Goal: Task Accomplishment & Management: Manage account settings

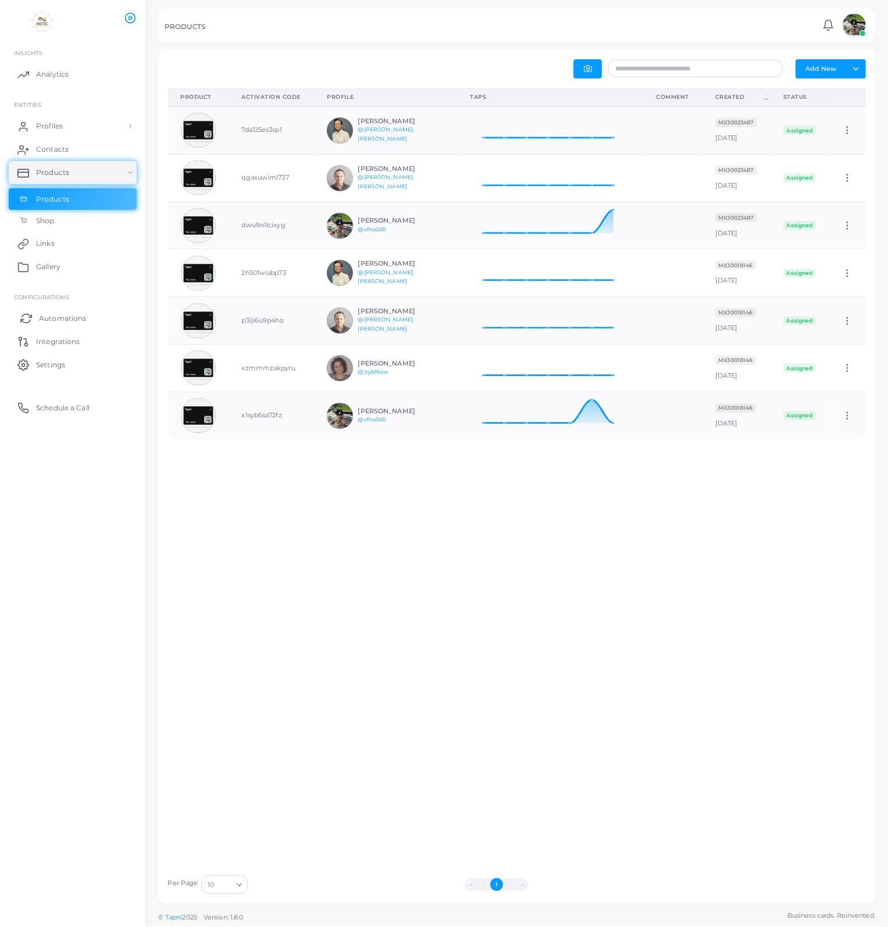
click at [71, 321] on span "Automations" at bounding box center [62, 318] width 47 height 10
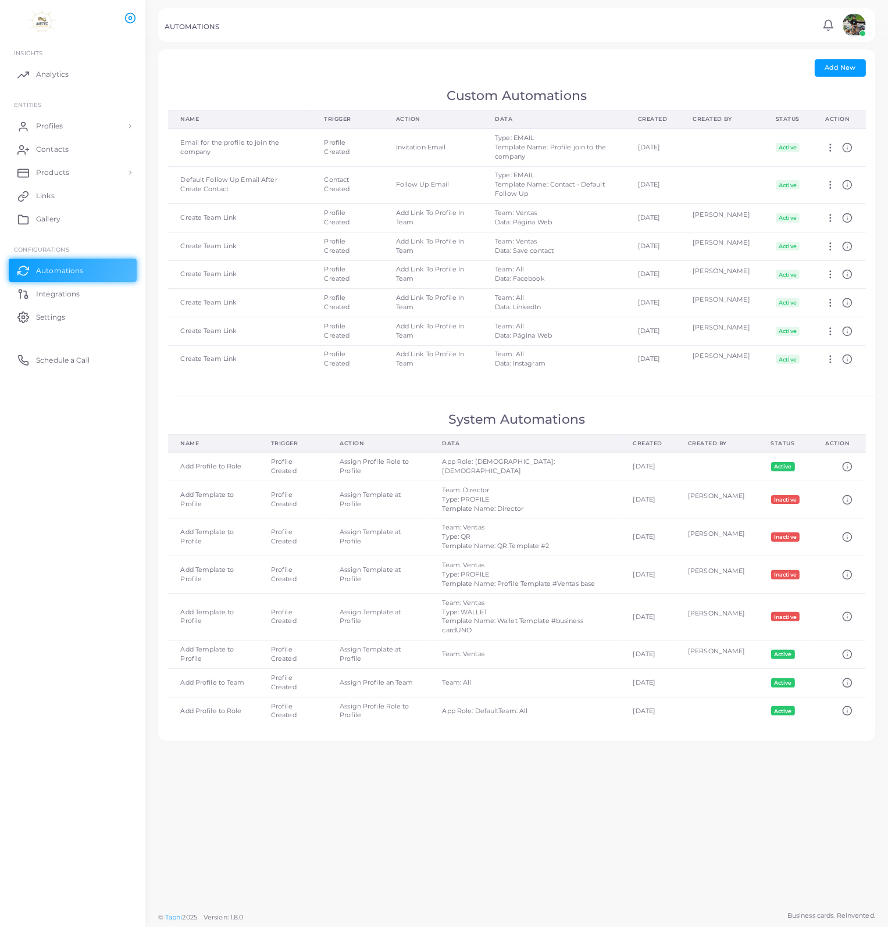
click at [794, 83] on div "Add Automation Name * Trigger * Loading... Action * Loading... Add Cancel Add N…" at bounding box center [516, 395] width 717 height 692
click at [732, 78] on div "Add Automation Name * Trigger * Loading... Action * Loading... Add Cancel Add N…" at bounding box center [516, 395] width 717 height 692
click at [844, 70] on span "Add New" at bounding box center [839, 67] width 31 height 8
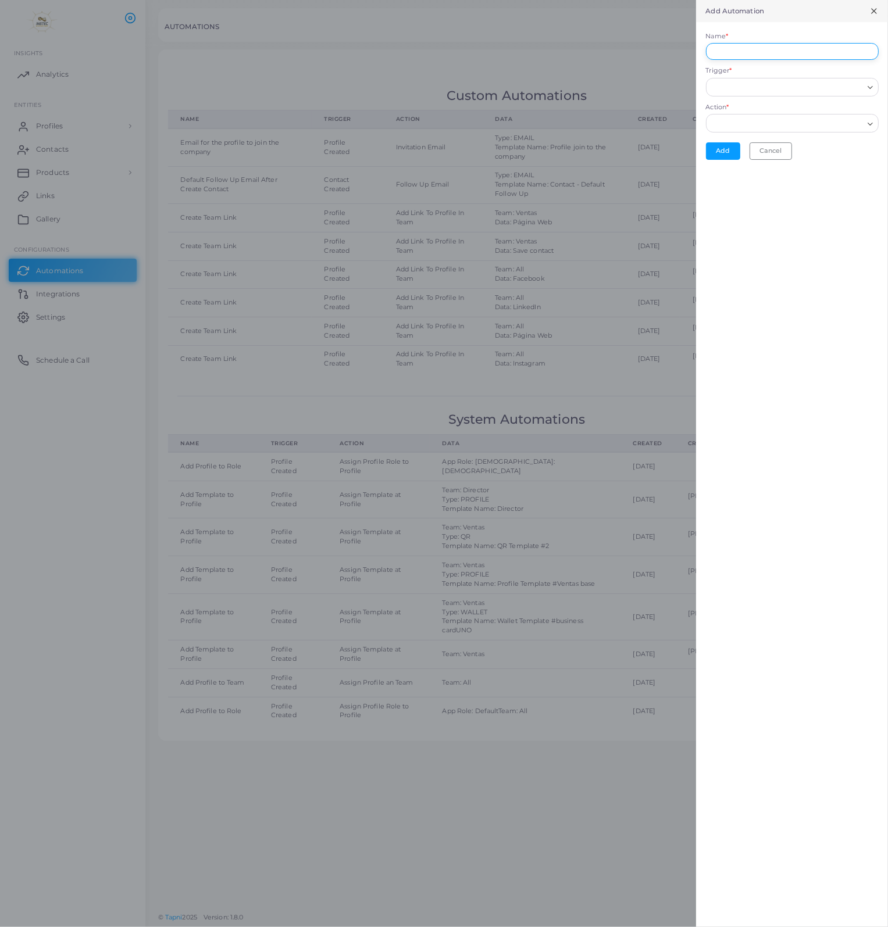
click at [790, 56] on input "Name *" at bounding box center [792, 51] width 173 height 17
type input "**********"
click at [761, 84] on input "Trigger *" at bounding box center [787, 87] width 152 height 13
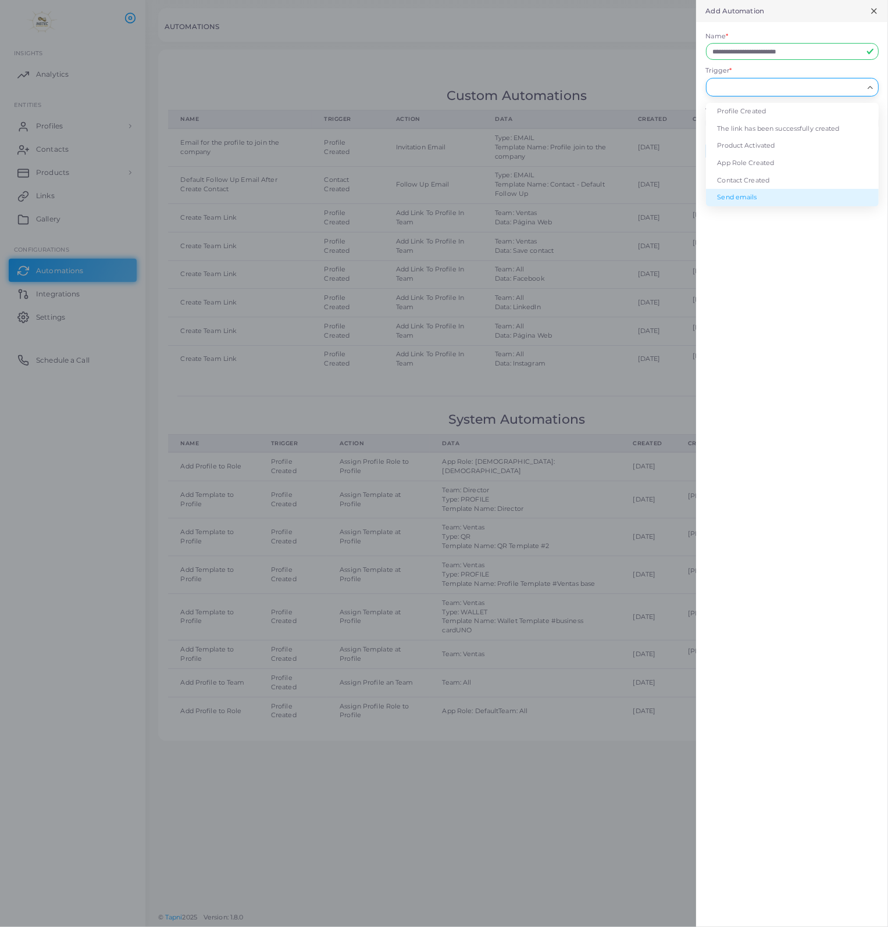
click at [664, 67] on div at bounding box center [444, 463] width 888 height 927
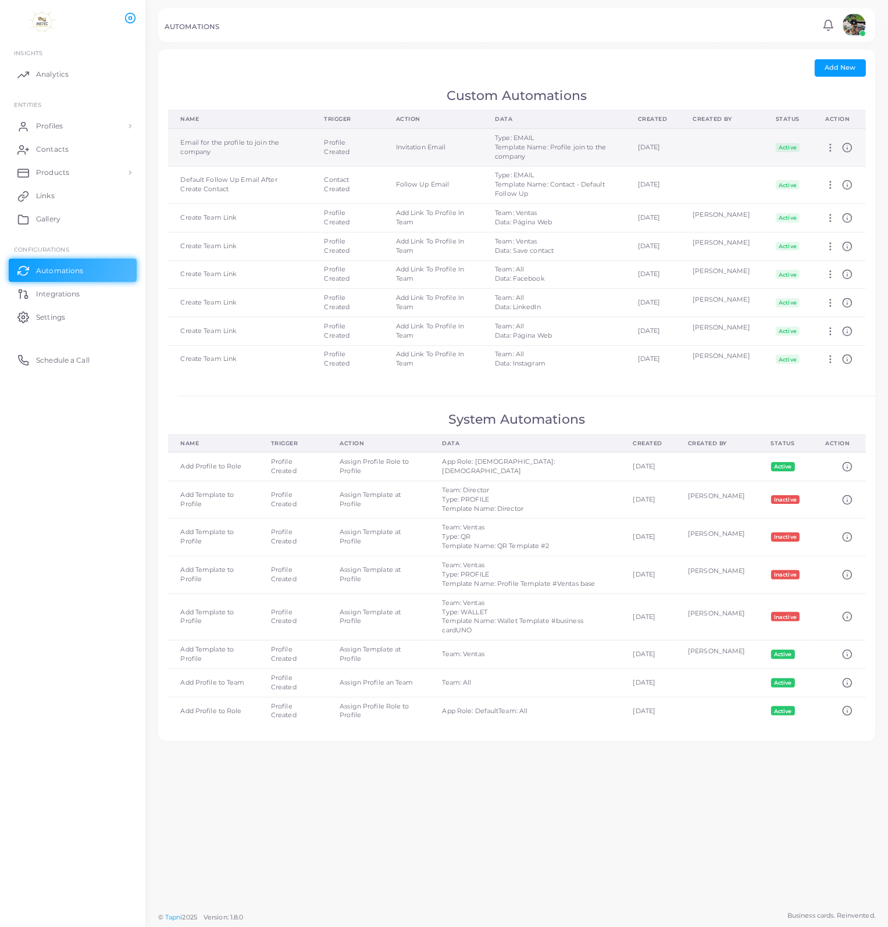
click at [848, 150] on icon at bounding box center [847, 147] width 10 height 10
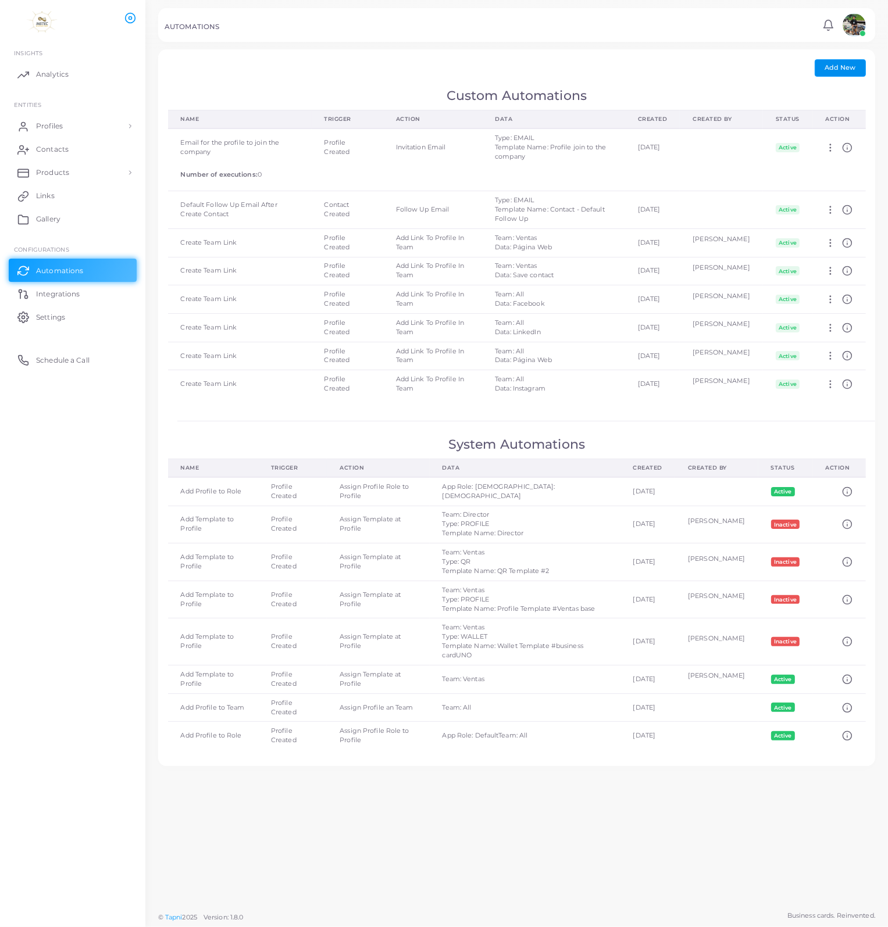
click at [849, 69] on span "Add New" at bounding box center [839, 67] width 31 height 8
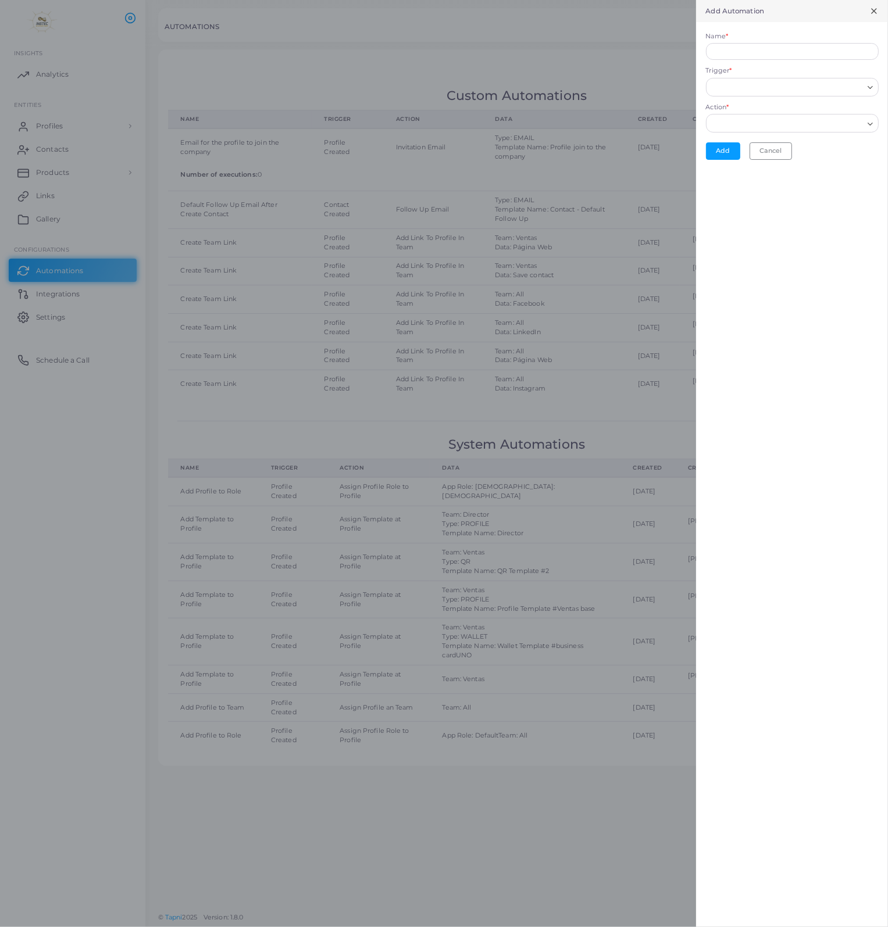
click at [868, 126] on icon "Search for option" at bounding box center [869, 124] width 9 height 9
click at [824, 213] on div "Add Automation Name * Trigger * Loading... Action * Loading... Sorry, no matchi…" at bounding box center [792, 463] width 192 height 927
click at [871, 90] on icon "Search for option" at bounding box center [869, 87] width 9 height 9
click at [776, 165] on li "App Role Created" at bounding box center [792, 163] width 173 height 17
click at [865, 128] on div "Loading..." at bounding box center [871, 122] width 14 height 15
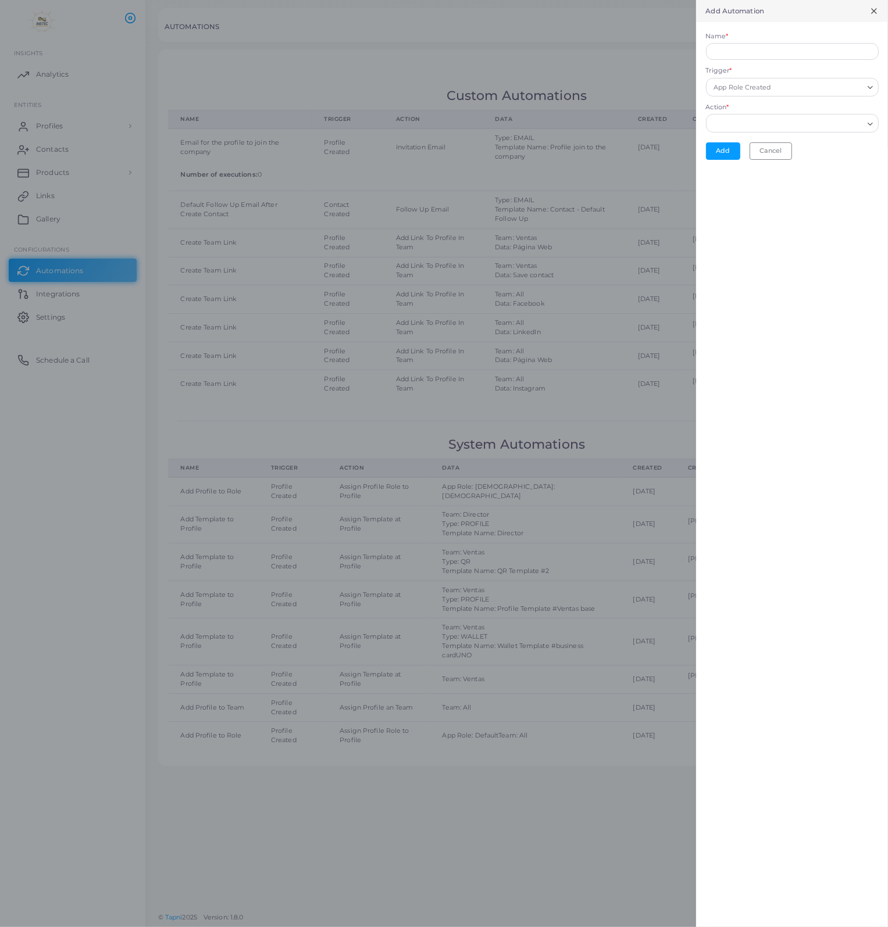
click at [842, 188] on div "Add Automation Name * Trigger * App Role Created Loading... Action * Loading...…" at bounding box center [792, 463] width 192 height 927
click at [862, 53] on input "Name *" at bounding box center [792, 51] width 173 height 17
type input "**********"
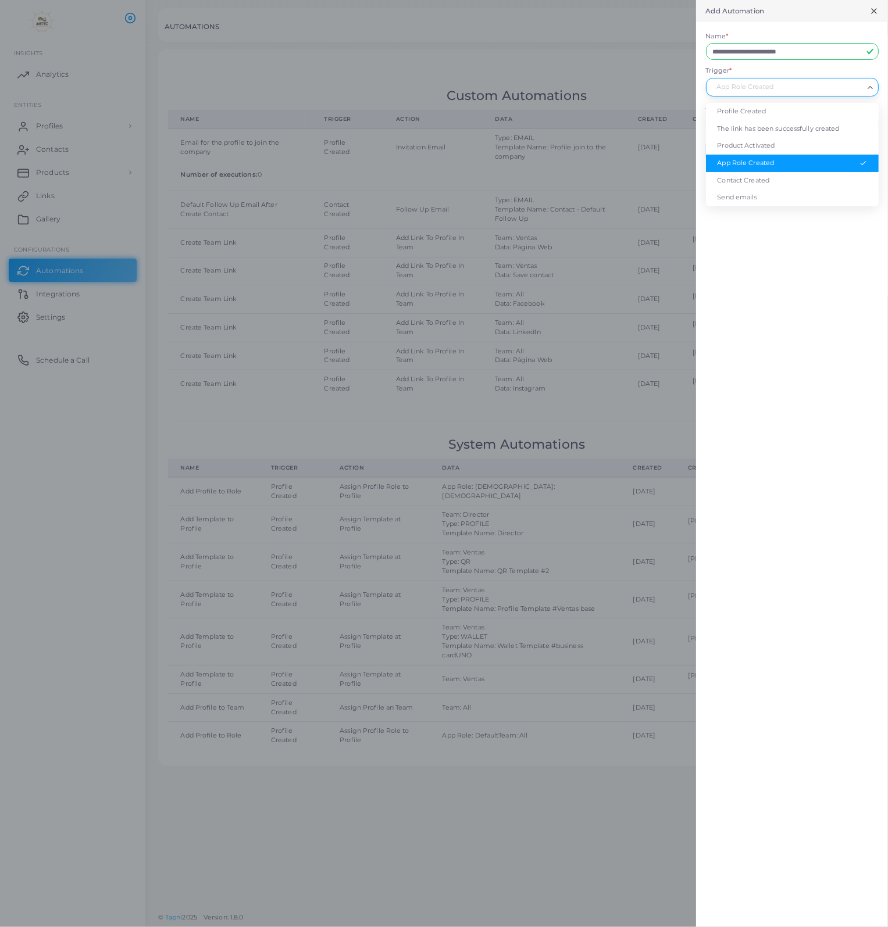
click at [866, 87] on icon "Search for option" at bounding box center [869, 87] width 9 height 9
click at [755, 198] on li "Send emails" at bounding box center [792, 197] width 173 height 17
click at [871, 124] on icon "Search for option" at bounding box center [869, 124] width 9 height 9
click at [785, 153] on li "Email for contacts" at bounding box center [792, 147] width 173 height 17
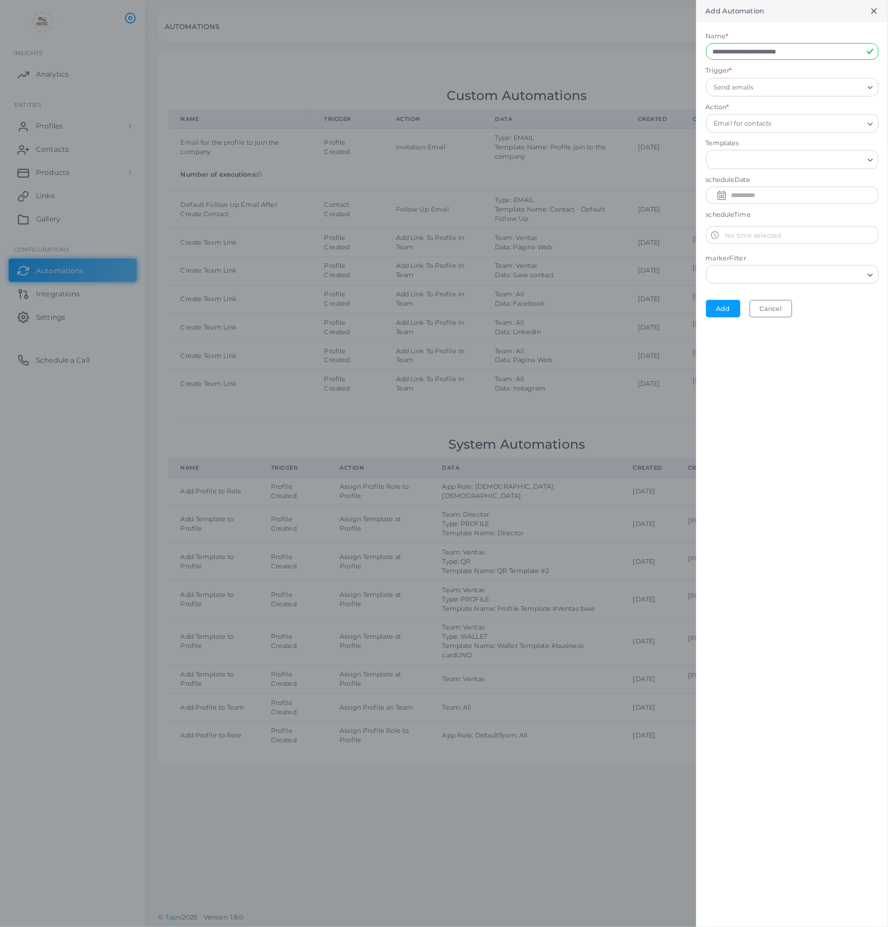
click at [870, 159] on icon "Search for option" at bounding box center [869, 160] width 9 height 9
click at [869, 159] on icon "Search for option" at bounding box center [869, 160] width 9 height 9
click at [865, 158] on icon "Search for option" at bounding box center [869, 160] width 9 height 9
click at [765, 398] on div "**********" at bounding box center [792, 463] width 192 height 927
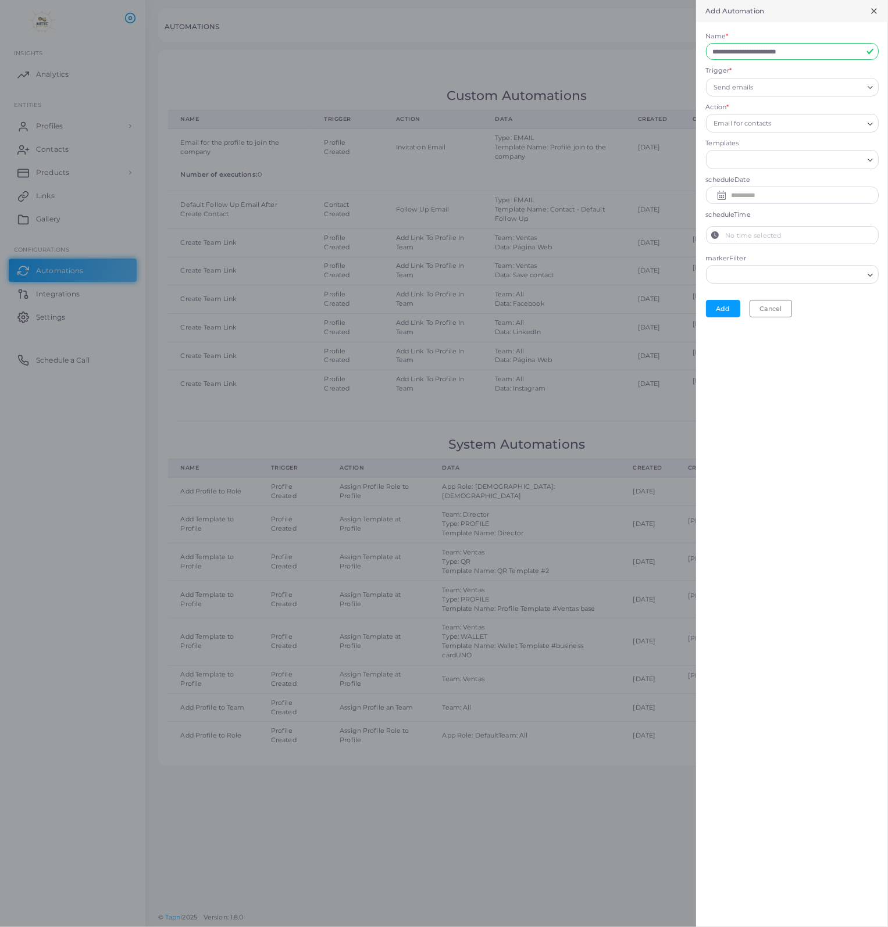
click at [752, 237] on label "No time selected" at bounding box center [801, 235] width 154 height 17
click at [724, 237] on button "No time selected" at bounding box center [714, 235] width 17 height 17
click at [725, 420] on div "**********" at bounding box center [792, 463] width 192 height 927
click at [753, 198] on input "text" at bounding box center [801, 195] width 140 height 19
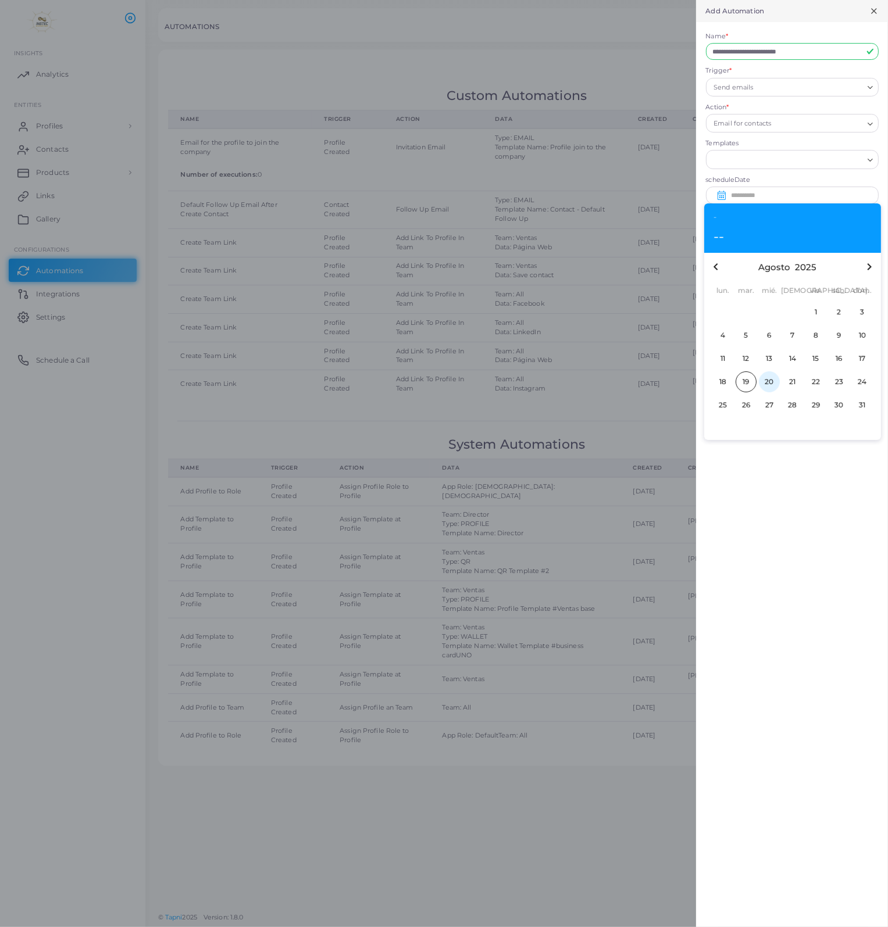
click at [770, 382] on span "20" at bounding box center [768, 381] width 21 height 21
type input "**********"
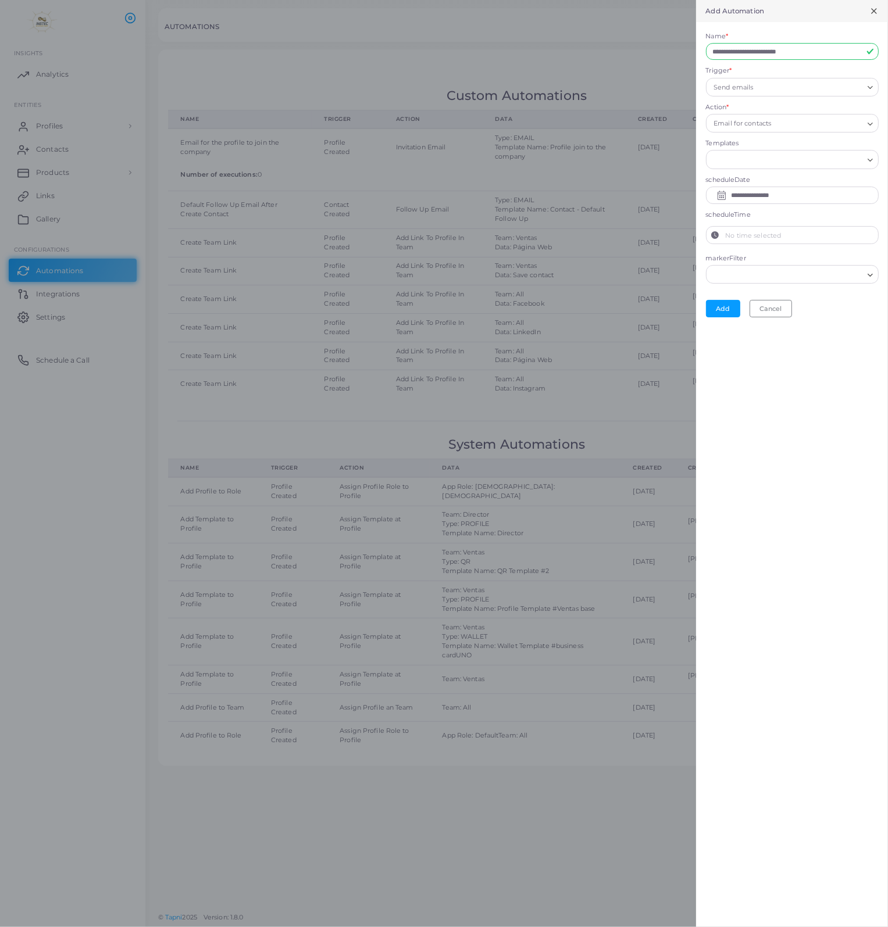
click at [821, 235] on label "No time selected" at bounding box center [801, 235] width 154 height 17
click at [724, 235] on button "No time selected" at bounding box center [714, 235] width 17 height 17
click at [736, 260] on output "--" at bounding box center [738, 266] width 15 height 12
click at [743, 253] on button "Increment" at bounding box center [737, 256] width 17 height 9
click at [742, 255] on button "Increment" at bounding box center [737, 256] width 17 height 9
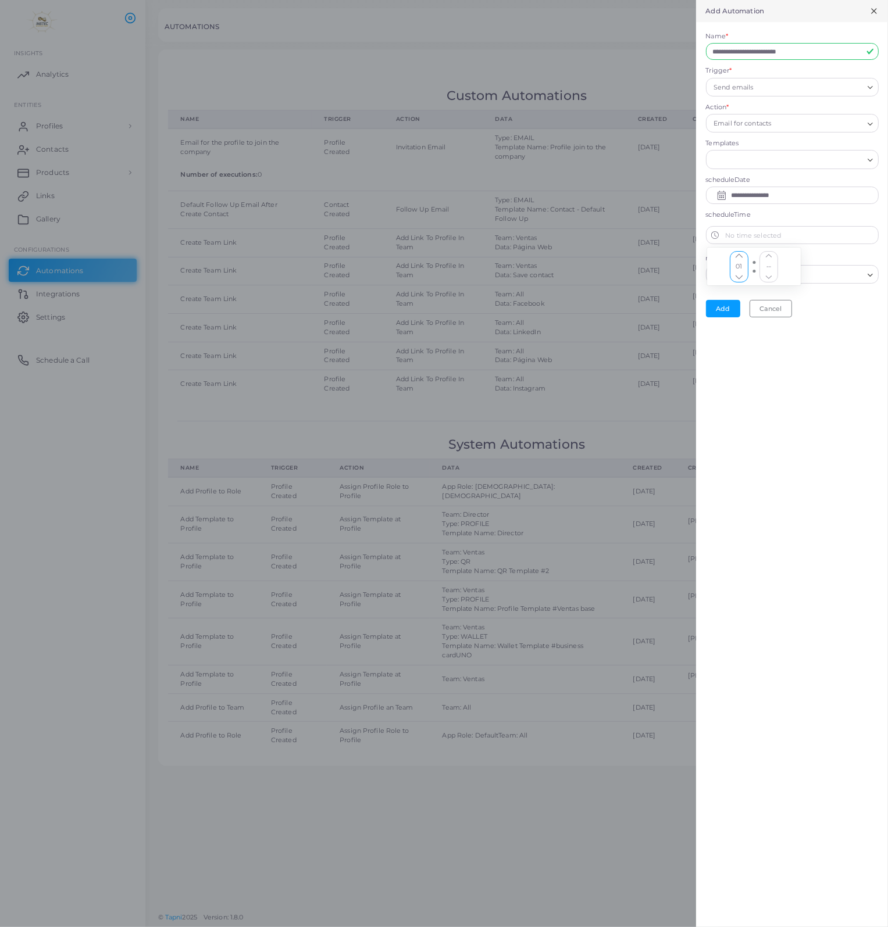
click at [742, 255] on button "Increment" at bounding box center [737, 256] width 17 height 9
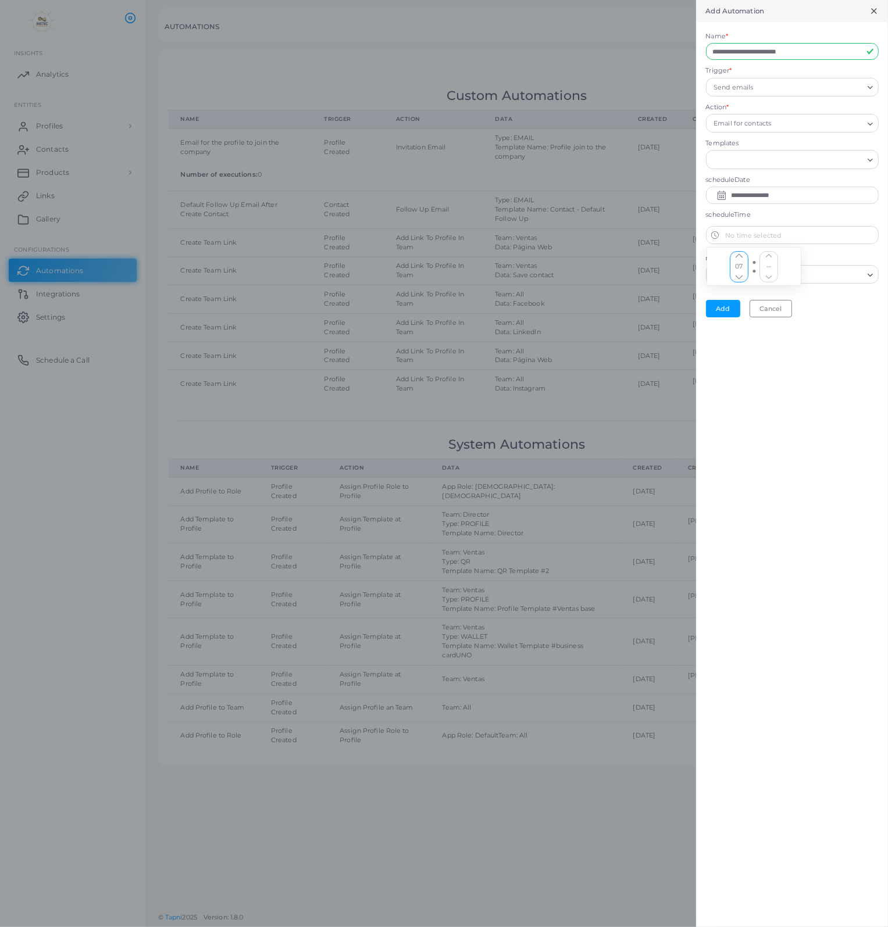
click at [742, 255] on button "Increment" at bounding box center [737, 256] width 17 height 9
click at [772, 362] on div "**********" at bounding box center [792, 463] width 192 height 927
click at [775, 232] on label "No time selected" at bounding box center [801, 235] width 154 height 17
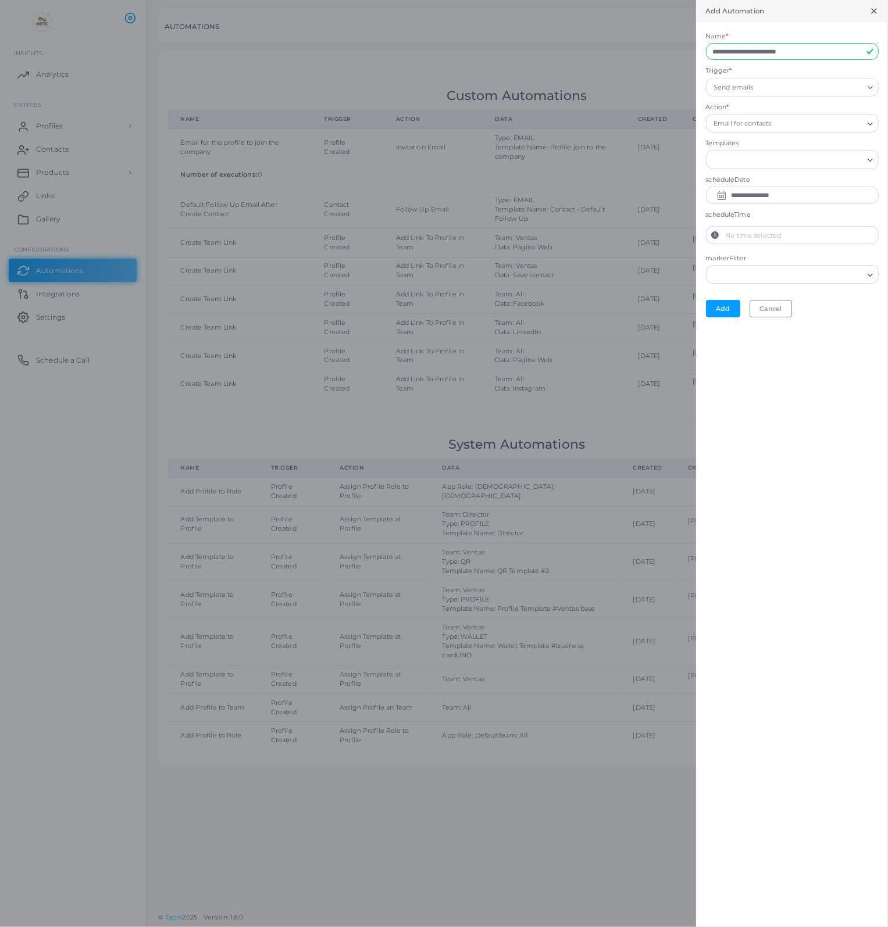
click at [724, 232] on button "No time selected" at bounding box center [714, 235] width 17 height 17
click at [768, 262] on bdi "--" at bounding box center [768, 266] width 15 height 9
click at [768, 257] on button "Increment" at bounding box center [767, 256] width 17 height 9
click at [783, 390] on div "**********" at bounding box center [792, 463] width 192 height 927
click at [833, 275] on input "Search for option" at bounding box center [784, 275] width 155 height 13
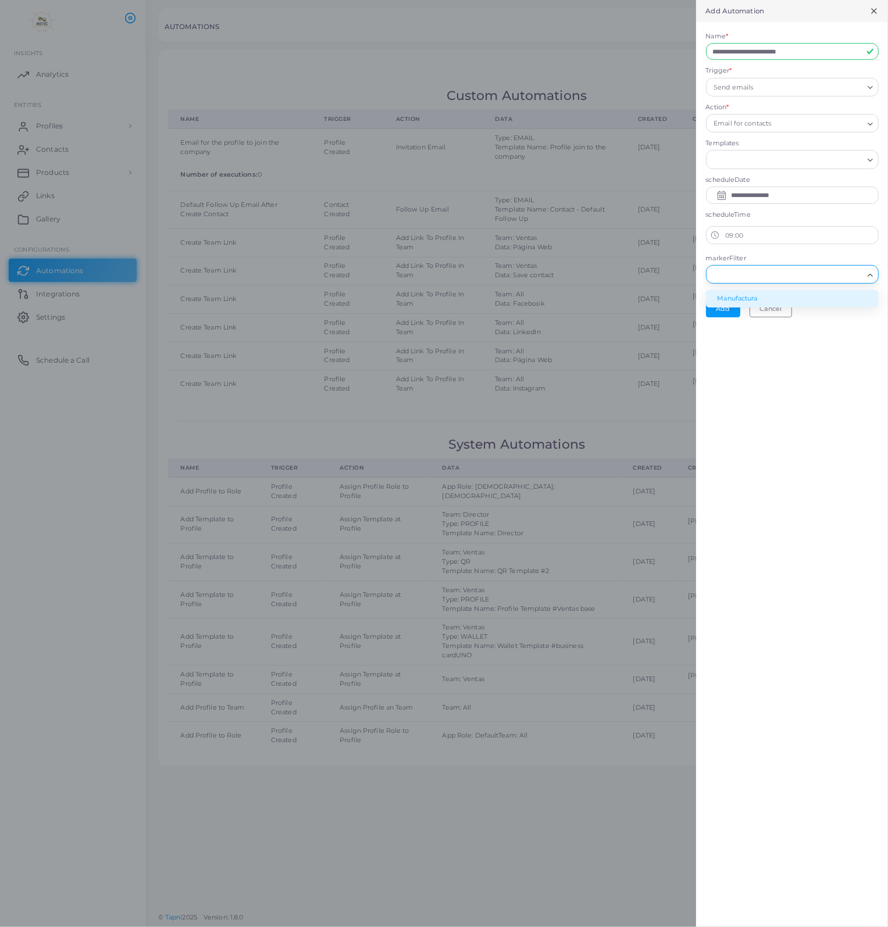
click at [790, 302] on li "Manufactura" at bounding box center [792, 298] width 173 height 17
click at [867, 277] on icon "Search for option" at bounding box center [869, 275] width 9 height 9
click at [844, 337] on div "**********" at bounding box center [792, 463] width 192 height 927
click at [758, 163] on input "Search for option" at bounding box center [787, 159] width 152 height 13
click at [774, 188] on li "Sorry, no matching options." at bounding box center [792, 184] width 173 height 17
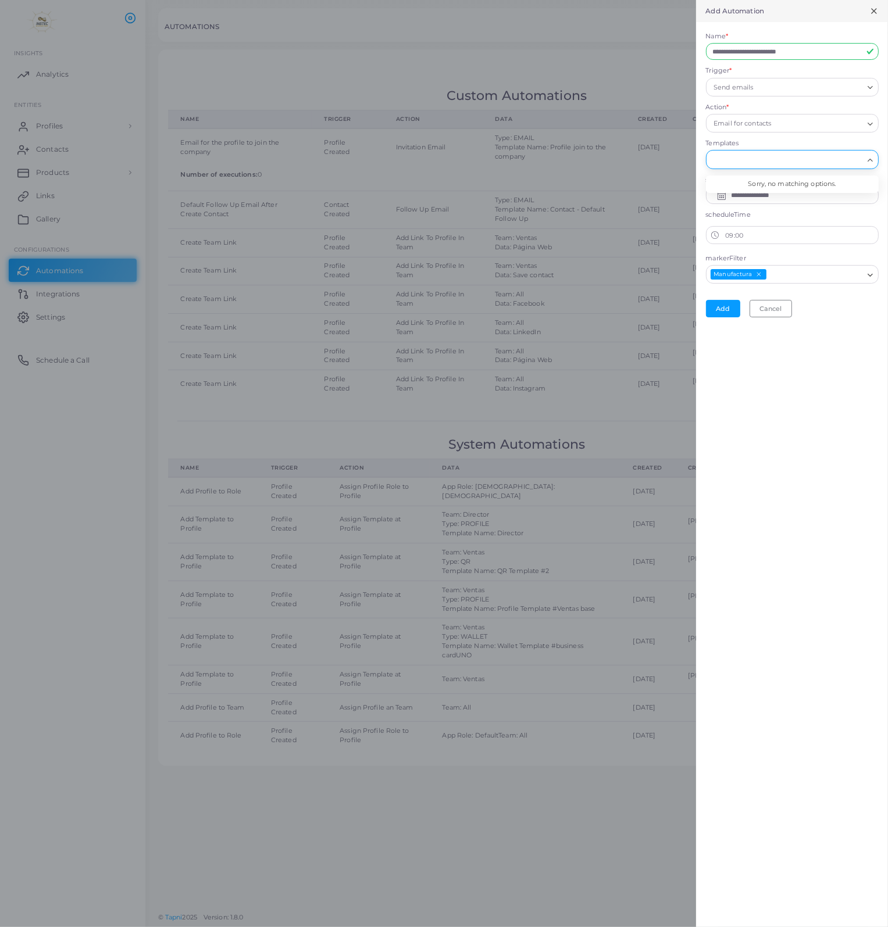
click at [756, 417] on div "**********" at bounding box center [792, 463] width 192 height 927
click at [724, 309] on button "Add" at bounding box center [723, 308] width 34 height 17
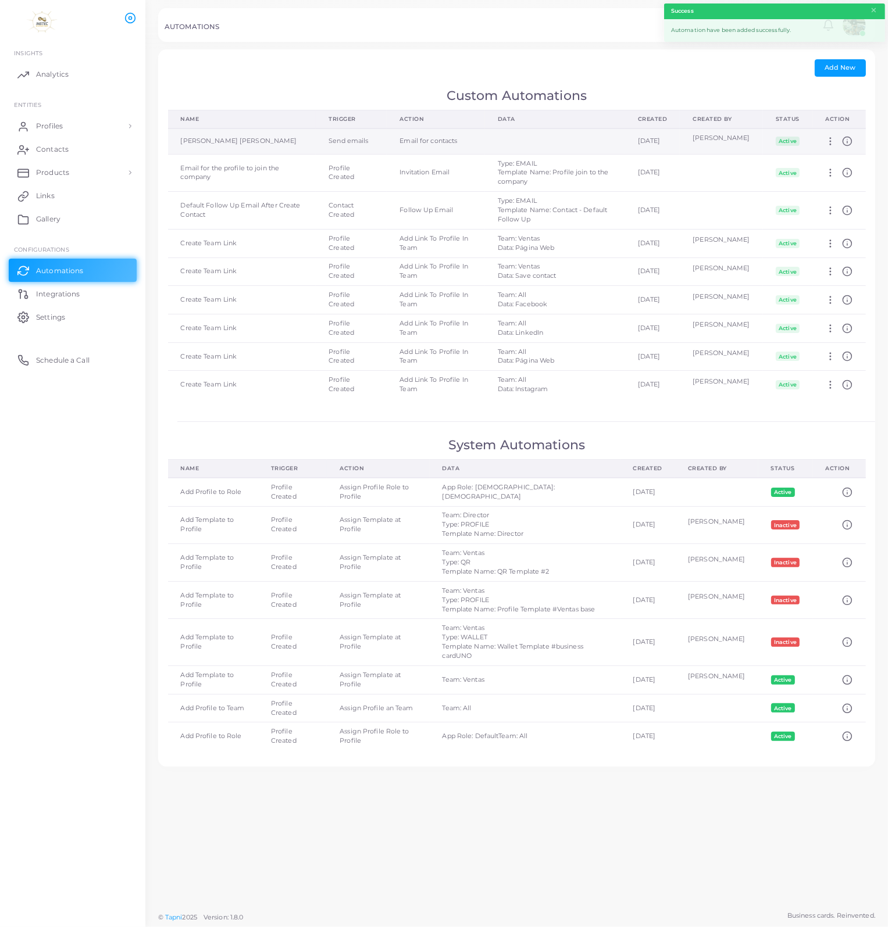
click at [550, 146] on td at bounding box center [555, 141] width 140 height 26
click at [557, 139] on td at bounding box center [555, 141] width 140 height 26
click at [830, 146] on icon at bounding box center [830, 141] width 10 height 10
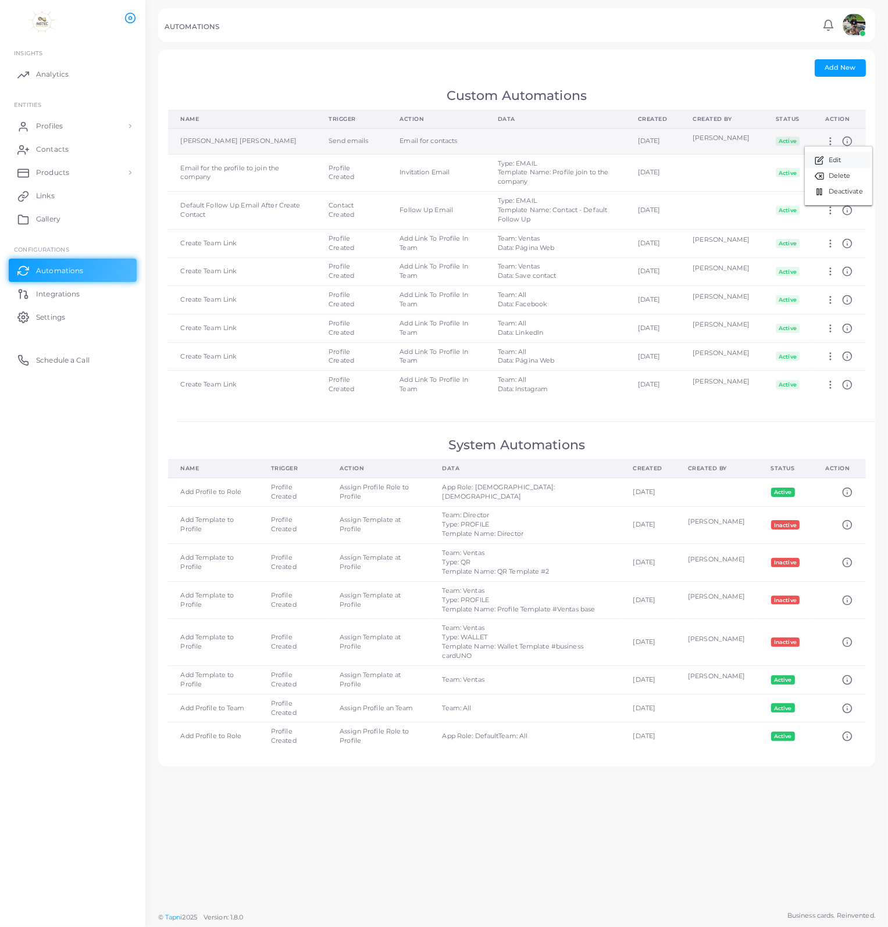
click at [835, 162] on span "Edit" at bounding box center [834, 160] width 12 height 9
type input "**********"
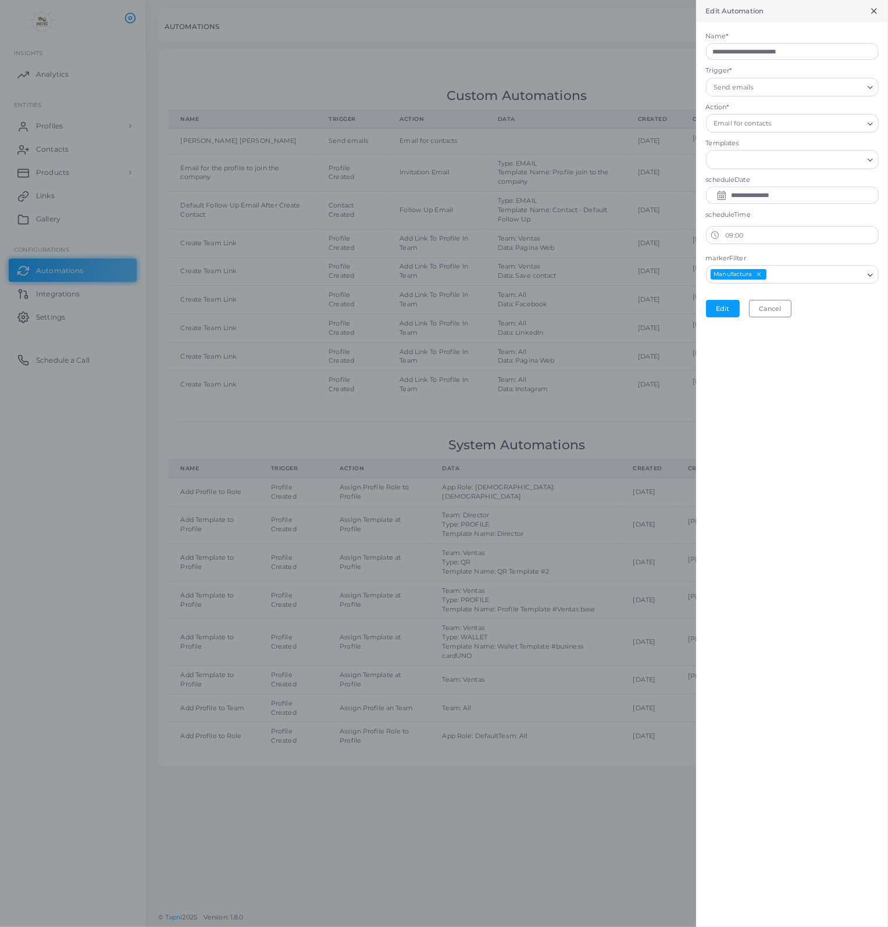
click at [800, 160] on input "Search for option" at bounding box center [787, 159] width 152 height 13
click at [784, 406] on div "**********" at bounding box center [792, 463] width 192 height 927
click at [777, 314] on button "Cancel" at bounding box center [770, 308] width 42 height 17
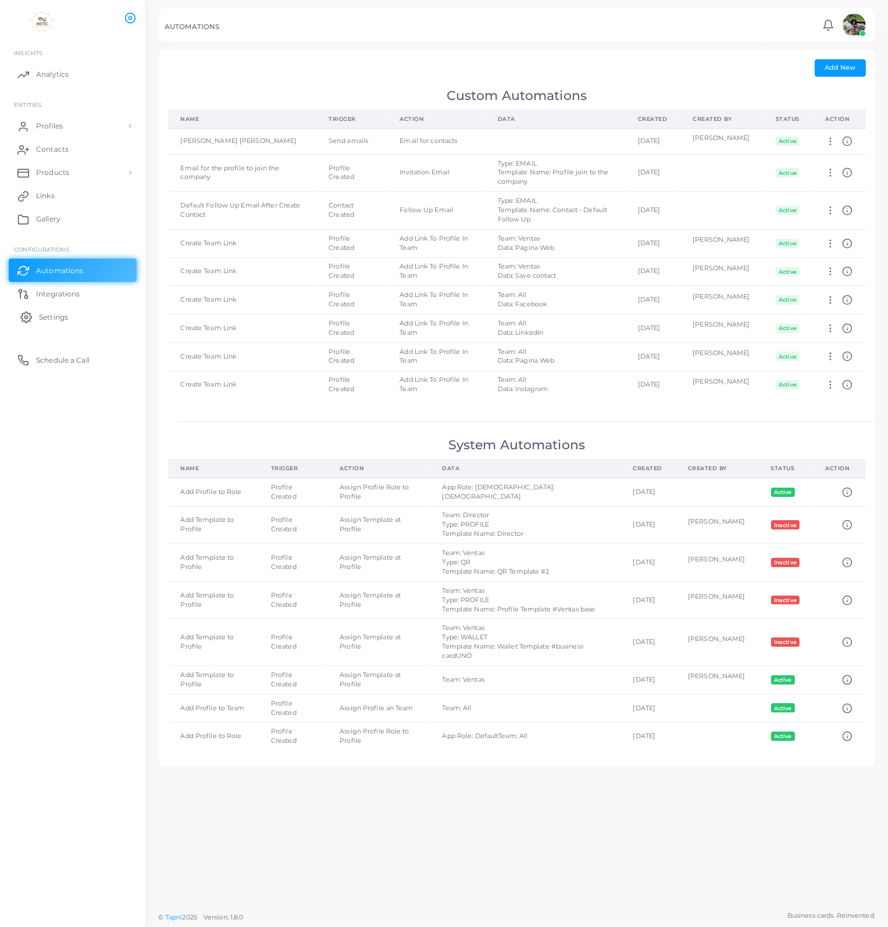
click at [46, 317] on span "Settings" at bounding box center [53, 317] width 29 height 10
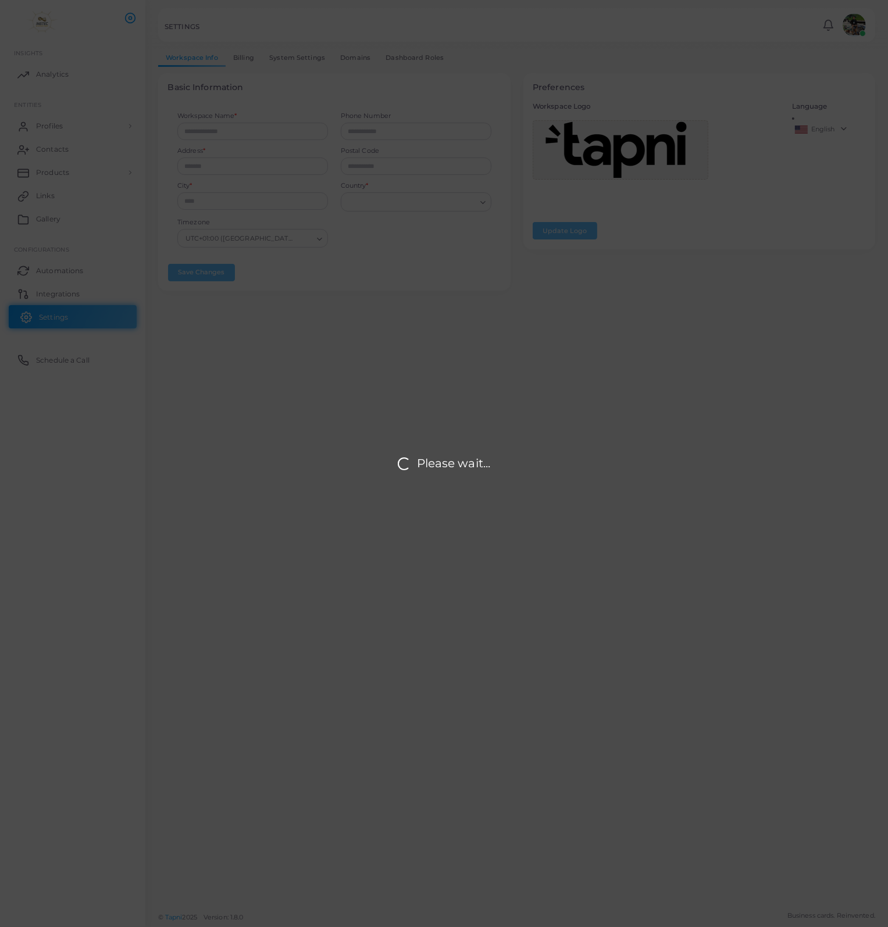
type input "********"
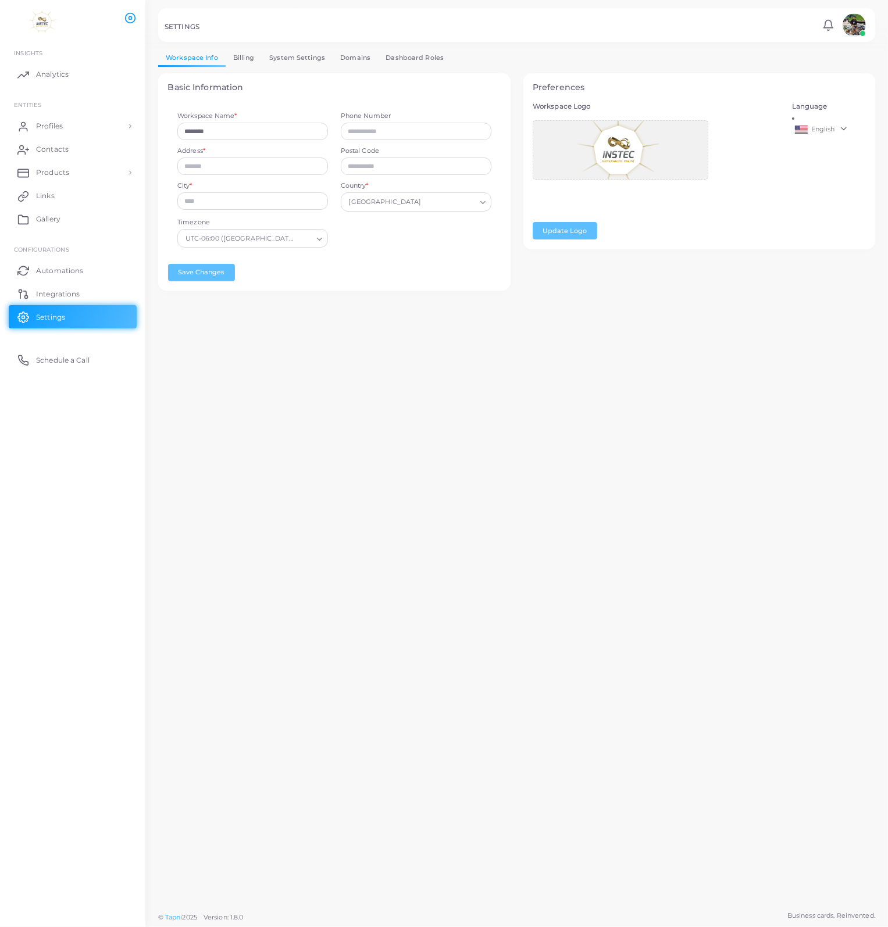
click at [843, 133] on link "English" at bounding box center [829, 130] width 74 height 14
click at [797, 245] on div "Preferences Workspace Logo Update Logo Language English English German" at bounding box center [699, 161] width 352 height 176
click at [237, 59] on link "Billing" at bounding box center [244, 57] width 36 height 17
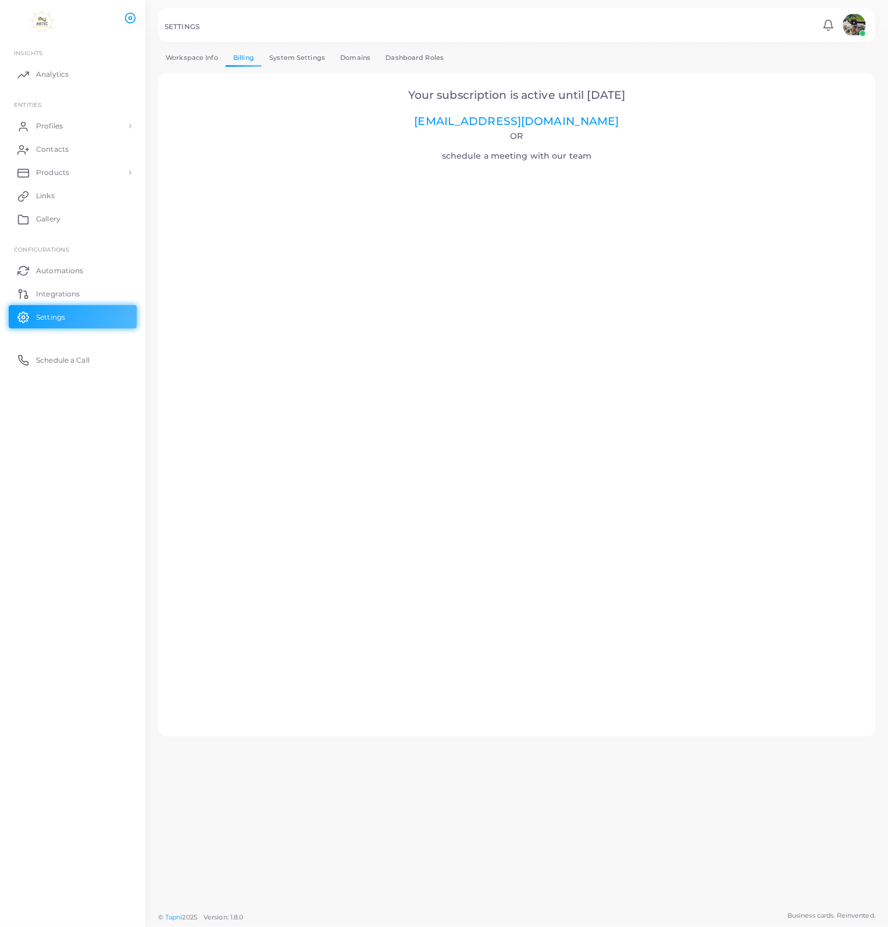
click at [281, 62] on link "System Settings" at bounding box center [297, 57] width 71 height 17
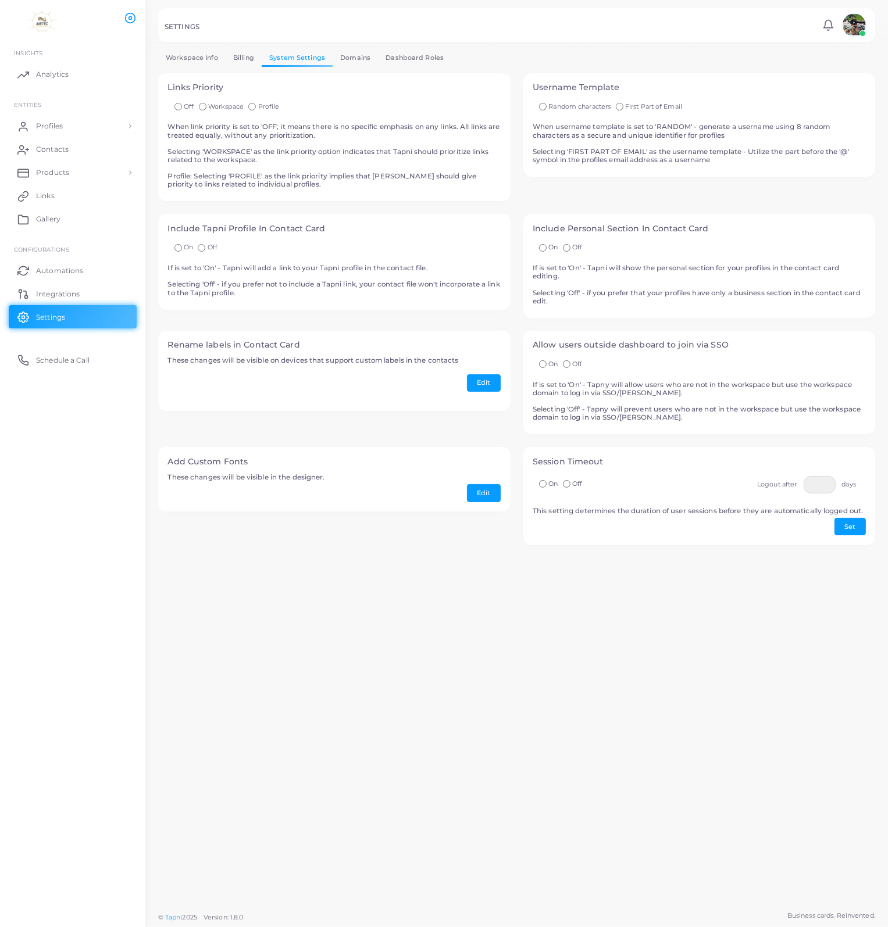
click at [407, 61] on link "Dashboard Roles" at bounding box center [414, 57] width 73 height 17
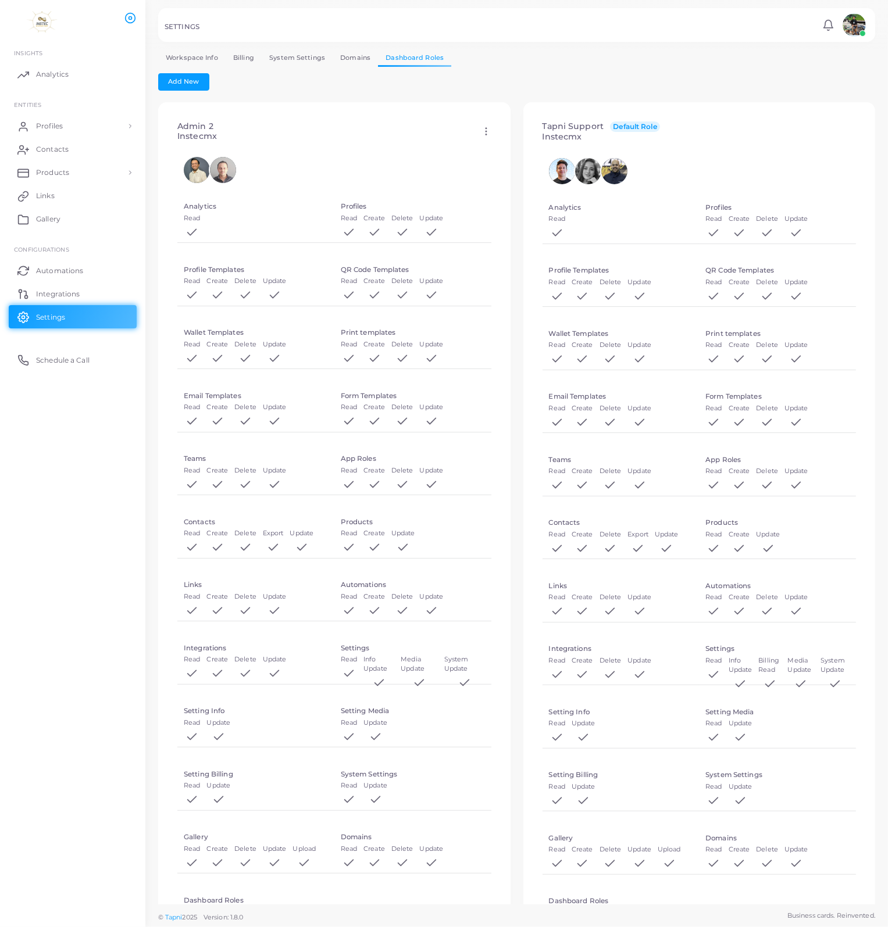
click at [349, 62] on link "Domains" at bounding box center [354, 57] width 45 height 17
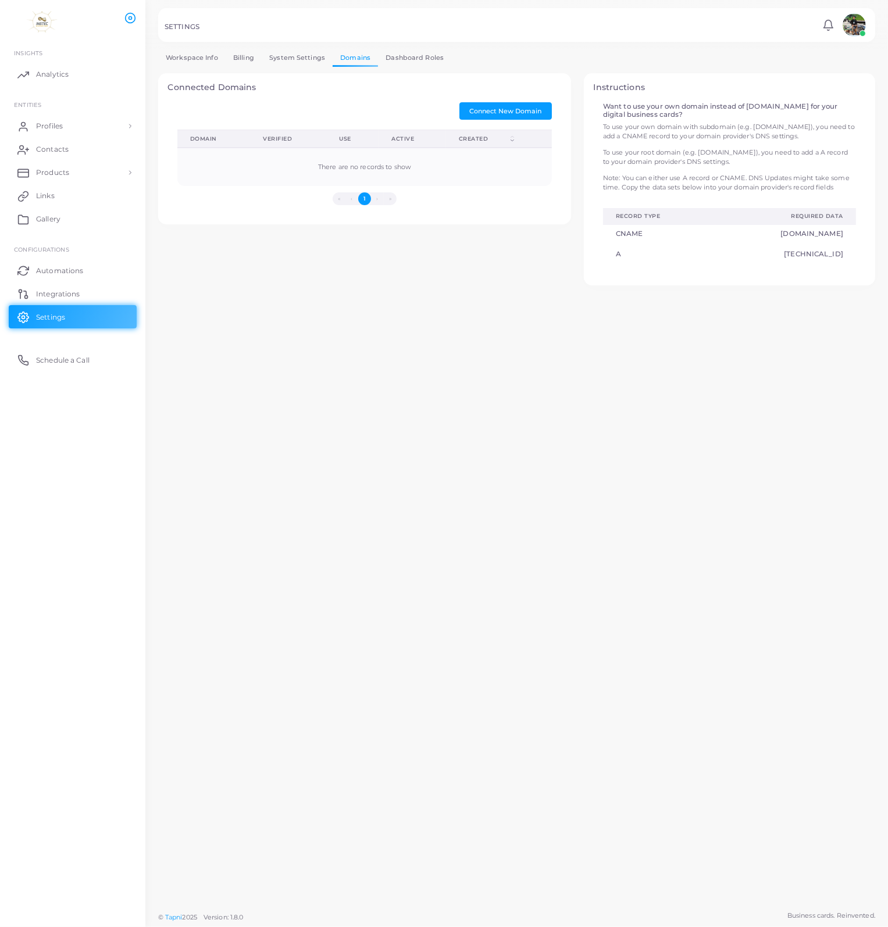
click at [307, 62] on link "System Settings" at bounding box center [297, 57] width 71 height 17
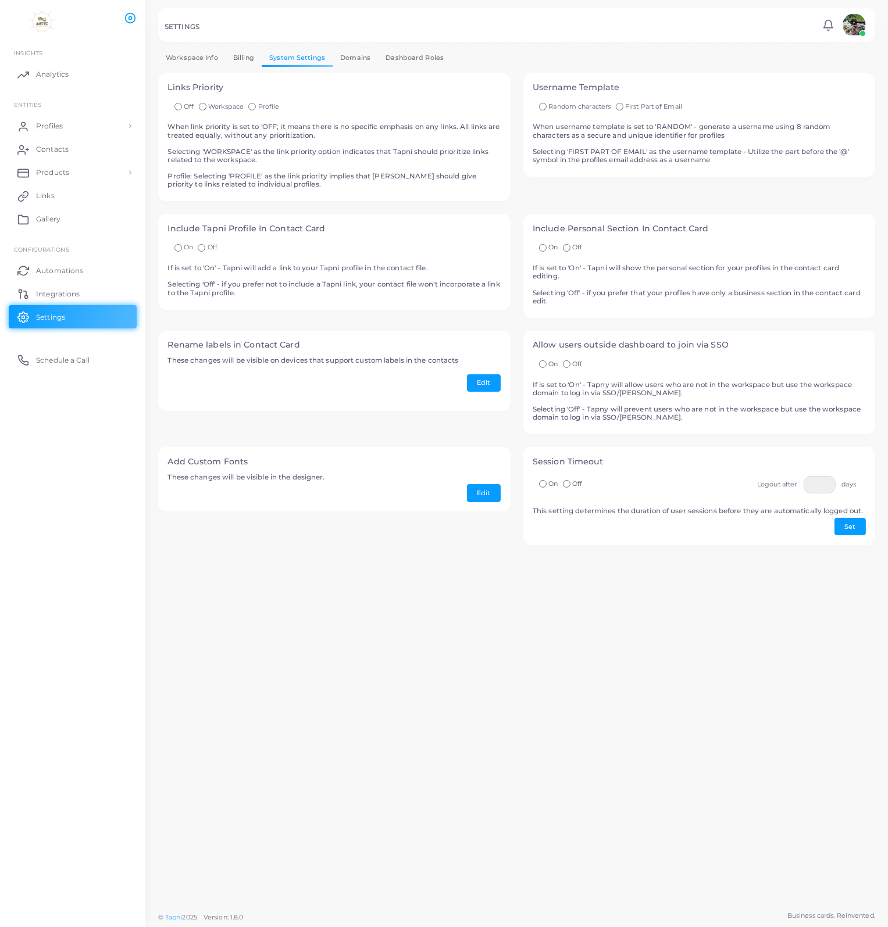
click at [242, 63] on link "Billing" at bounding box center [244, 57] width 36 height 17
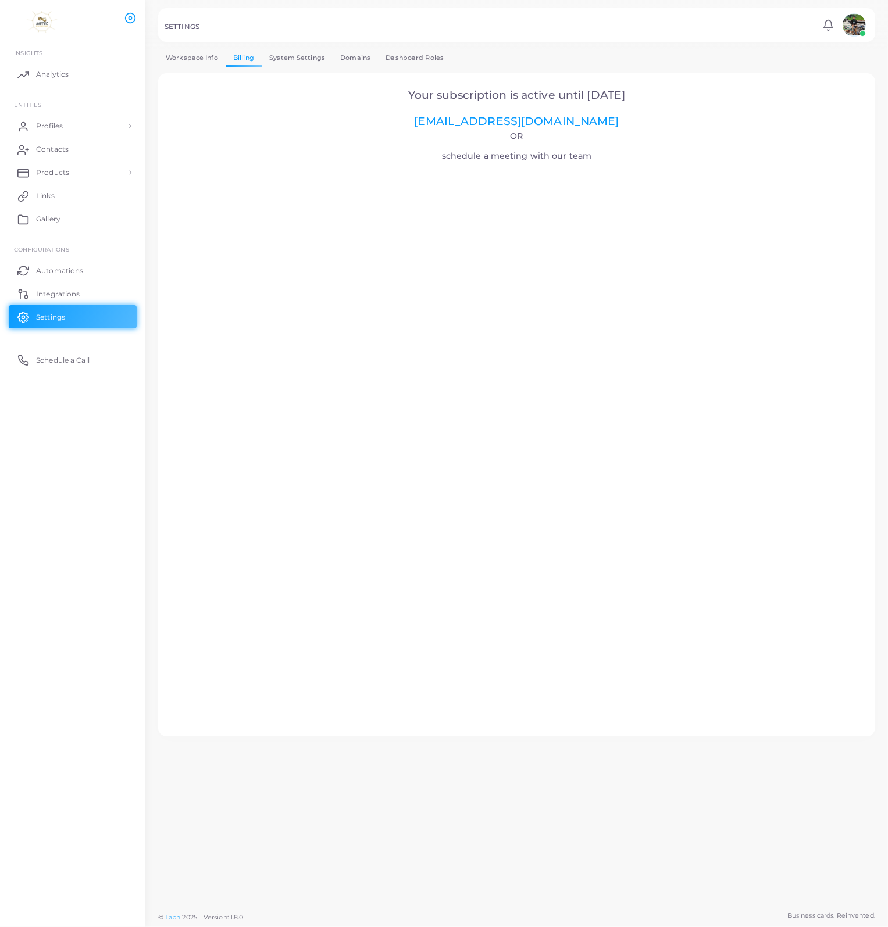
click at [184, 61] on link "Workspace Info" at bounding box center [191, 57] width 67 height 17
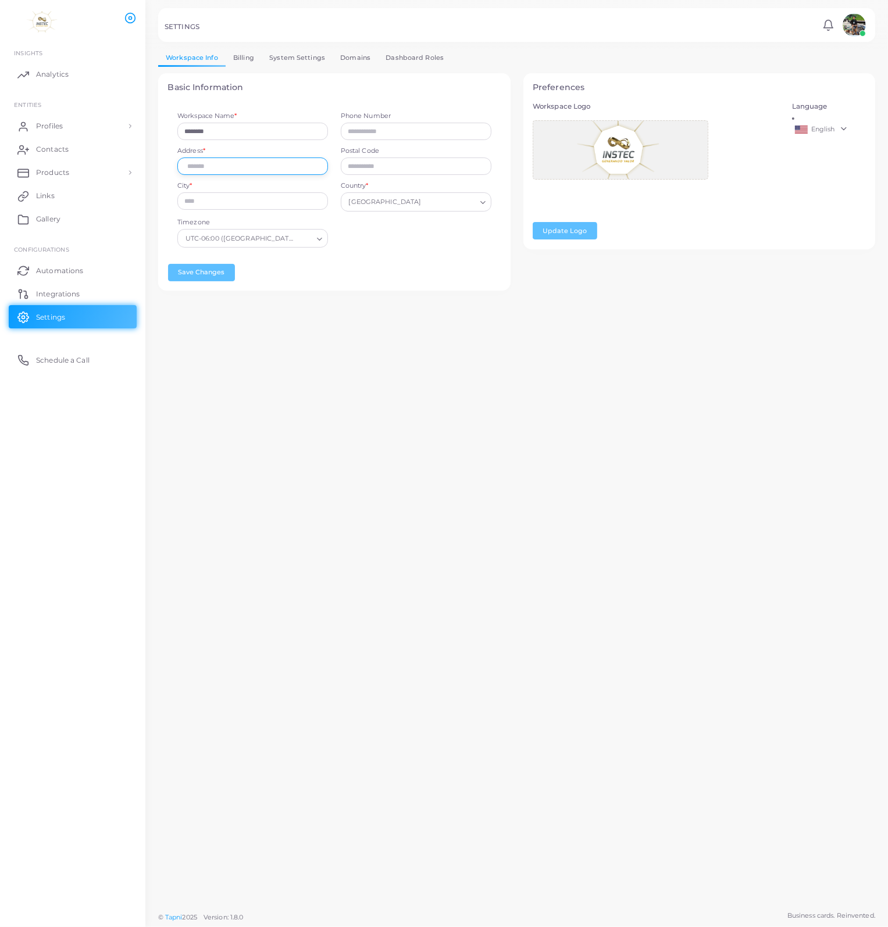
click at [233, 165] on input "Address *" at bounding box center [252, 166] width 151 height 17
click at [263, 434] on div "Workspace Info Billing System Settings Domains Dashboard Roles Basic Informatio…" at bounding box center [516, 453] width 742 height 906
click at [62, 293] on span "Integrations" at bounding box center [61, 294] width 44 height 10
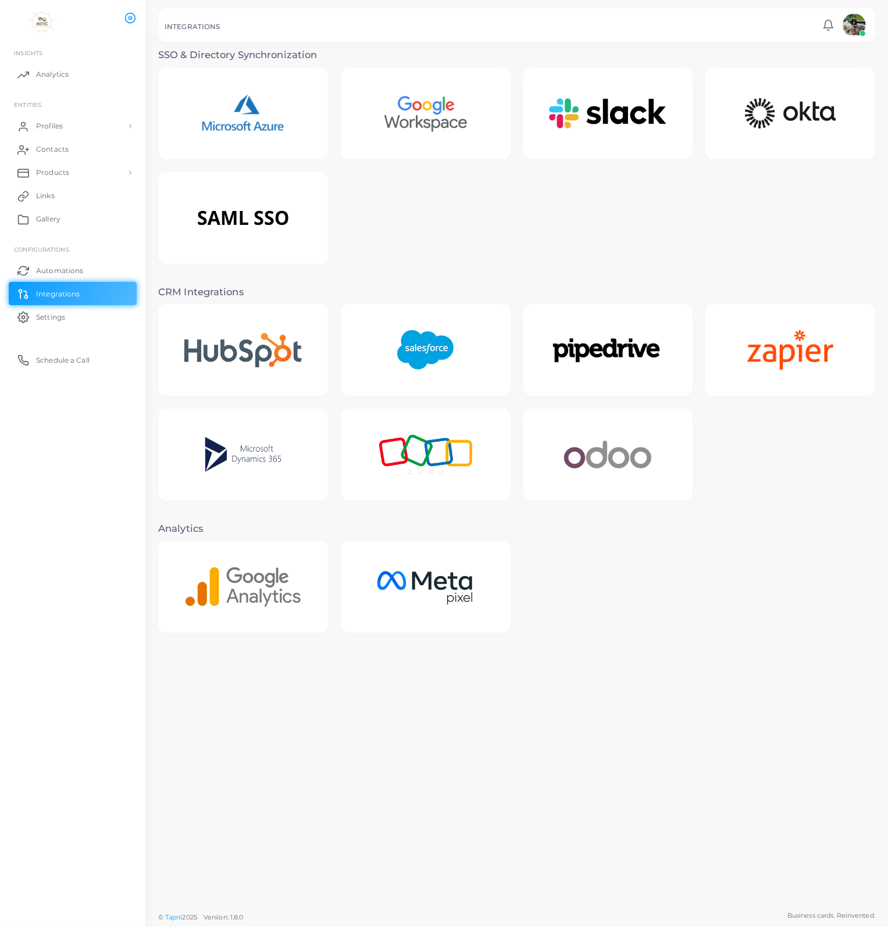
click at [262, 127] on img at bounding box center [242, 113] width 117 height 73
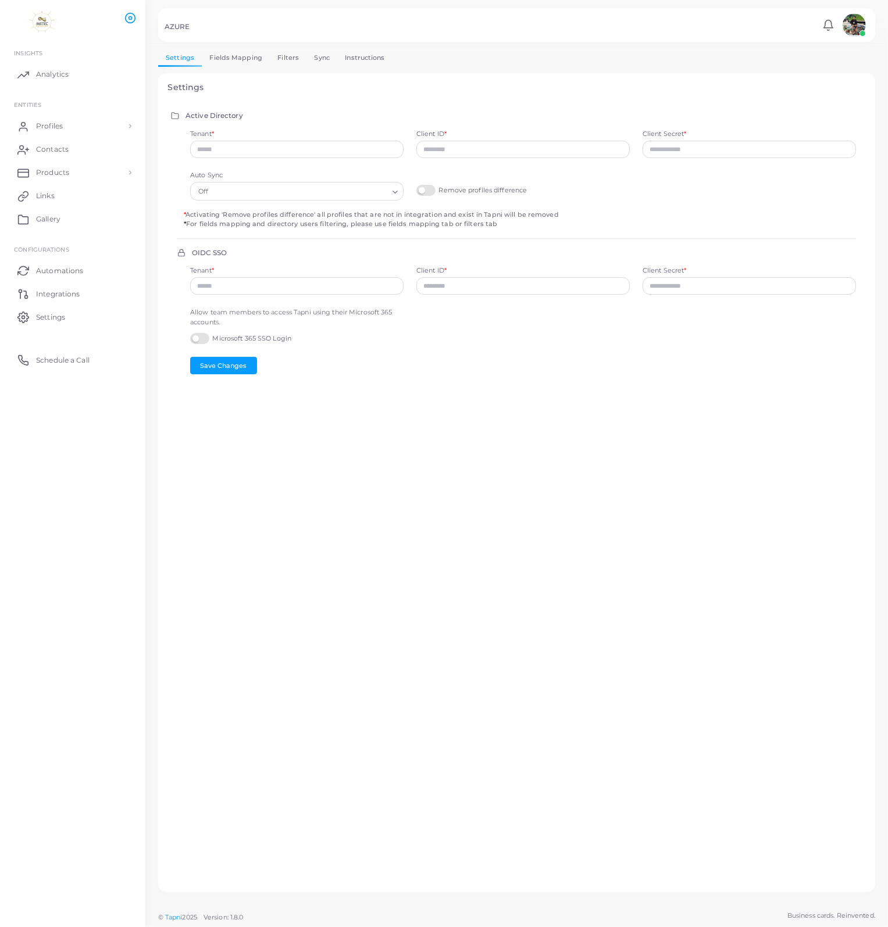
drag, startPoint x: 262, startPoint y: 127, endPoint x: 227, endPoint y: 581, distance: 455.8
click at [227, 585] on div "Settings Active Directory Tenant * Client ID * Client Secret * Auto Sync Off Lo…" at bounding box center [516, 482] width 717 height 819
click at [381, 151] on input "Tenant *" at bounding box center [296, 149] width 213 height 17
click at [672, 143] on input "Auto Sync" at bounding box center [748, 149] width 213 height 17
click at [195, 341] on div "Microsoft 365 SSO Login" at bounding box center [296, 340] width 213 height 14
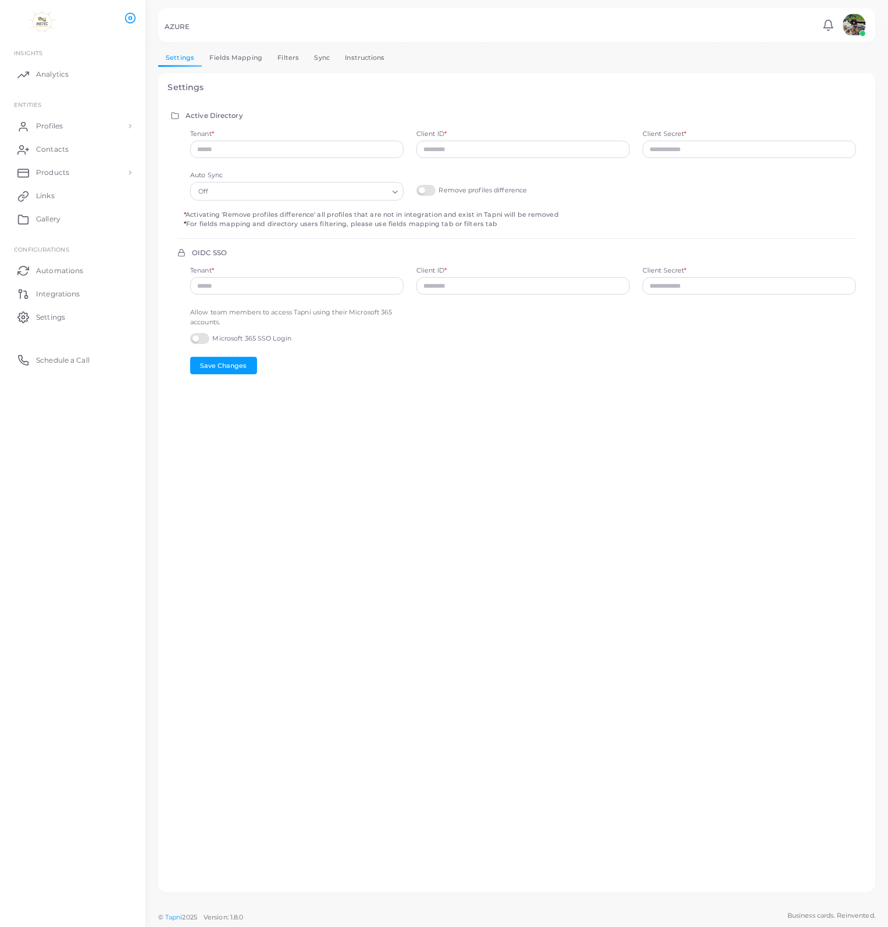
click at [195, 341] on label "Microsoft 365 SSO Login" at bounding box center [240, 338] width 101 height 11
click at [245, 64] on link "Fields Mapping" at bounding box center [236, 57] width 68 height 17
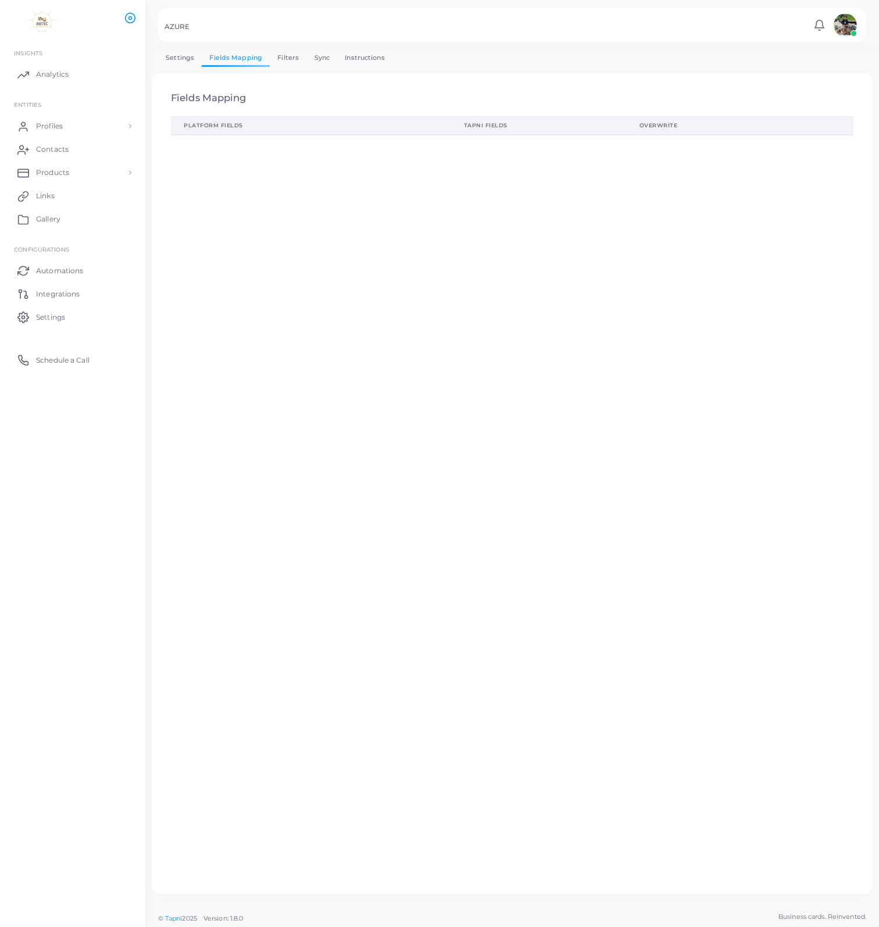
click at [284, 62] on link "Filters" at bounding box center [288, 57] width 37 height 17
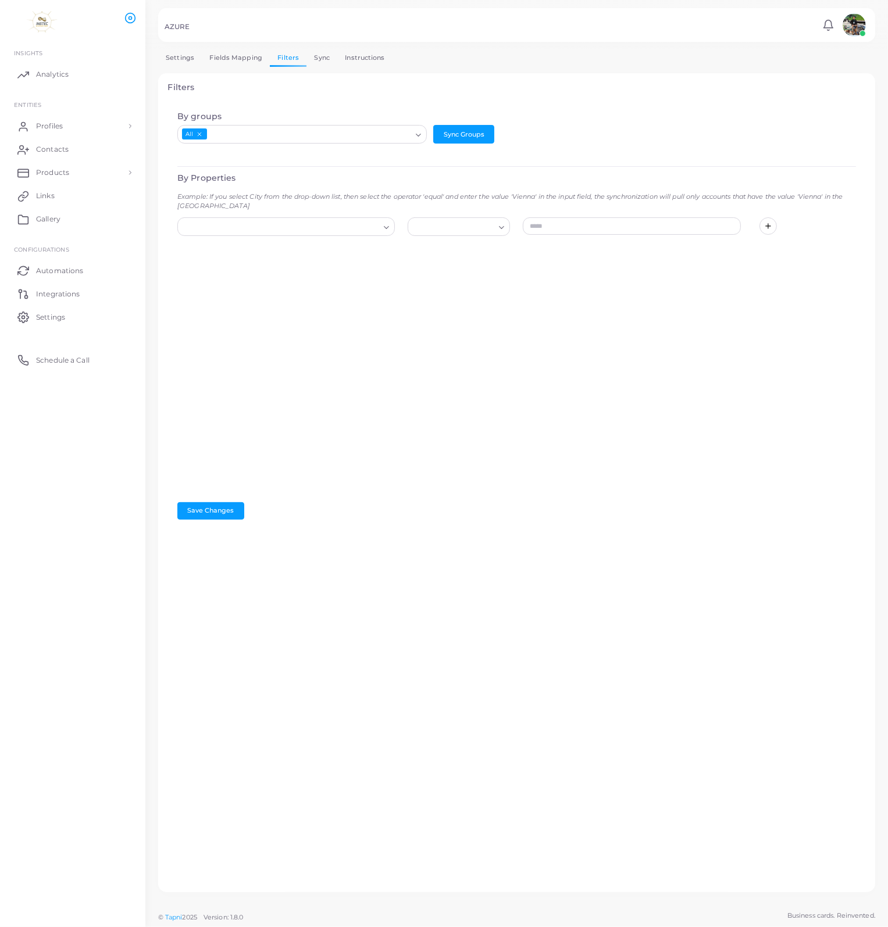
click at [328, 62] on link "Sync" at bounding box center [321, 57] width 31 height 17
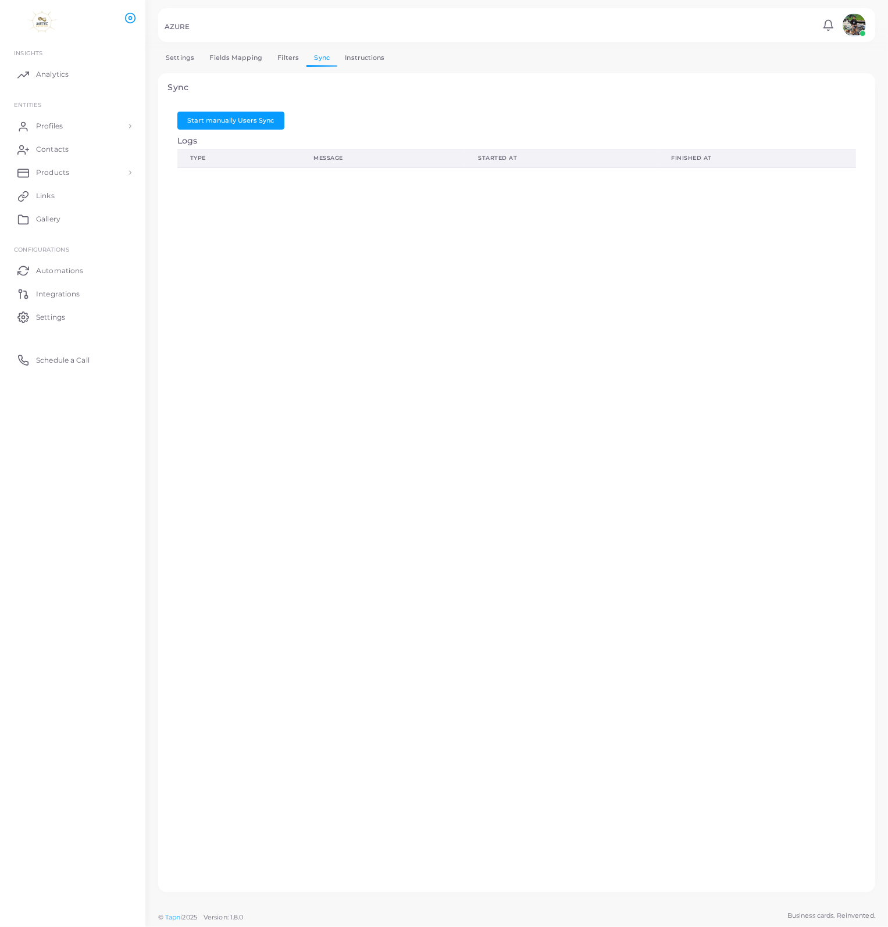
click at [362, 61] on link "Instructions" at bounding box center [364, 57] width 55 height 17
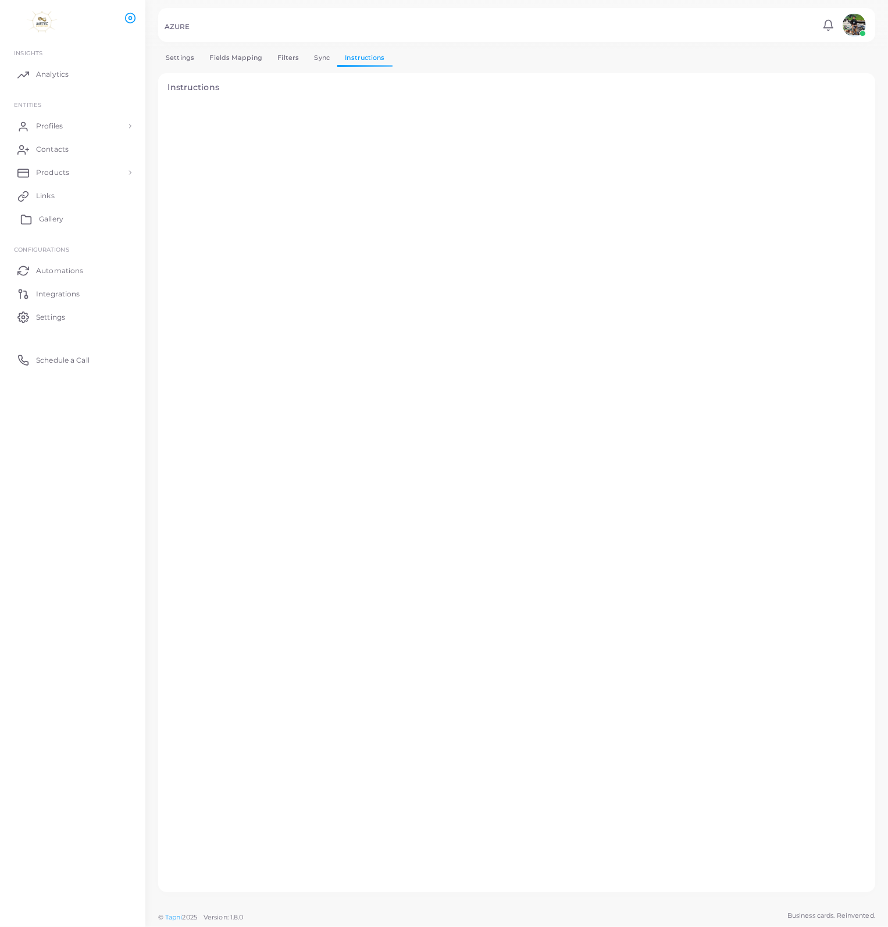
click at [44, 216] on span "Gallery" at bounding box center [51, 219] width 24 height 10
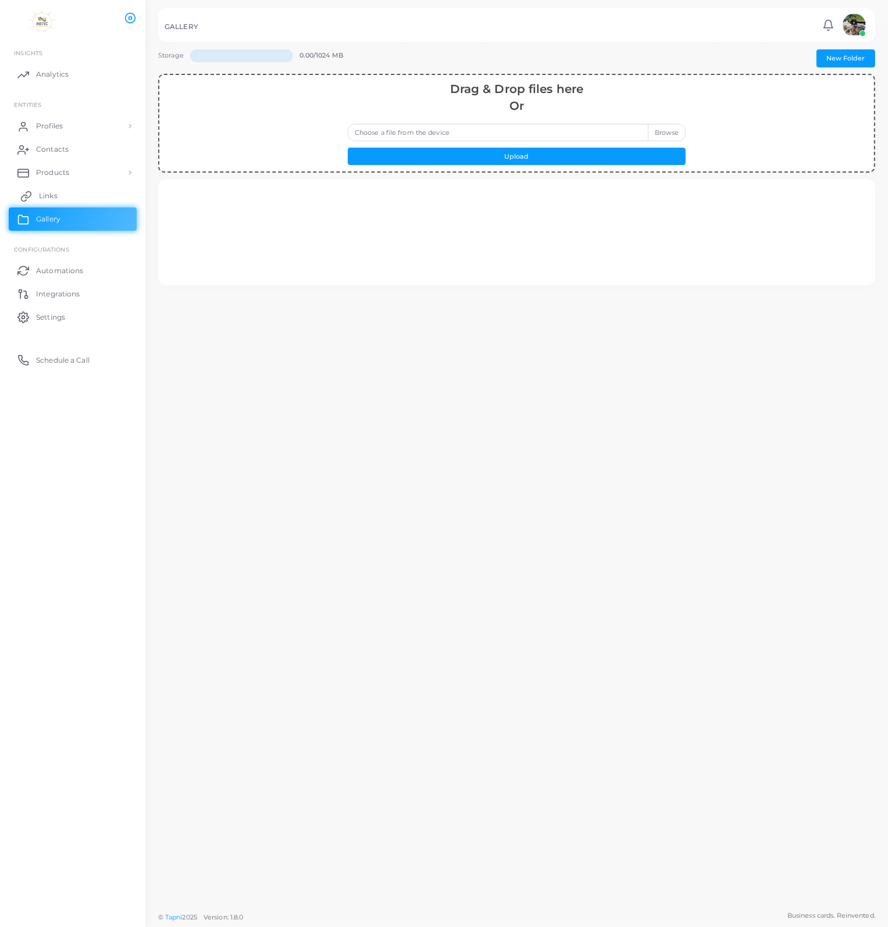
click at [48, 194] on span "Links" at bounding box center [48, 196] width 19 height 10
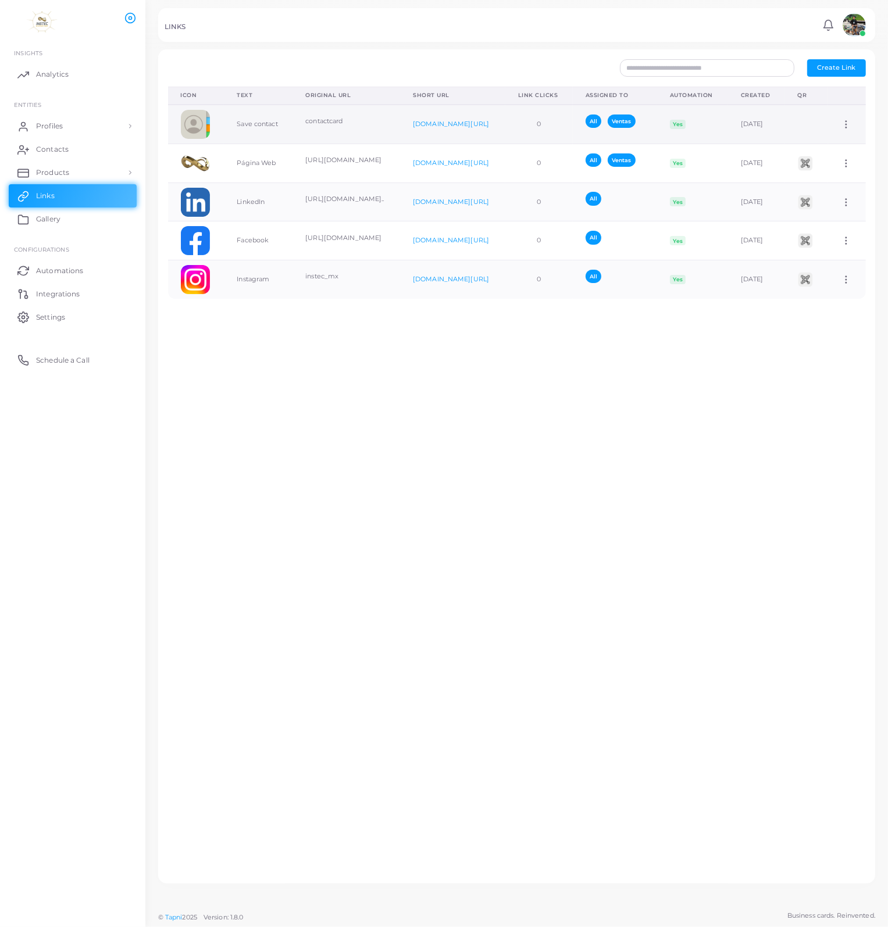
click at [844, 130] on icon at bounding box center [845, 124] width 10 height 10
click at [728, 445] on div "Icon Text Original URL Short URL Link Clicks Assigned To Automation Created QR …" at bounding box center [517, 481] width 710 height 788
click at [48, 174] on span "Products" at bounding box center [55, 172] width 33 height 10
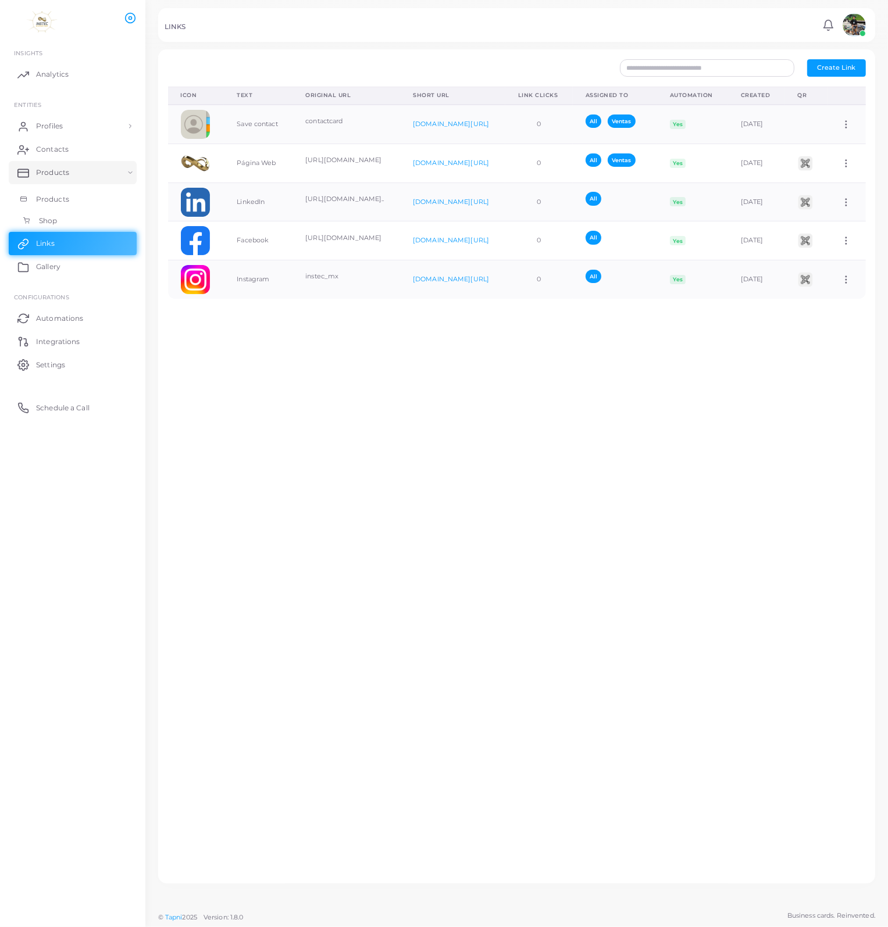
click at [48, 222] on span "Shop" at bounding box center [48, 221] width 18 height 10
click at [45, 197] on span "Products" at bounding box center [55, 199] width 33 height 10
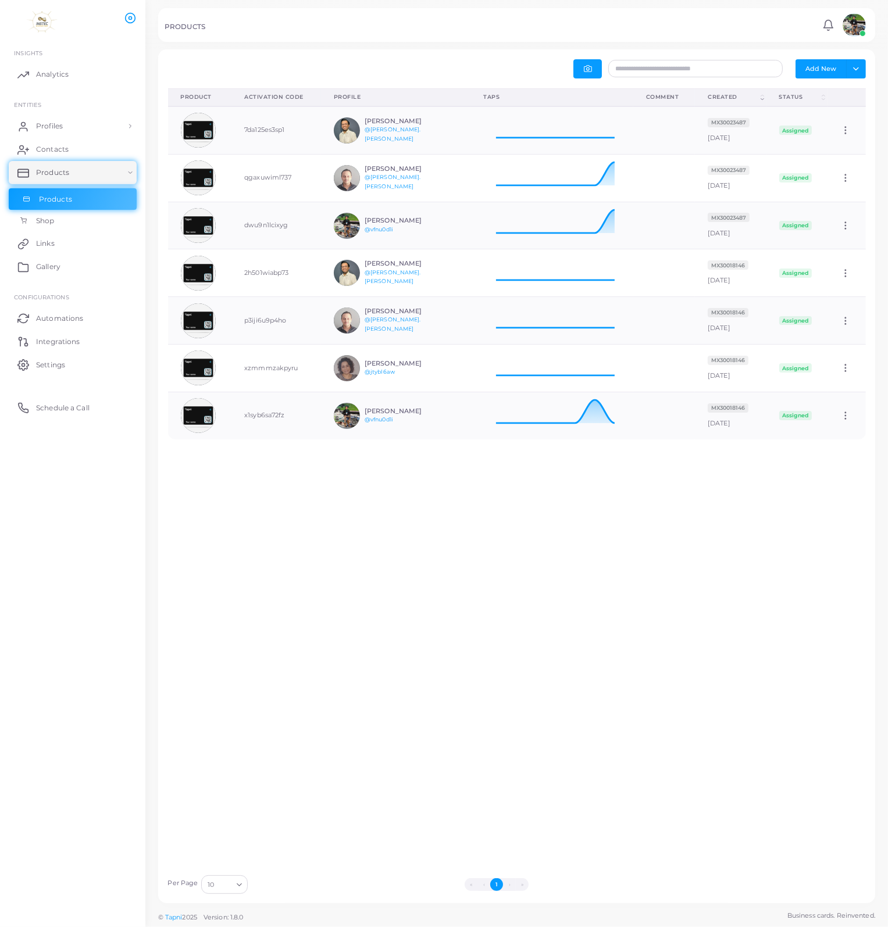
scroll to position [38, 153]
click at [49, 151] on span "Contacts" at bounding box center [55, 149] width 33 height 10
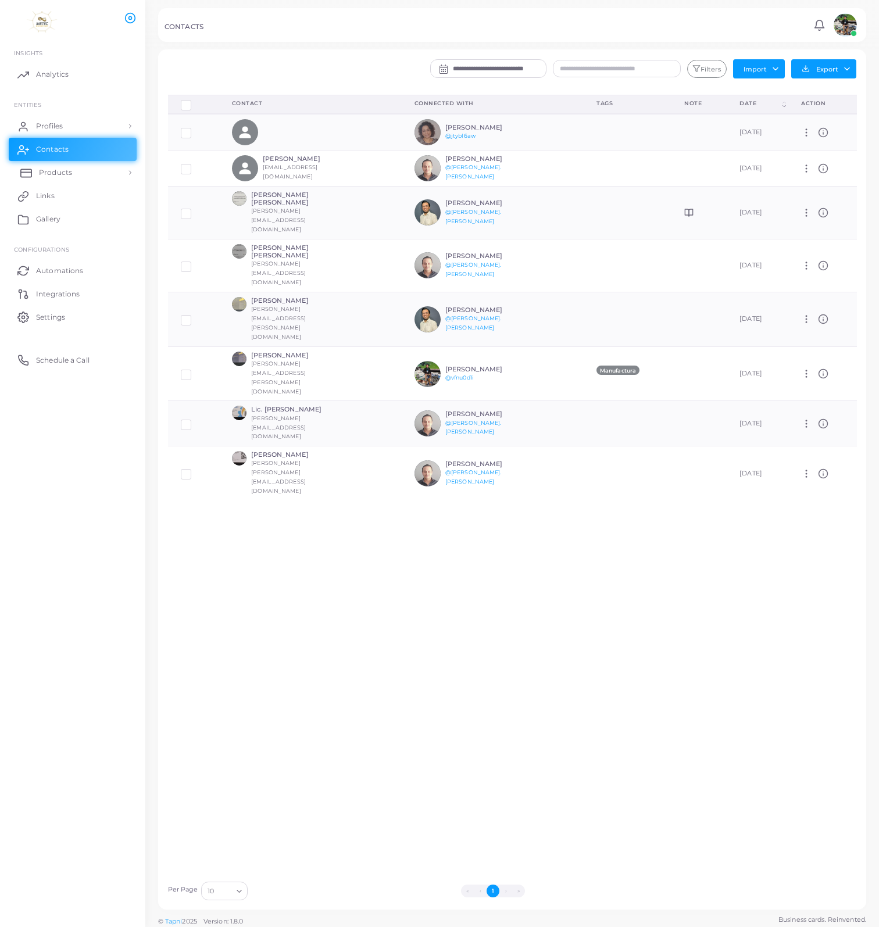
click at [49, 178] on link "Products" at bounding box center [73, 172] width 128 height 23
click at [52, 199] on span "Products" at bounding box center [55, 199] width 33 height 10
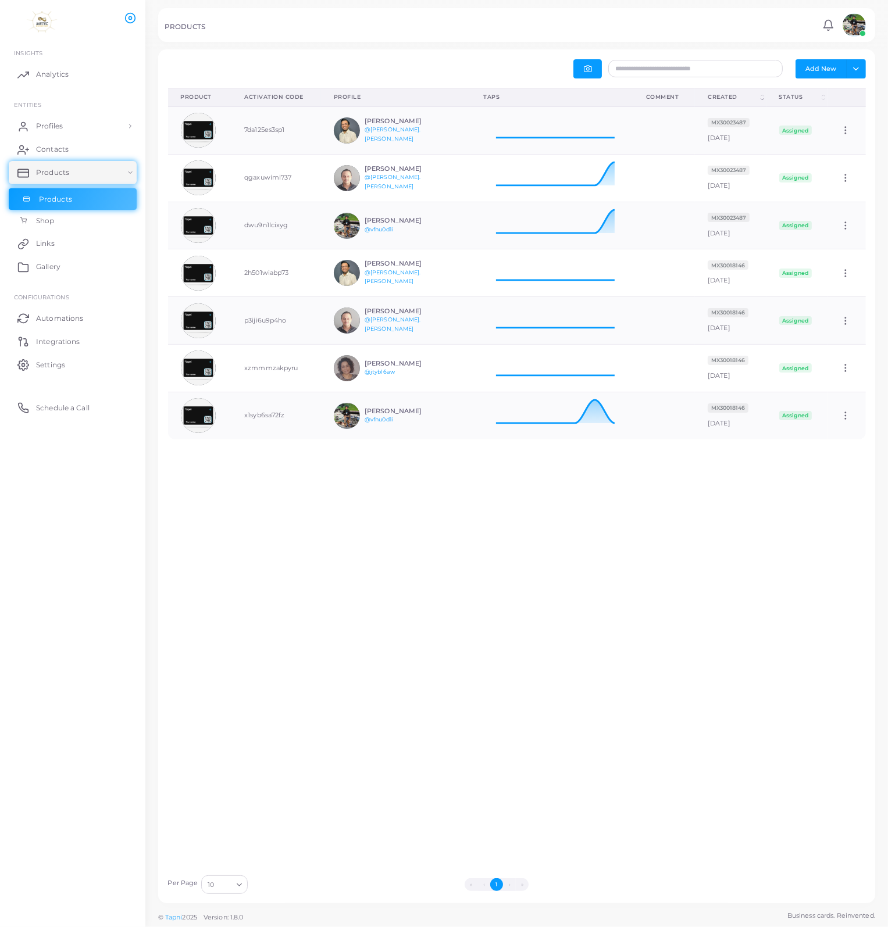
scroll to position [38, 153]
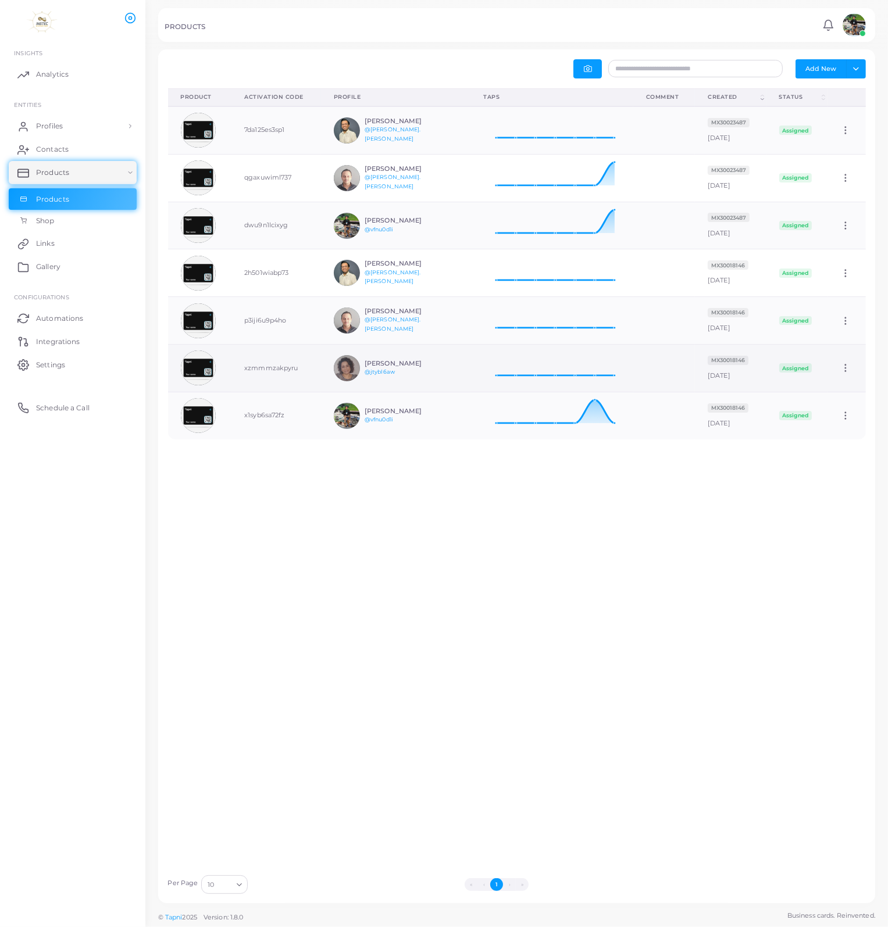
click at [199, 366] on img at bounding box center [198, 367] width 35 height 35
click at [198, 367] on img at bounding box center [198, 367] width 35 height 35
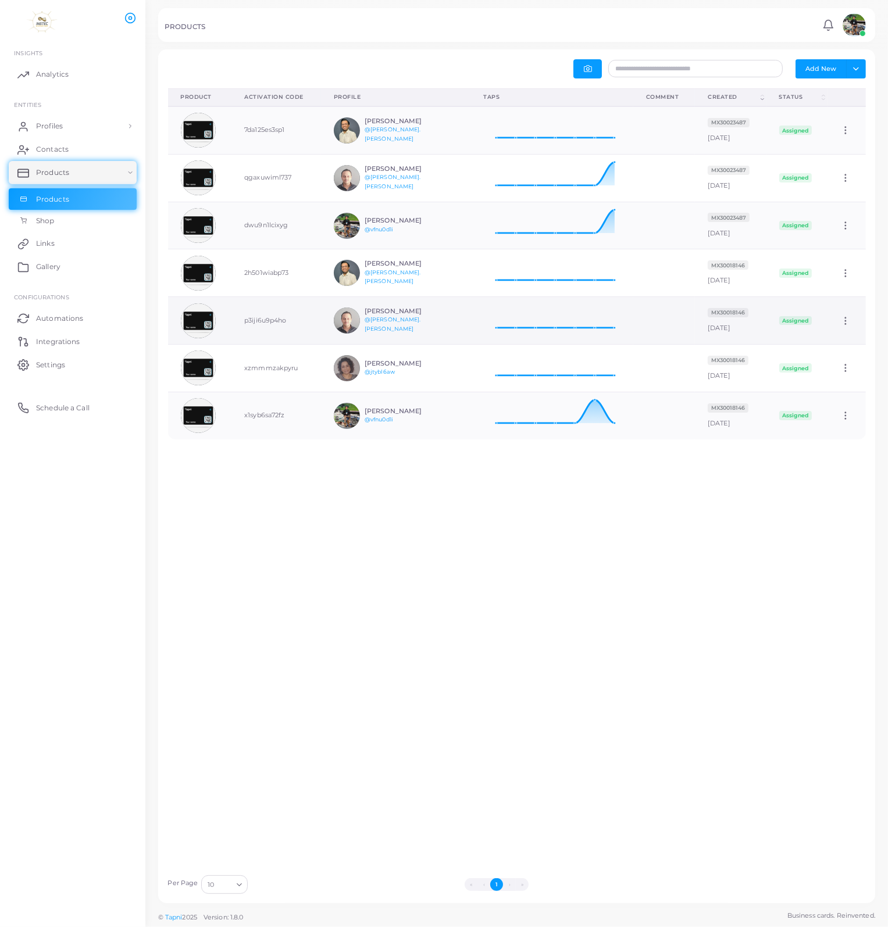
click at [198, 339] on td at bounding box center [200, 321] width 64 height 48
click at [198, 325] on img at bounding box center [198, 320] width 35 height 35
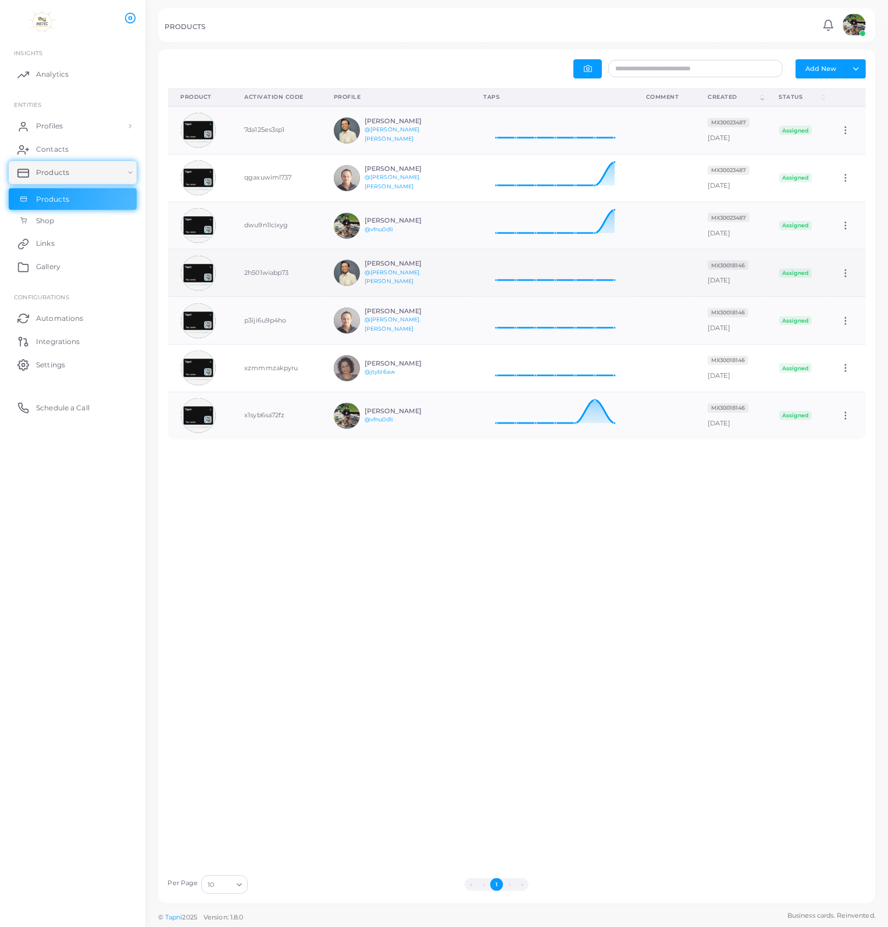
click at [201, 276] on img at bounding box center [198, 273] width 35 height 35
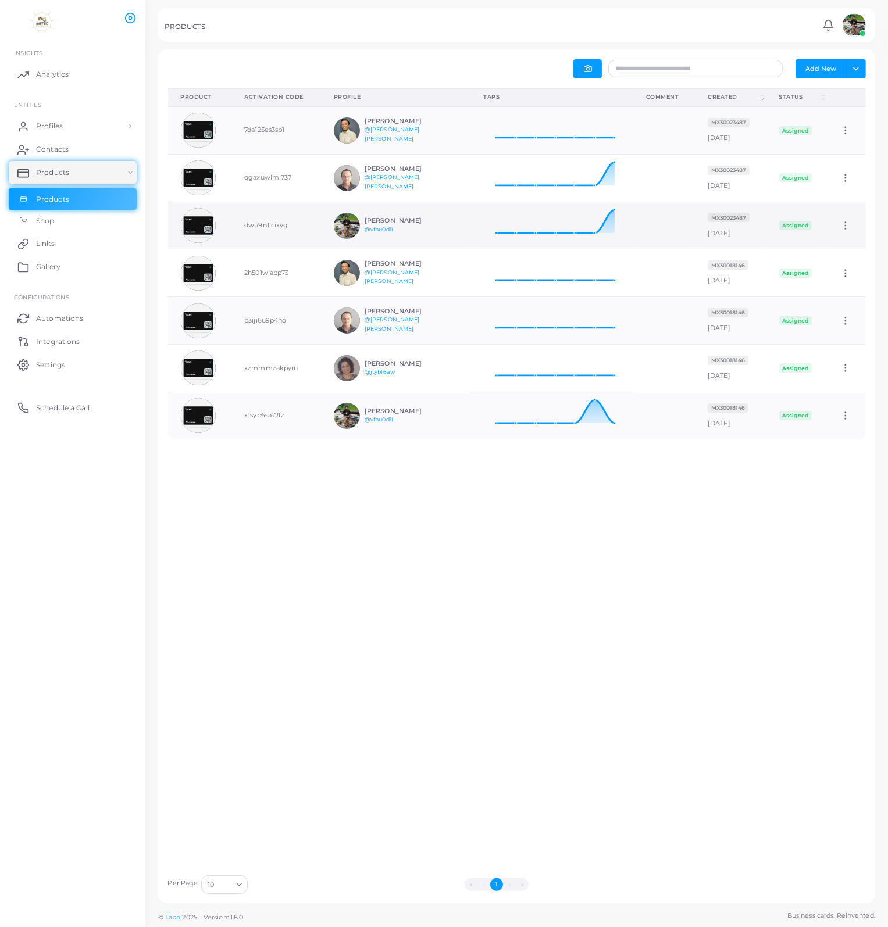
click at [197, 231] on img at bounding box center [198, 225] width 35 height 35
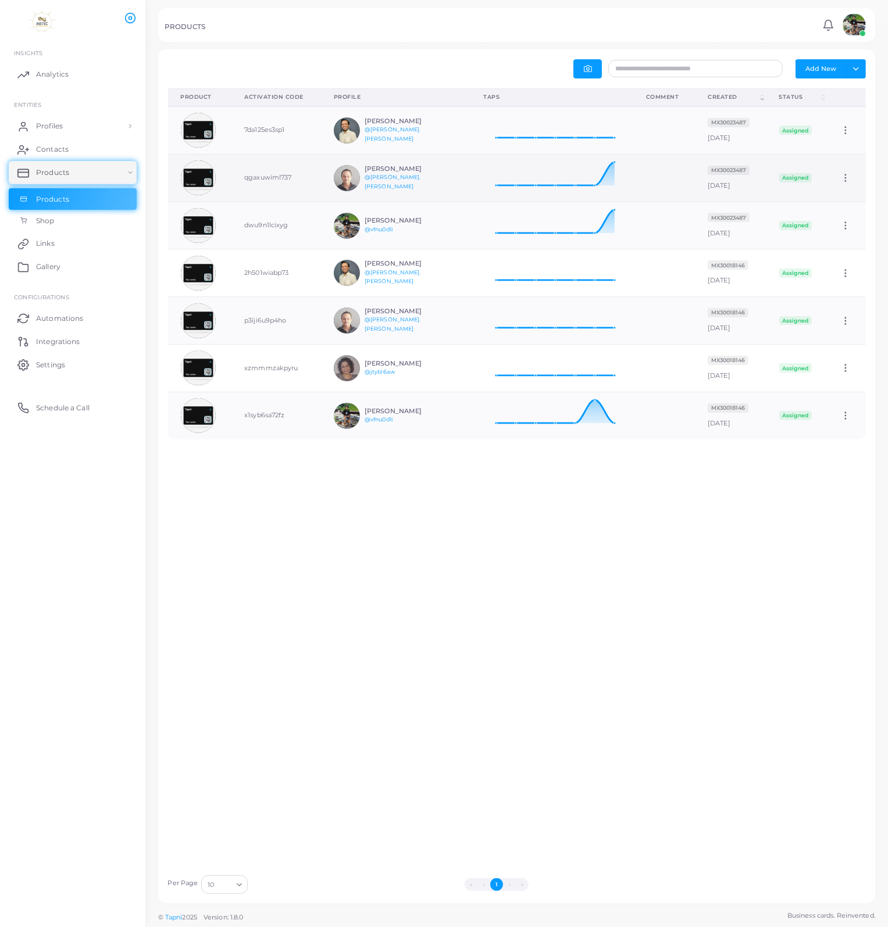
click at [192, 181] on img at bounding box center [198, 177] width 35 height 35
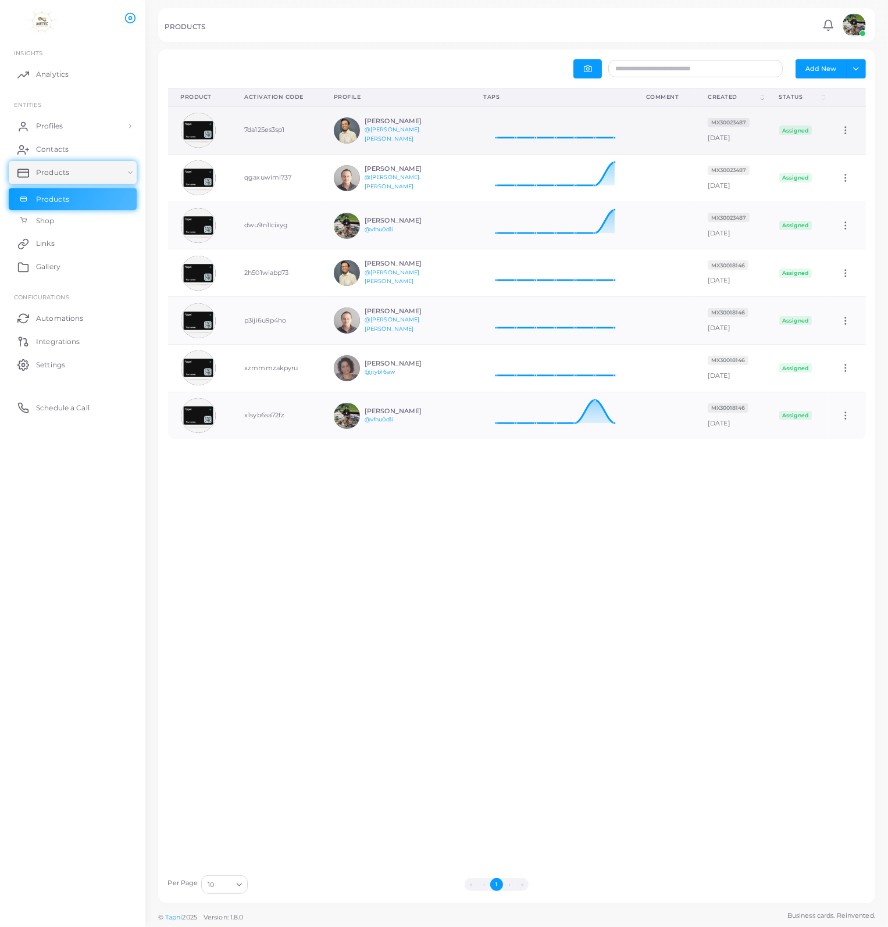
click at [200, 131] on img at bounding box center [198, 130] width 35 height 35
click at [56, 74] on span "Analytics" at bounding box center [55, 74] width 33 height 10
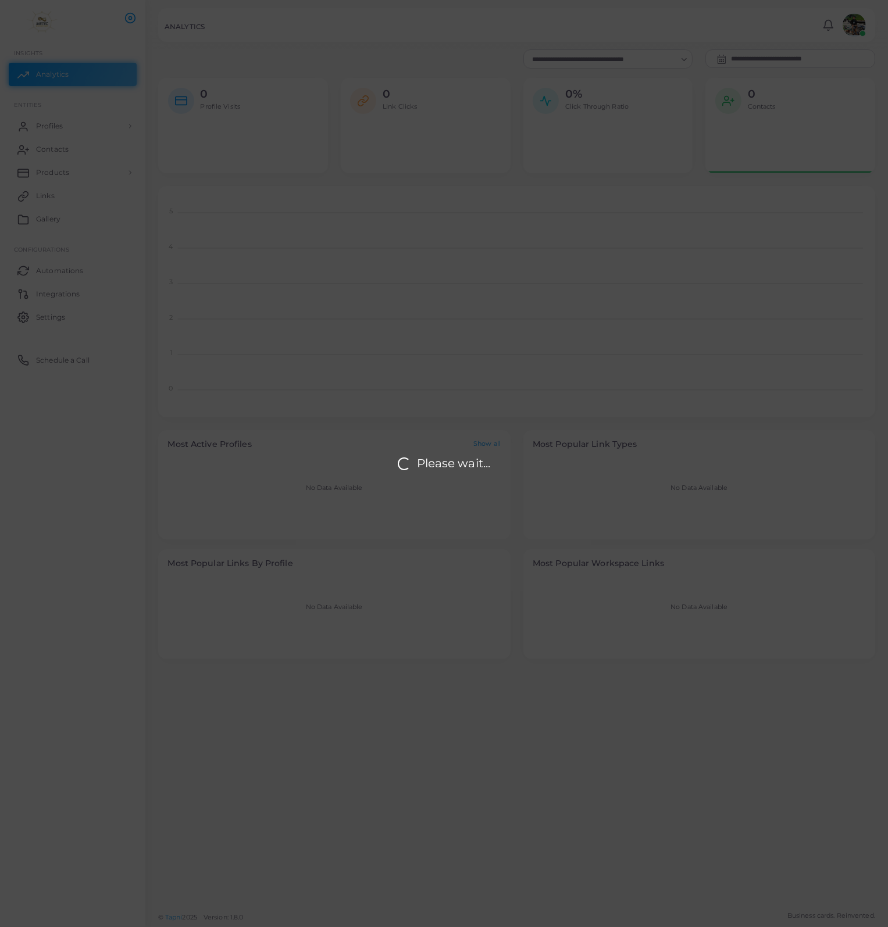
scroll to position [222, 707]
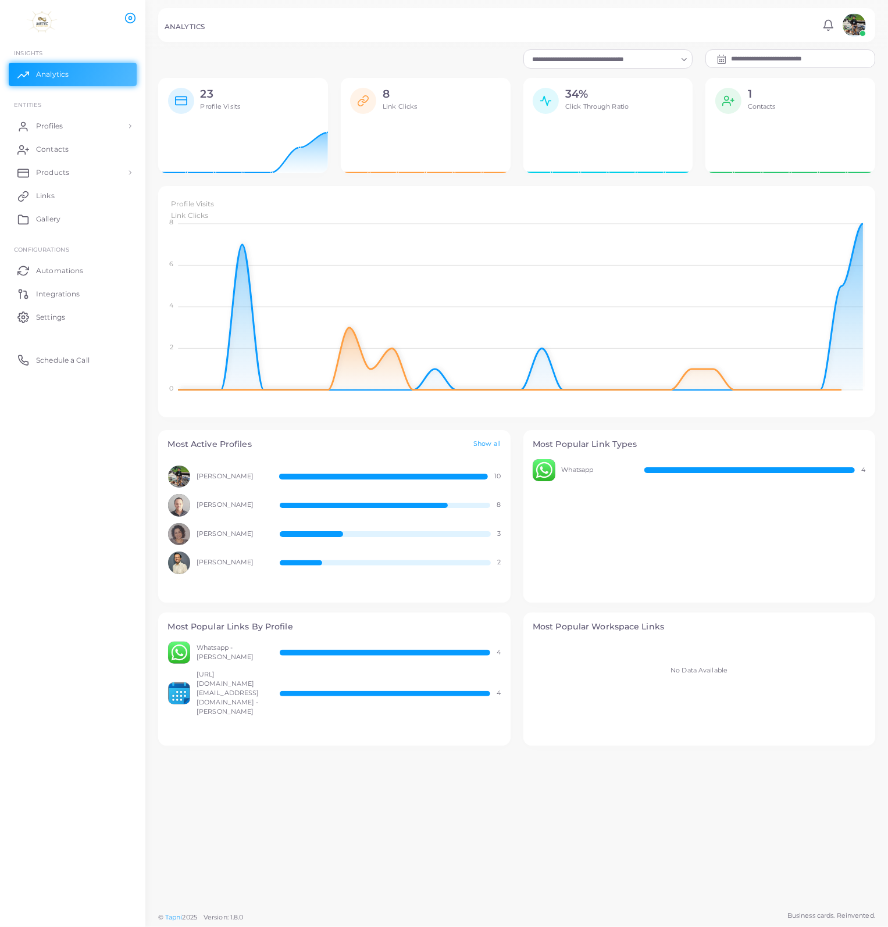
click at [207, 482] on div "[PERSON_NAME] 10" at bounding box center [334, 477] width 333 height 23
click at [495, 476] on span "10" at bounding box center [497, 476] width 6 height 9
click at [493, 443] on link "Show all" at bounding box center [486, 444] width 27 height 10
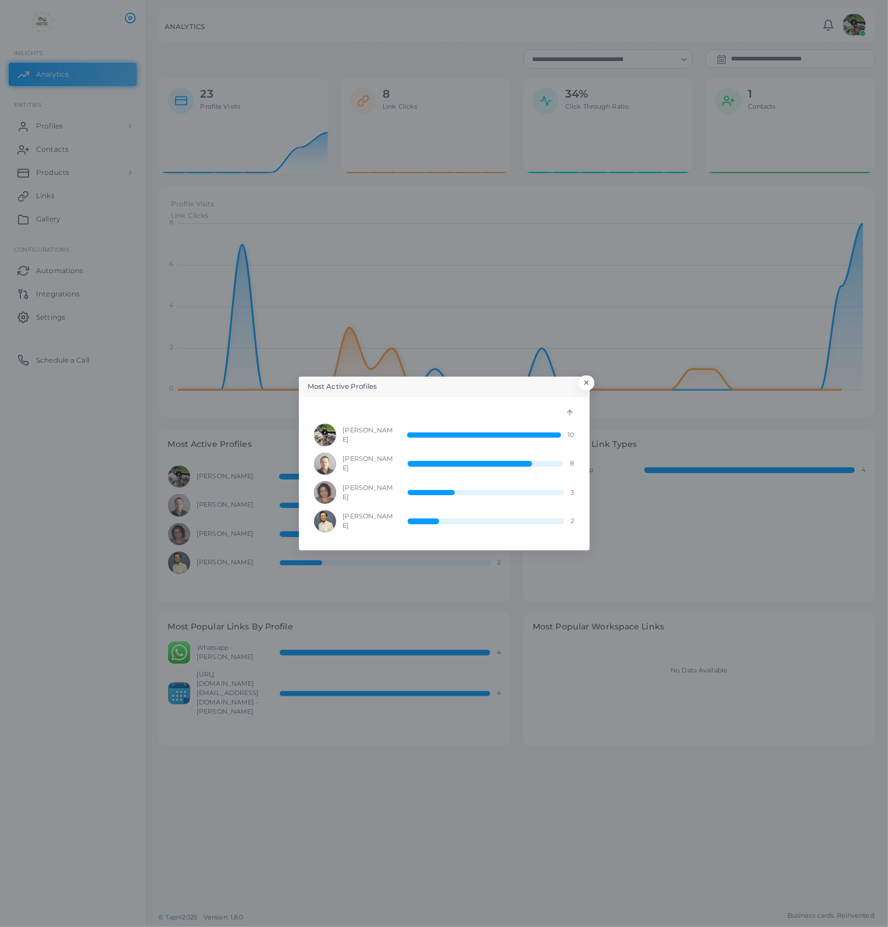
scroll to position [9, 9]
click at [564, 432] on div "[PERSON_NAME] 10" at bounding box center [444, 435] width 260 height 23
click at [568, 418] on div "[PERSON_NAME] 10 [PERSON_NAME] 8 [PERSON_NAME] 3 [PERSON_NAME] 2" at bounding box center [444, 470] width 260 height 124
click at [570, 412] on polyline at bounding box center [569, 411] width 5 height 2
click at [570, 413] on icon at bounding box center [570, 413] width 8 height 8
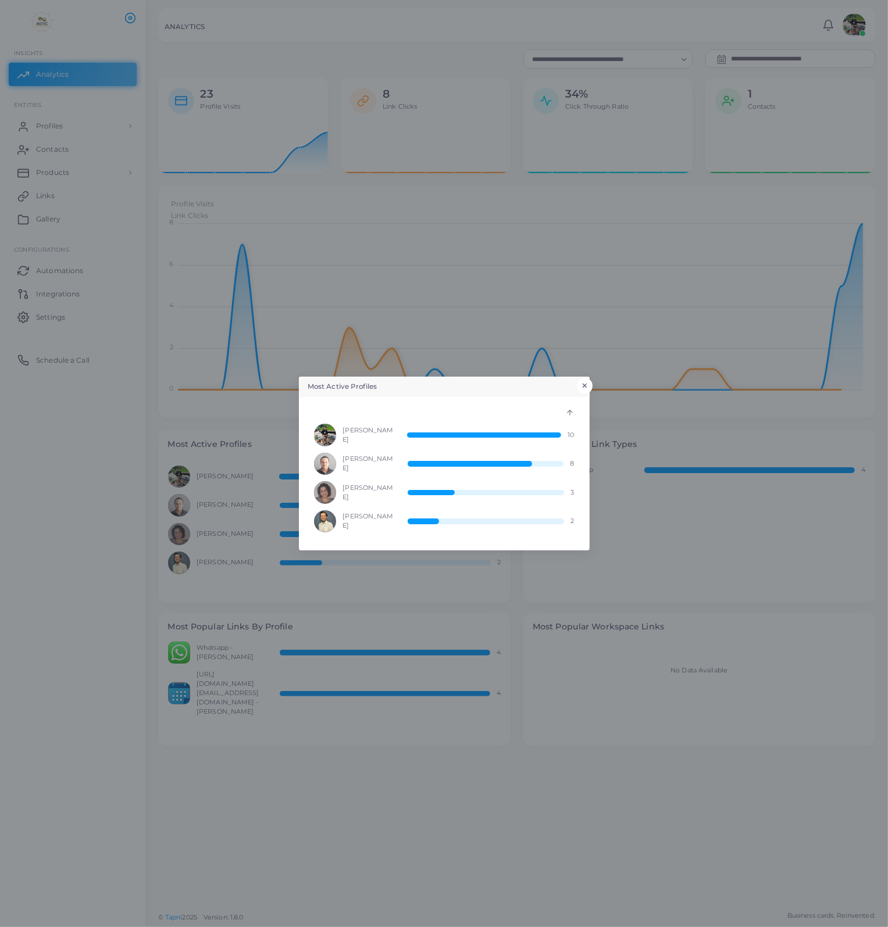
click at [586, 386] on button "×" at bounding box center [585, 385] width 16 height 15
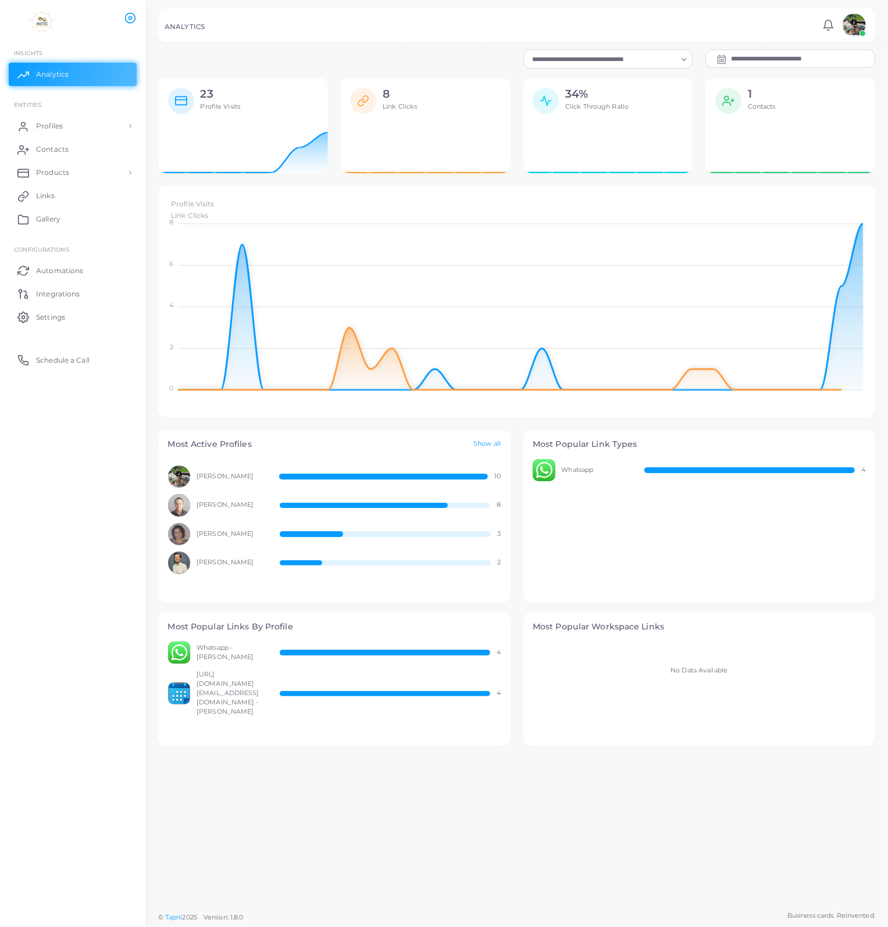
click at [607, 502] on div "Most Popular Link Types Whatsapp 4" at bounding box center [699, 516] width 352 height 173
click at [613, 675] on div "No Data Available" at bounding box center [698, 671] width 333 height 58
click at [44, 27] on img at bounding box center [42, 22] width 65 height 22
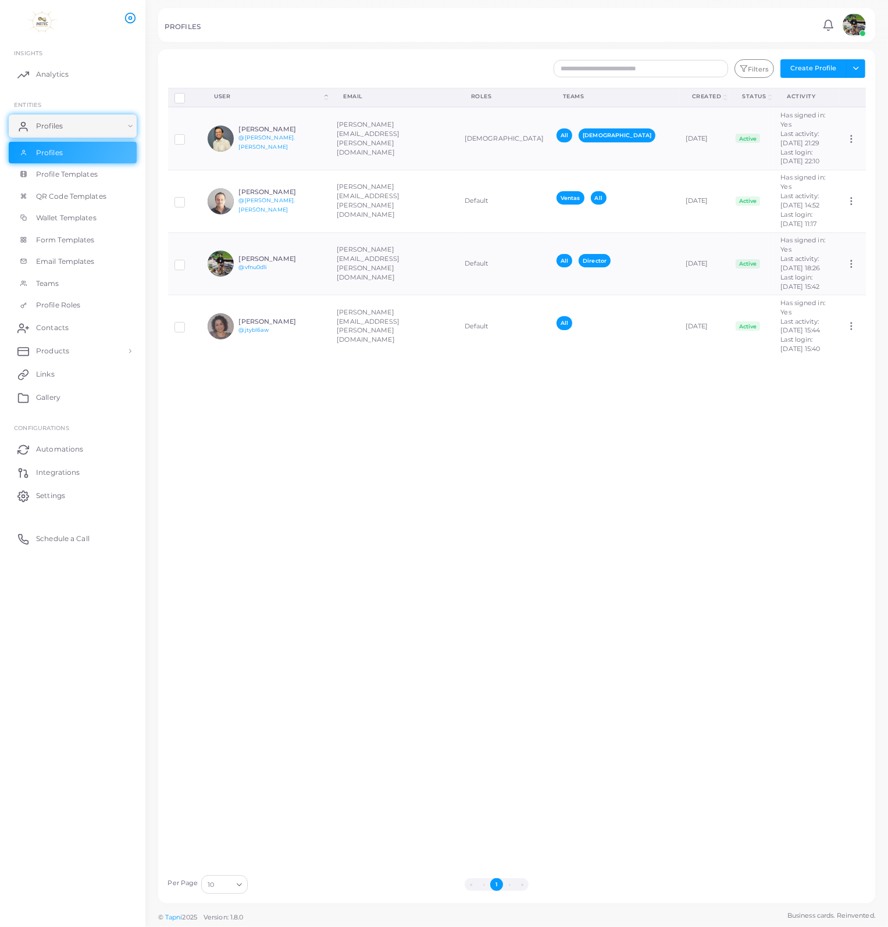
click at [129, 18] on circle at bounding box center [130, 18] width 3 height 3
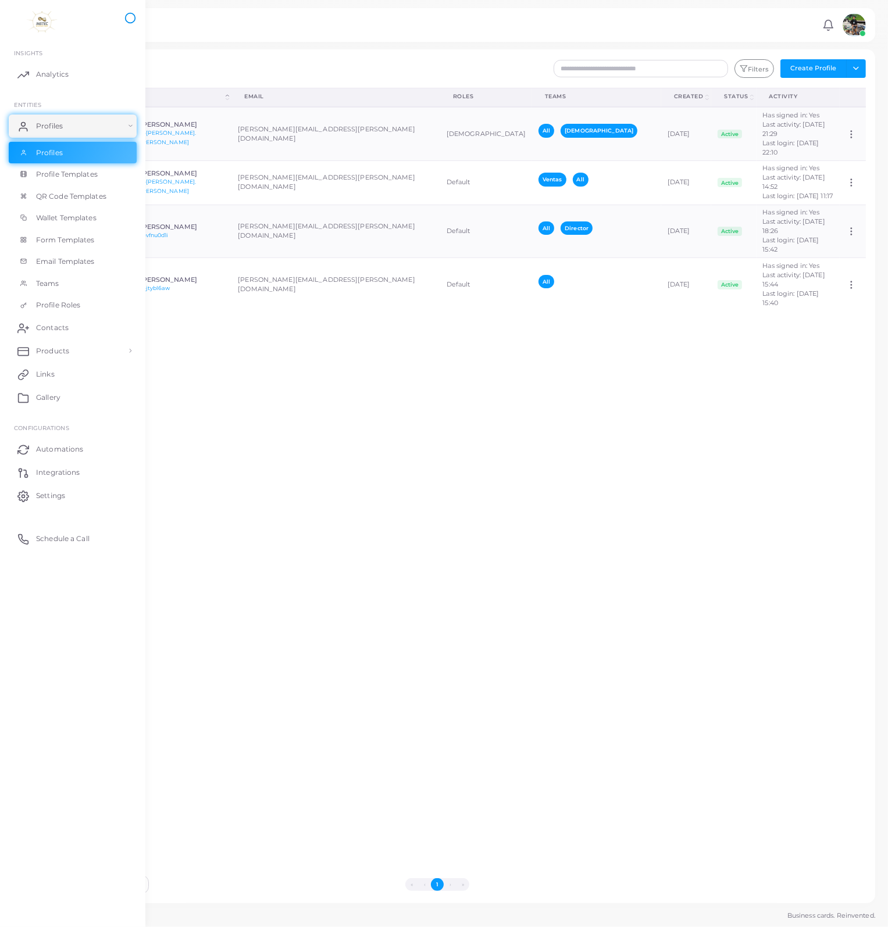
click at [128, 18] on icon at bounding box center [130, 18] width 12 height 12
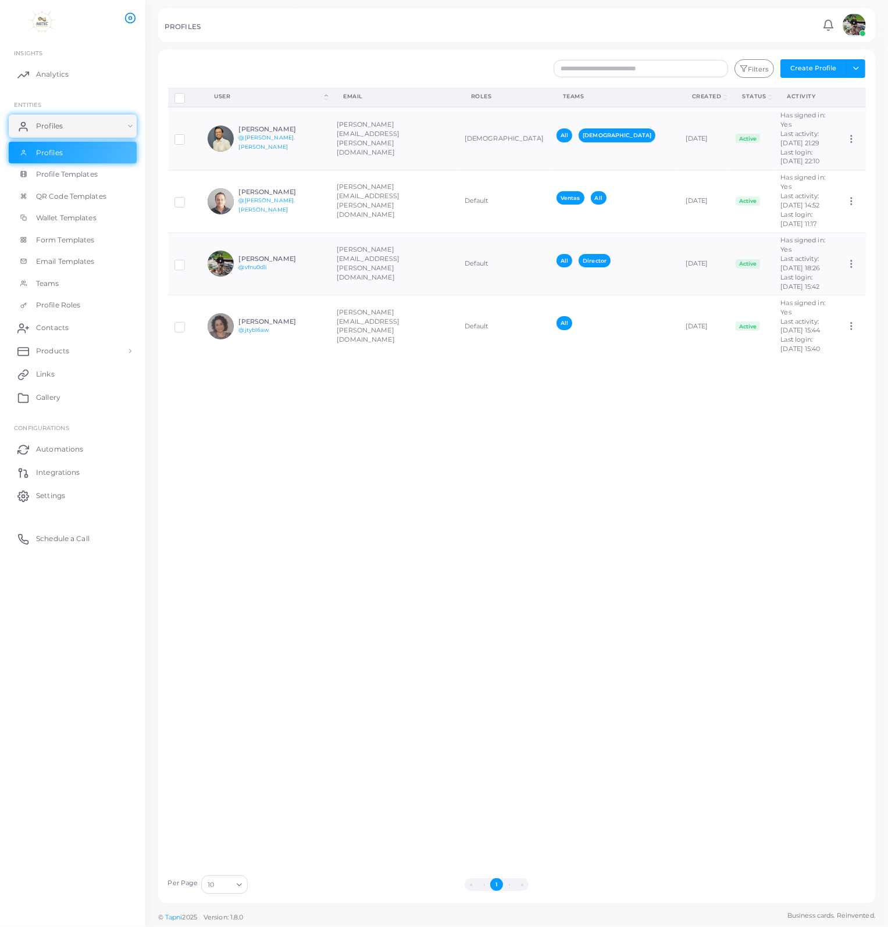
click at [129, 18] on circle at bounding box center [130, 18] width 3 height 3
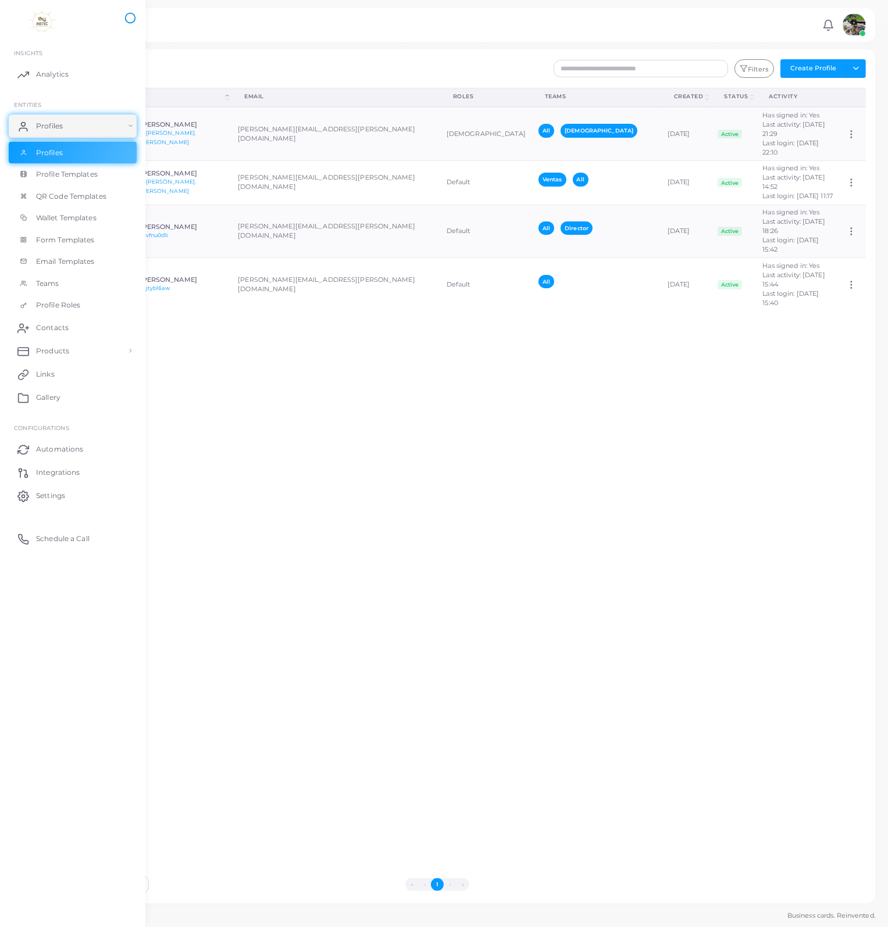
click at [128, 18] on icon at bounding box center [130, 18] width 12 height 12
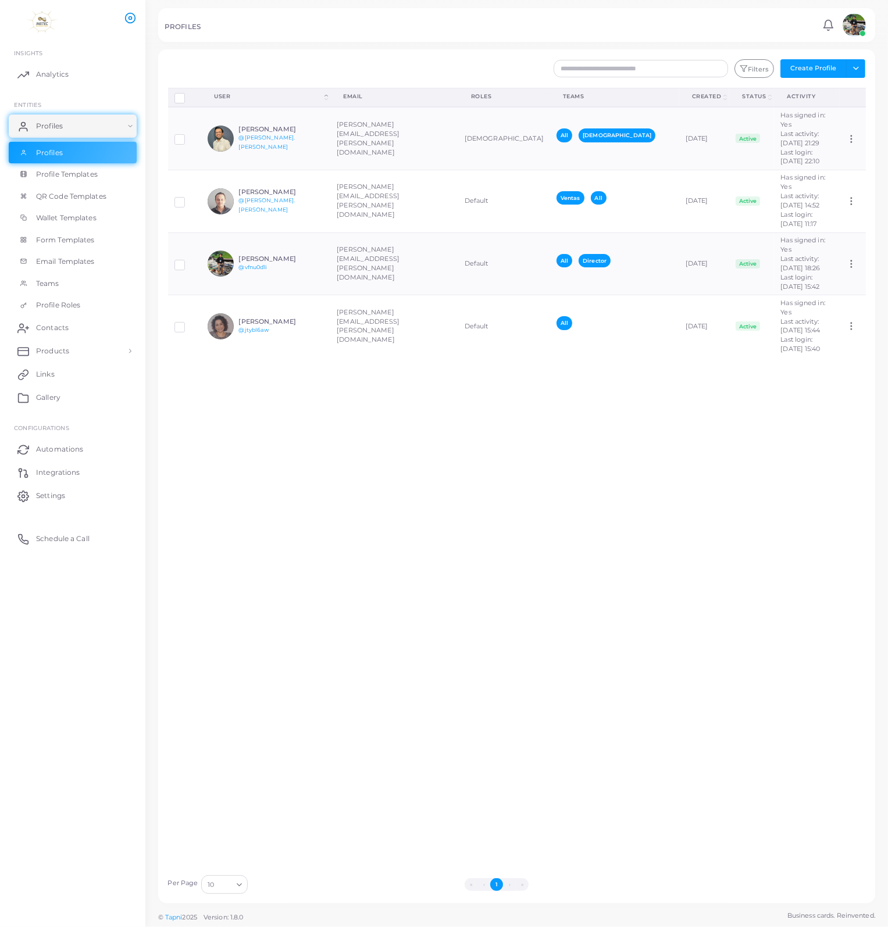
click at [44, 25] on img at bounding box center [42, 22] width 65 height 22
click at [850, 27] on img at bounding box center [853, 24] width 23 height 23
click at [826, 63] on li "[PERSON_NAME] ([PERSON_NAME][EMAIL_ADDRESS][PERSON_NAME][DOMAIN_NAME])" at bounding box center [820, 79] width 95 height 56
click at [584, 457] on div "Disconnect Profiles Delete Profile Show Selections Download QRs User (Click to …" at bounding box center [517, 478] width 710 height 781
click at [45, 499] on span "Settings" at bounding box center [53, 496] width 29 height 10
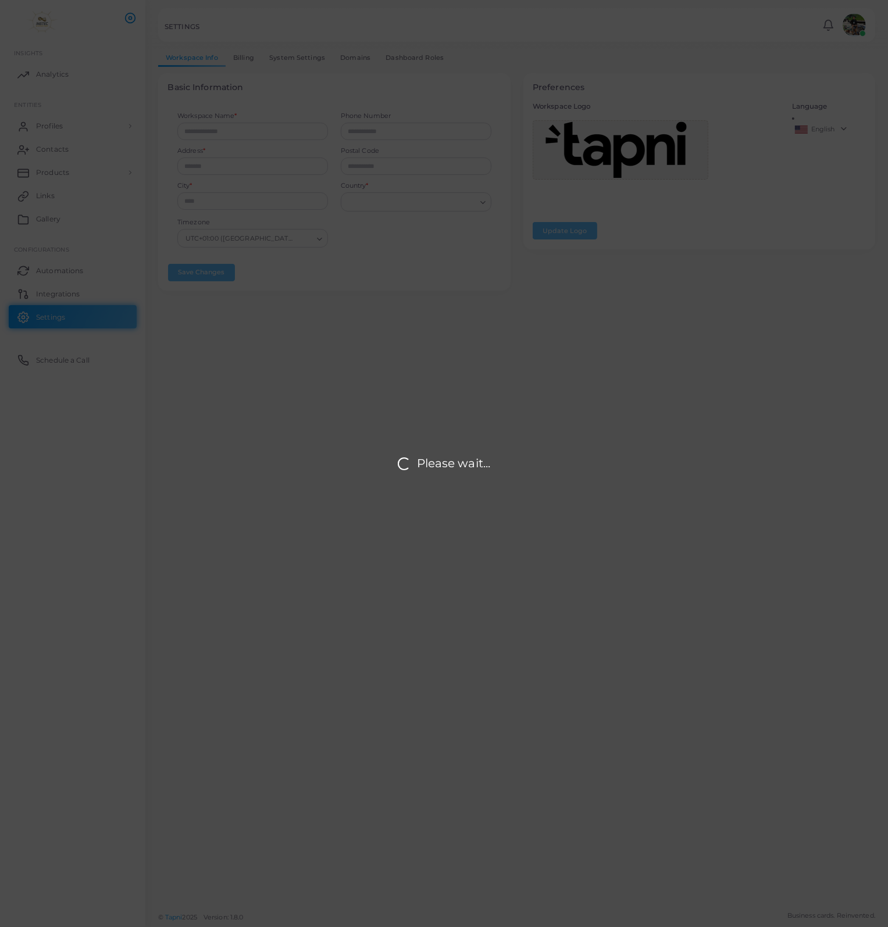
type input "********"
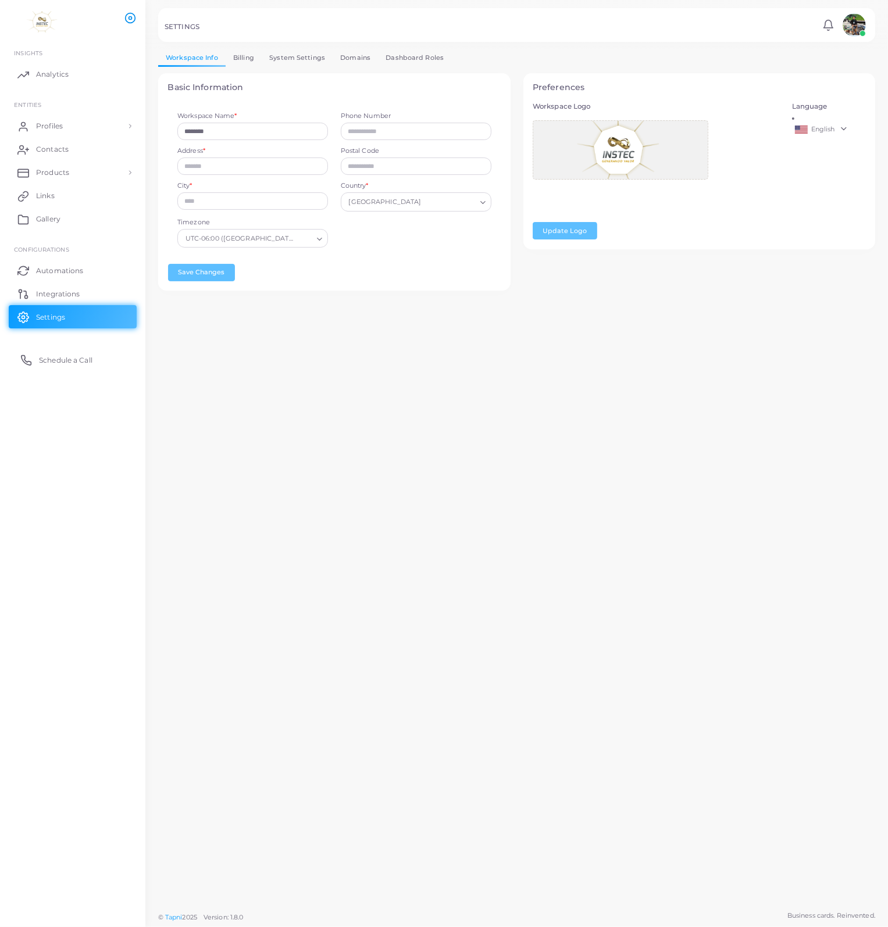
click at [61, 359] on span "Schedule a Call" at bounding box center [65, 360] width 53 height 10
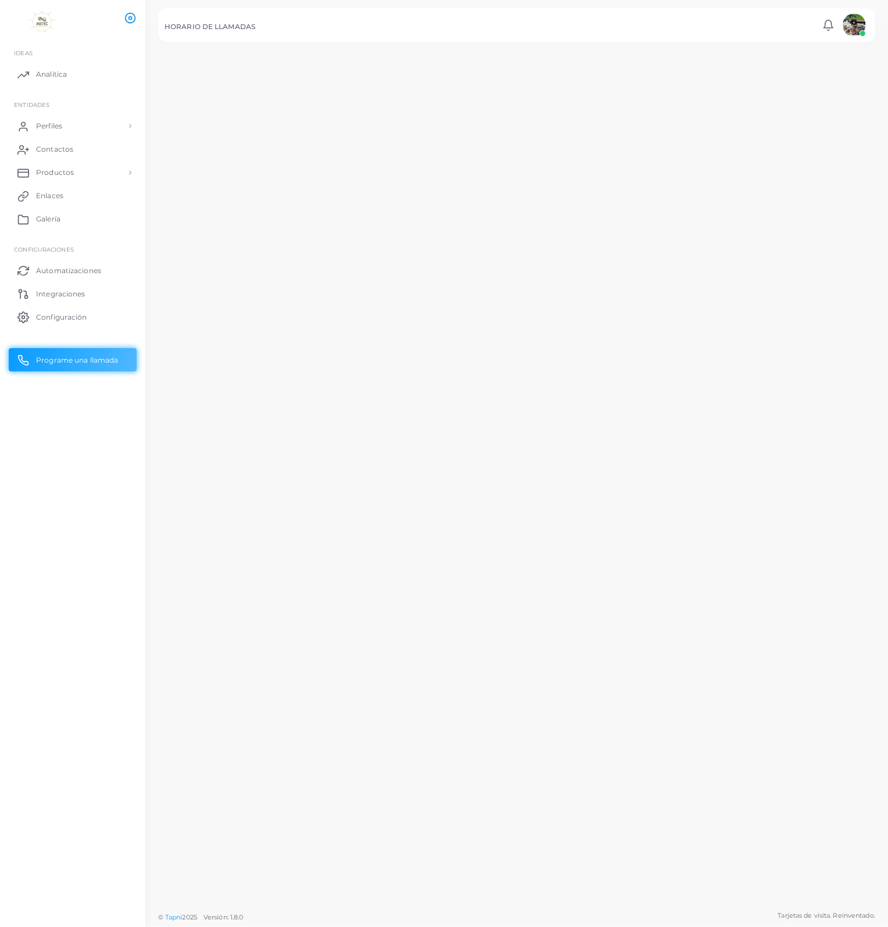
click at [271, 662] on div at bounding box center [516, 453] width 742 height 906
drag, startPoint x: 592, startPoint y: 632, endPoint x: 593, endPoint y: 621, distance: 11.1
click at [592, 632] on div at bounding box center [516, 453] width 742 height 906
click at [49, 199] on span "Enlaces" at bounding box center [52, 196] width 27 height 10
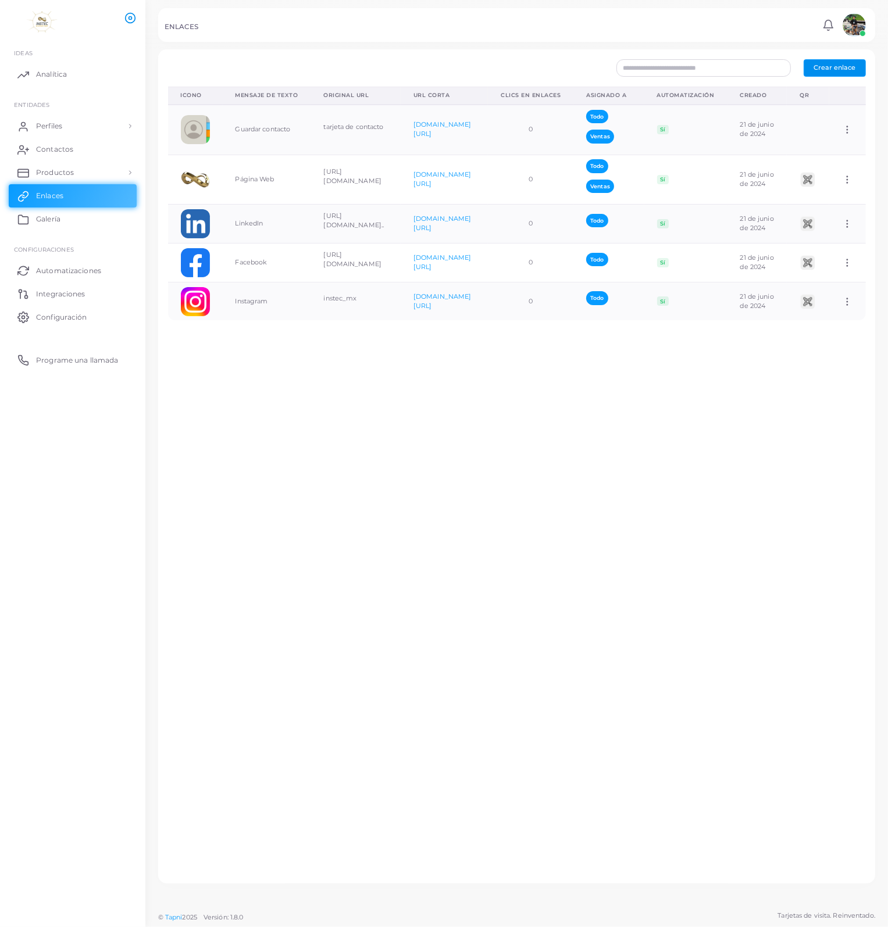
click at [845, 67] on span "Crear enlace" at bounding box center [834, 67] width 42 height 8
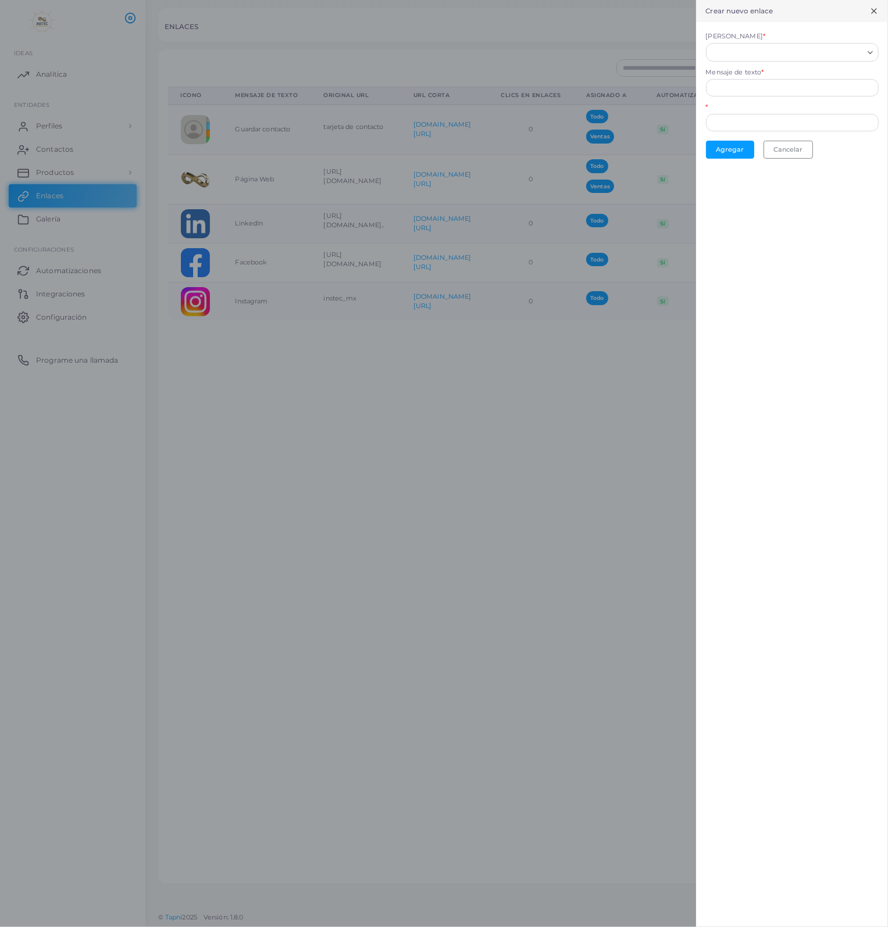
click at [811, 51] on input "[PERSON_NAME] *" at bounding box center [787, 52] width 152 height 13
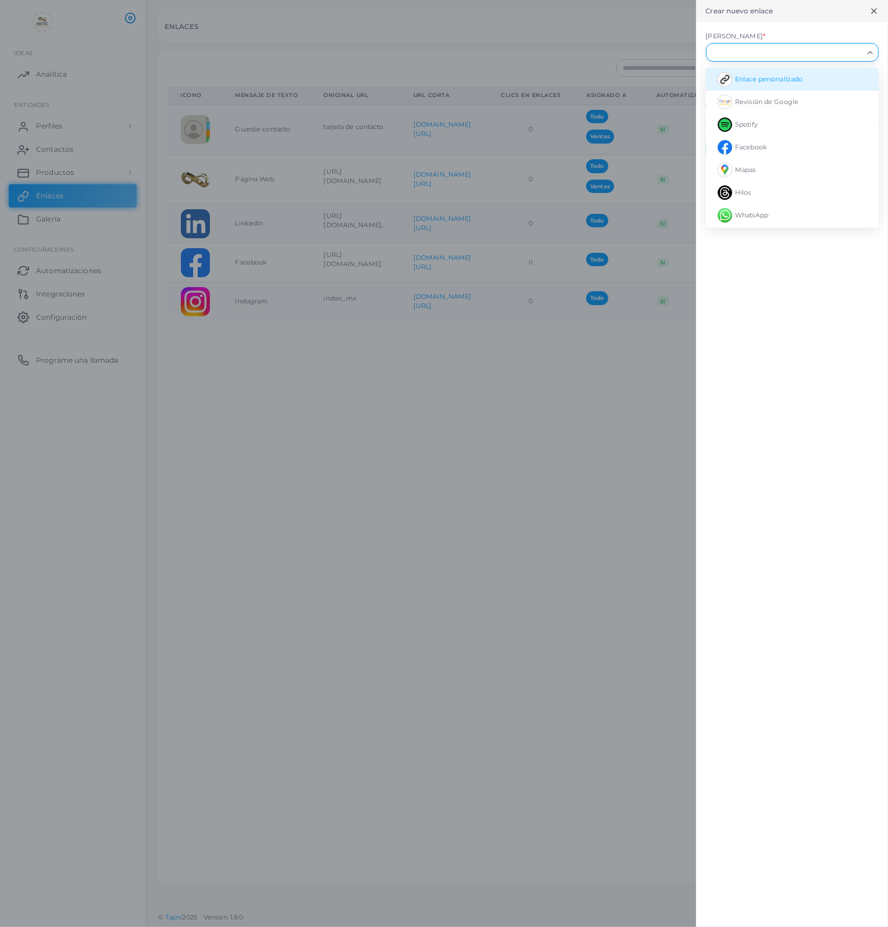
click at [779, 82] on span "Enlace personalizado" at bounding box center [768, 79] width 67 height 8
type input "**********"
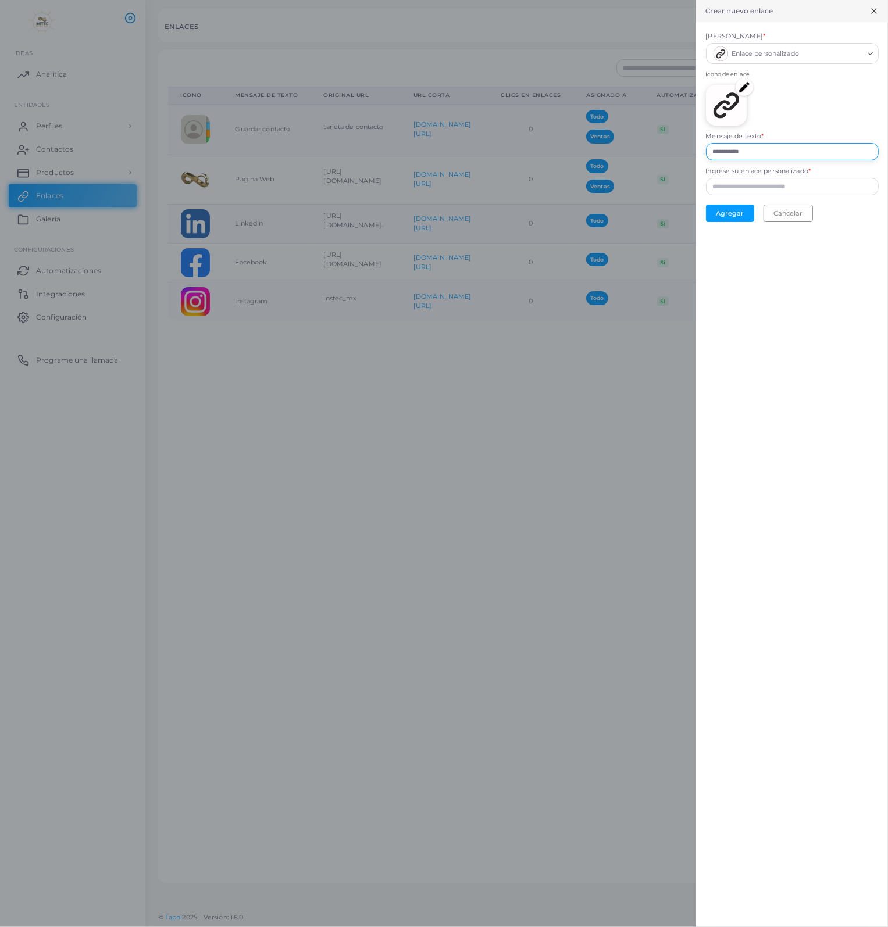
click at [735, 152] on input "**********" at bounding box center [792, 151] width 173 height 17
drag, startPoint x: 735, startPoint y: 152, endPoint x: 804, endPoint y: 118, distance: 76.9
click at [807, 112] on div "Icono de enlace" at bounding box center [792, 101] width 173 height 62
click at [766, 151] on input "**********" at bounding box center [792, 151] width 173 height 17
drag, startPoint x: 767, startPoint y: 151, endPoint x: 688, endPoint y: 149, distance: 78.5
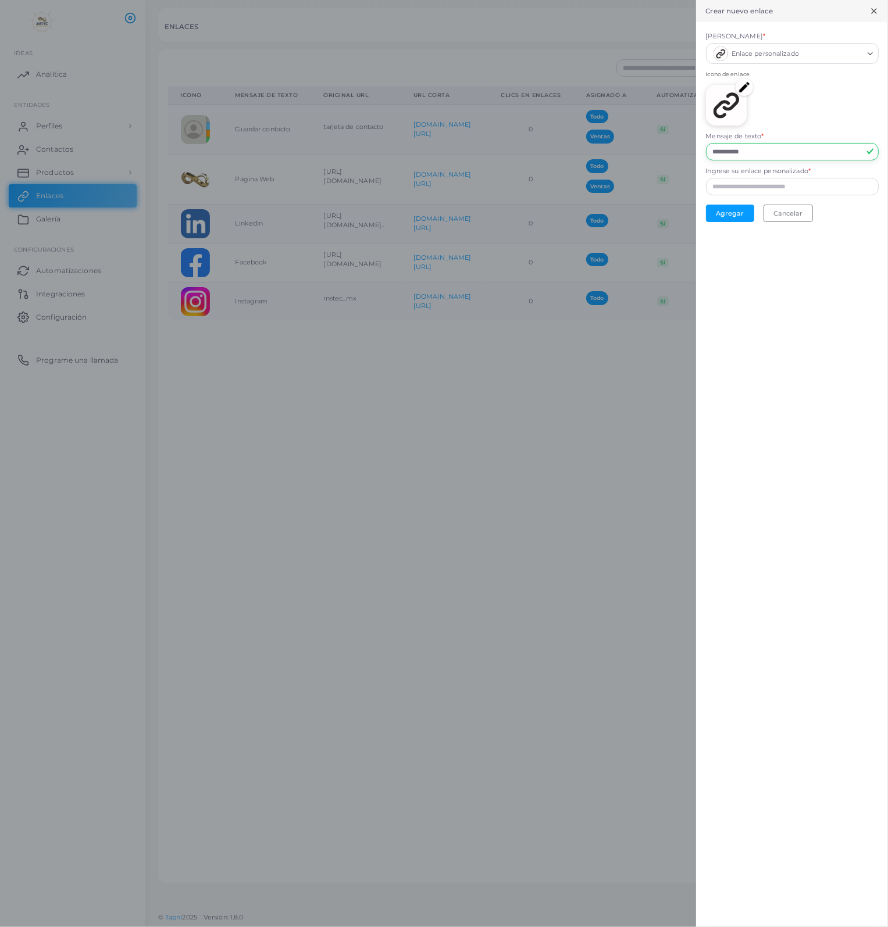
click at [688, 0] on div "**********" at bounding box center [444, 0] width 888 height 0
paste input "**********"
type input "**********"
click at [754, 363] on div "**********" at bounding box center [792, 463] width 192 height 927
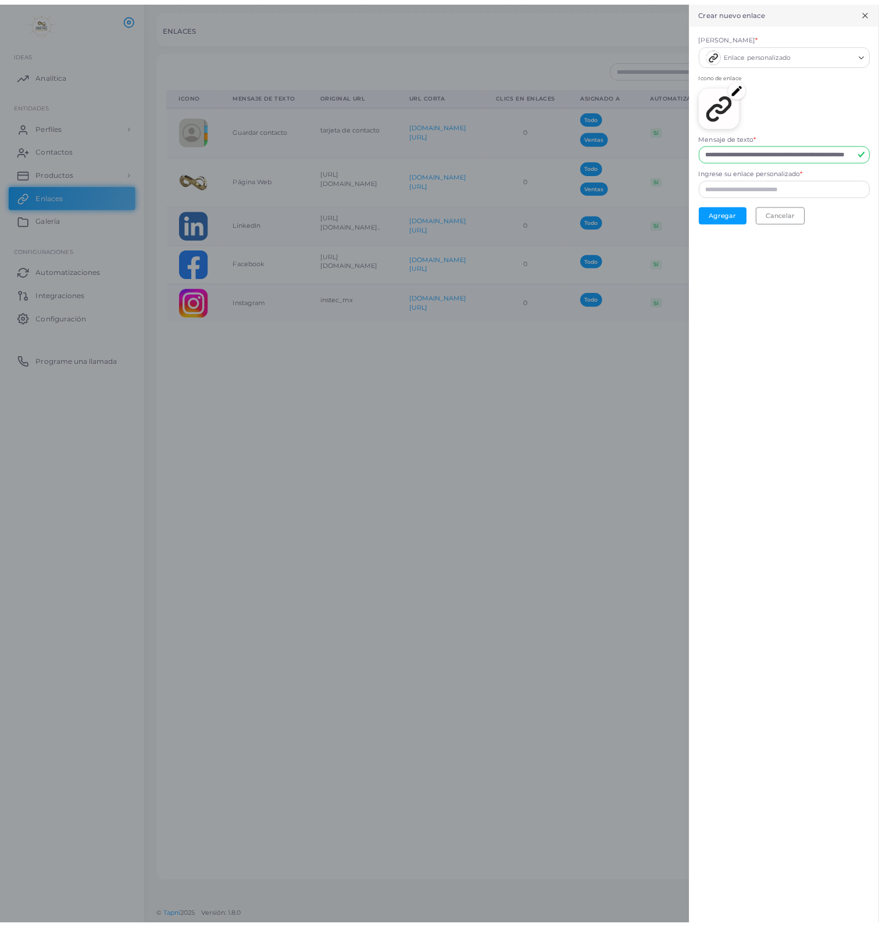
scroll to position [0, 0]
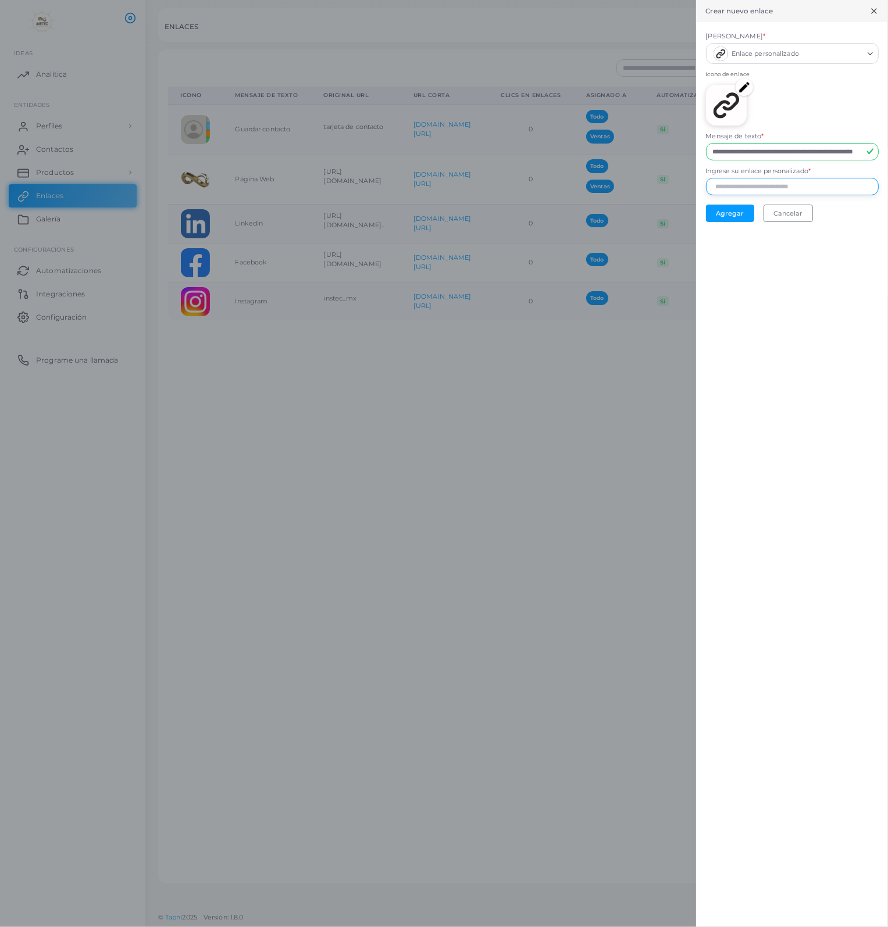
click at [731, 184] on input "Ingrese su enlace personalizado *" at bounding box center [792, 186] width 173 height 17
drag, startPoint x: 739, startPoint y: 335, endPoint x: 747, endPoint y: 298, distance: 38.5
click at [739, 335] on div "**********" at bounding box center [792, 463] width 192 height 927
click at [760, 184] on input "Ingrese su enlace personalizado *" at bounding box center [792, 186] width 173 height 17
type input "********"
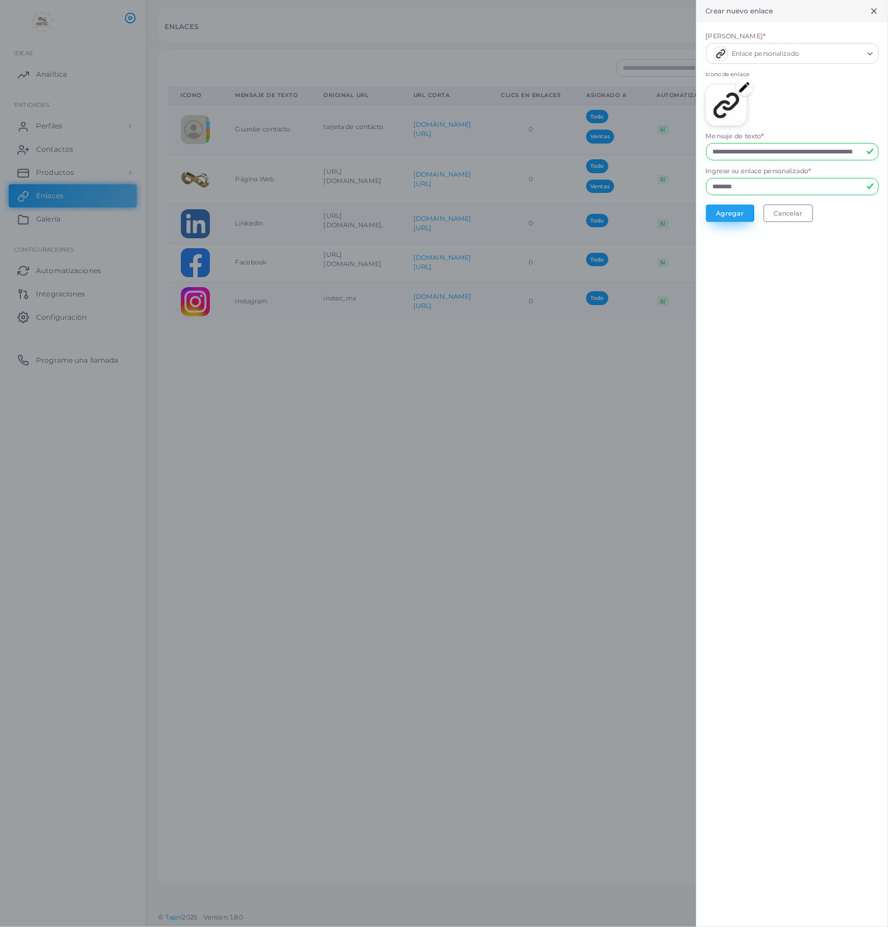
click at [730, 212] on button "Agregar" at bounding box center [730, 213] width 48 height 17
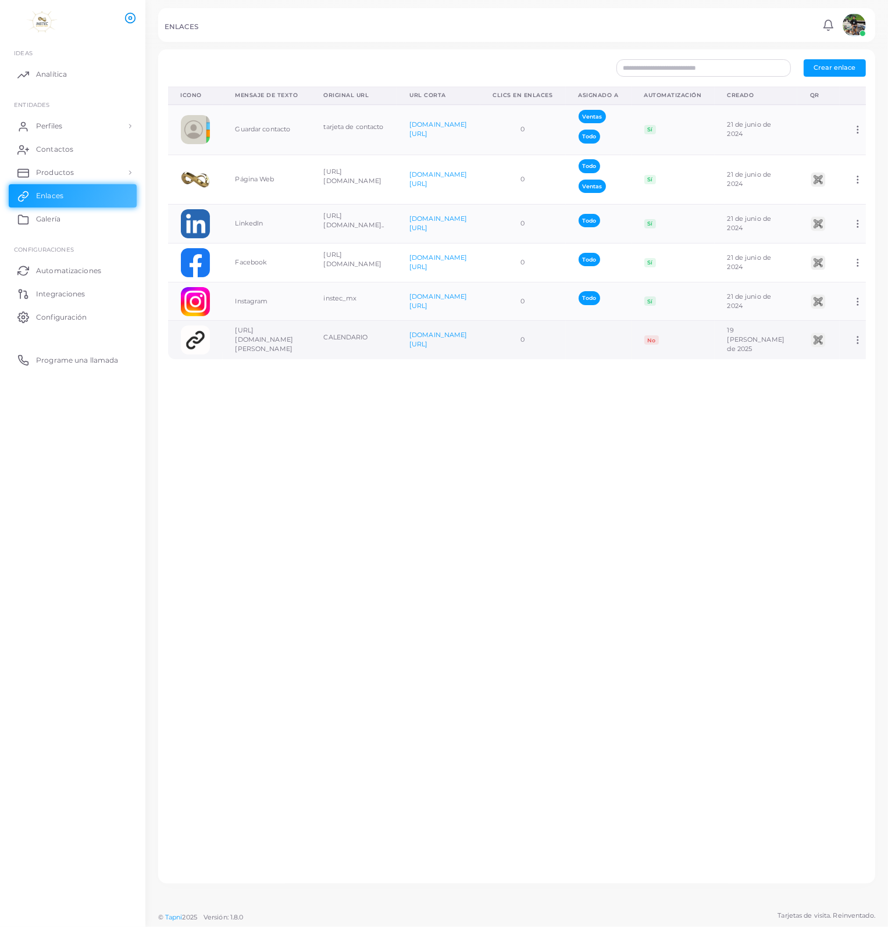
click at [714, 343] on td "No" at bounding box center [672, 340] width 83 height 38
click at [40, 195] on span "Enlaces" at bounding box center [52, 196] width 27 height 10
click at [61, 313] on span "Configuración" at bounding box center [64, 317] width 51 height 10
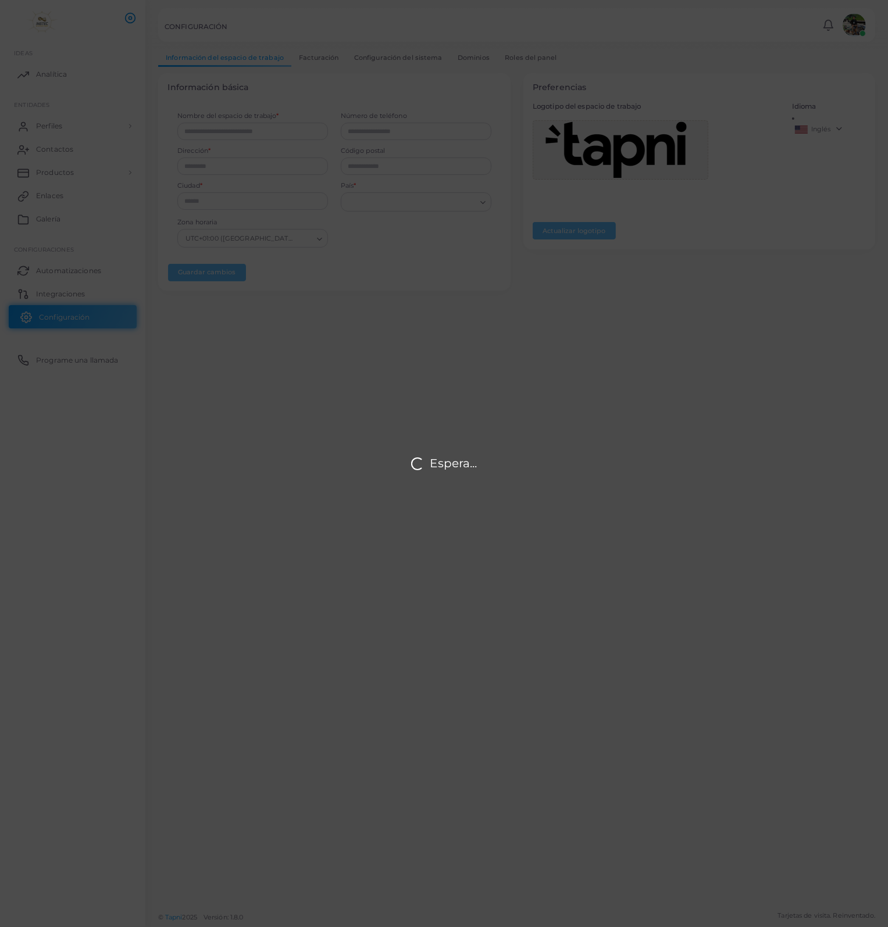
type input "********"
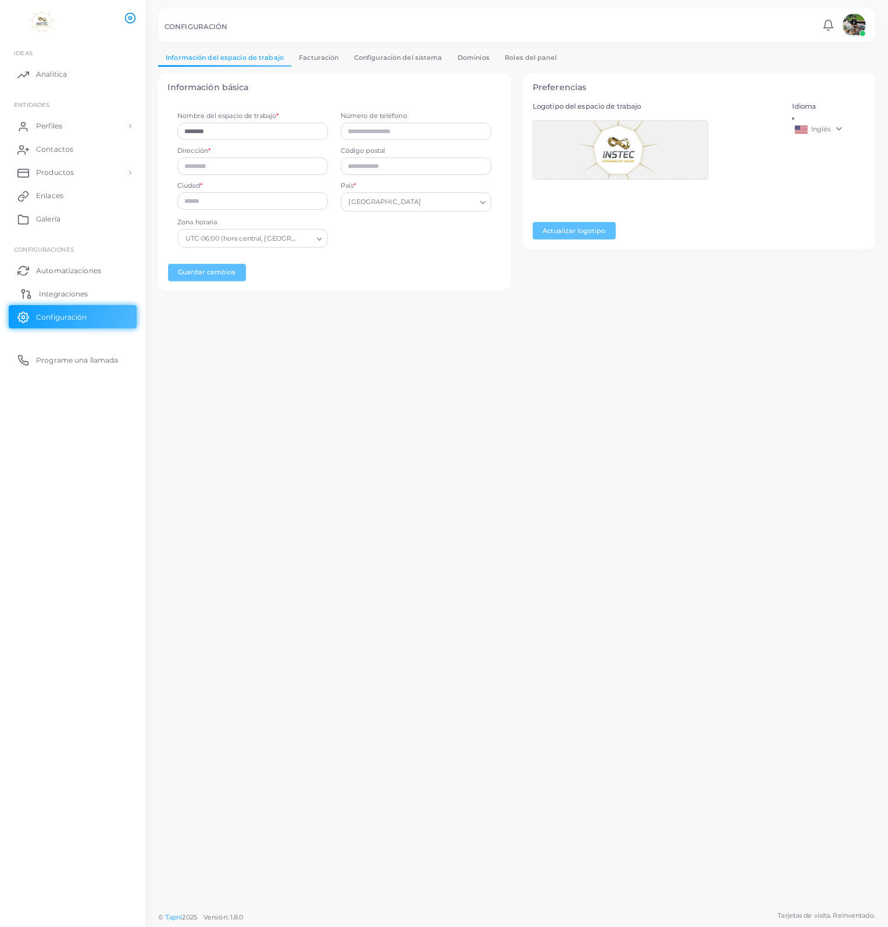
click at [65, 296] on span "Integraciones" at bounding box center [63, 294] width 49 height 10
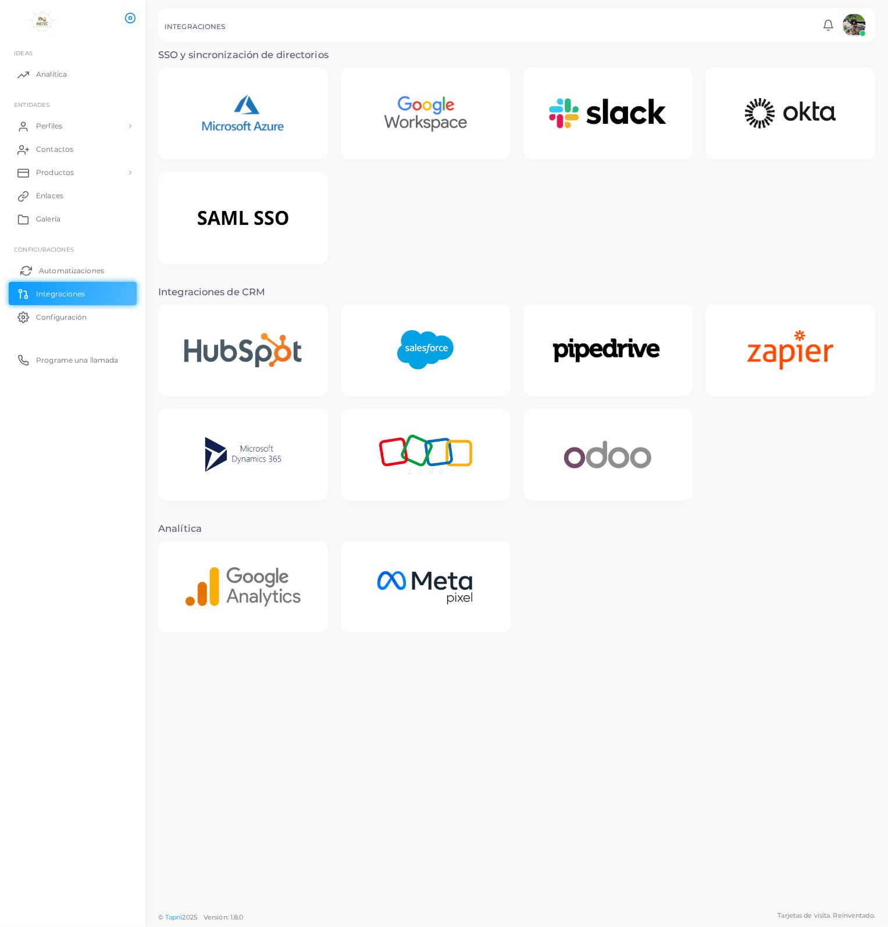
click at [73, 278] on link "Automatizaciones" at bounding box center [73, 270] width 128 height 23
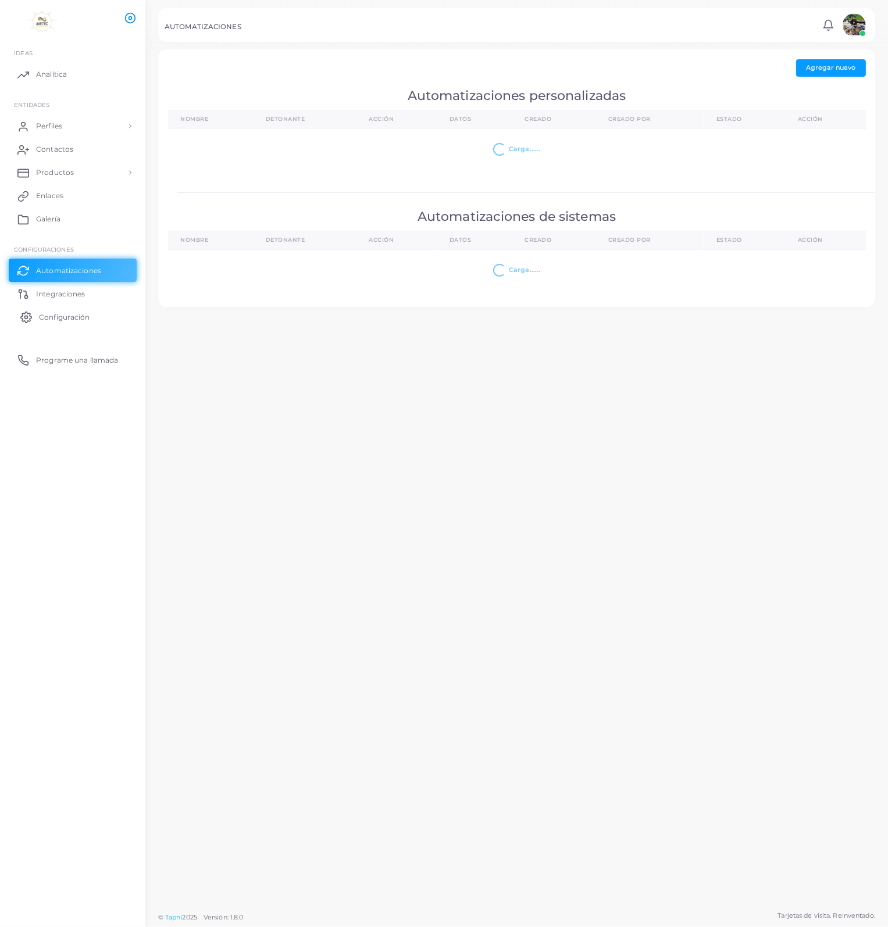
click at [63, 309] on link "Configuración" at bounding box center [73, 316] width 128 height 23
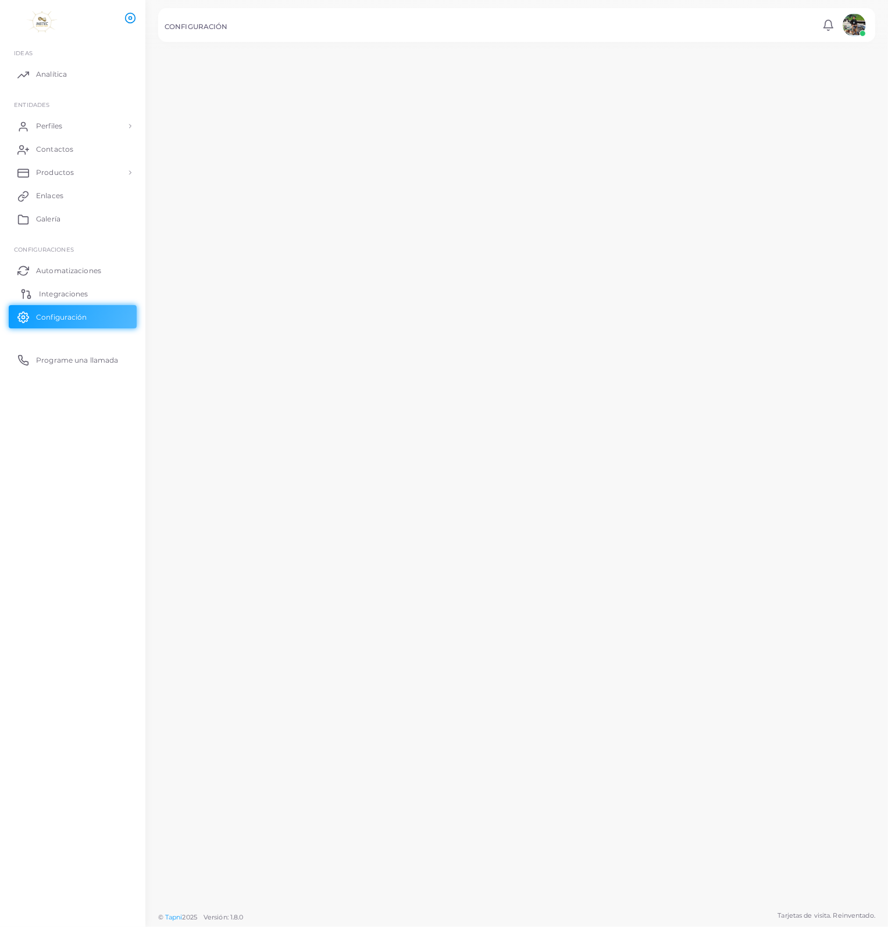
click at [69, 298] on div "CONFIGURACIÓN Notifications 0 New Mark All As Read [PERSON_NAME] ([PERSON_NAME]…" at bounding box center [444, 463] width 888 height 927
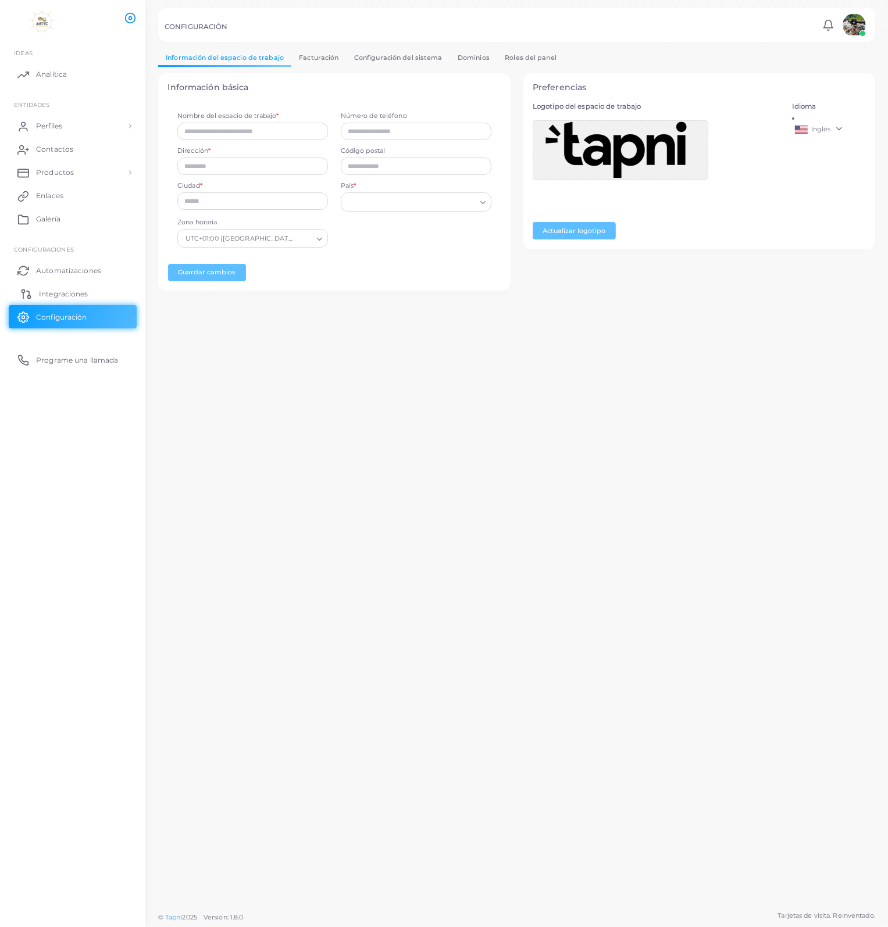
type input "********"
click at [69, 298] on span "Integraciones" at bounding box center [63, 294] width 49 height 10
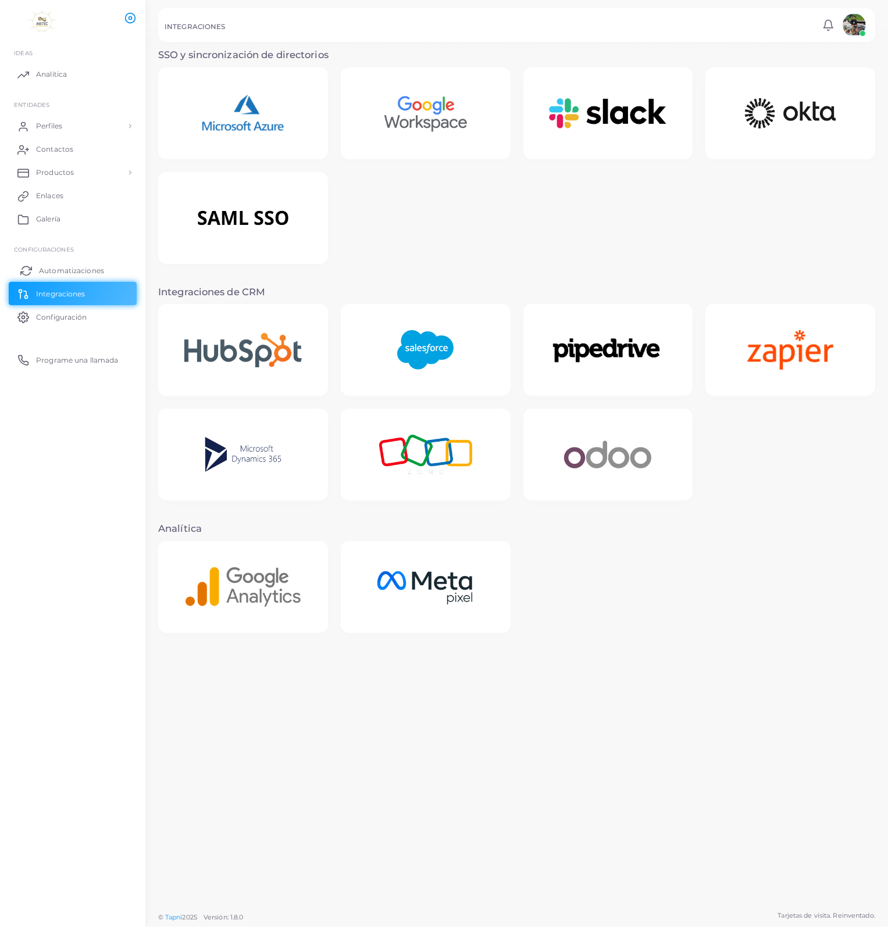
click at [68, 266] on span "Automatizaciones" at bounding box center [71, 271] width 65 height 10
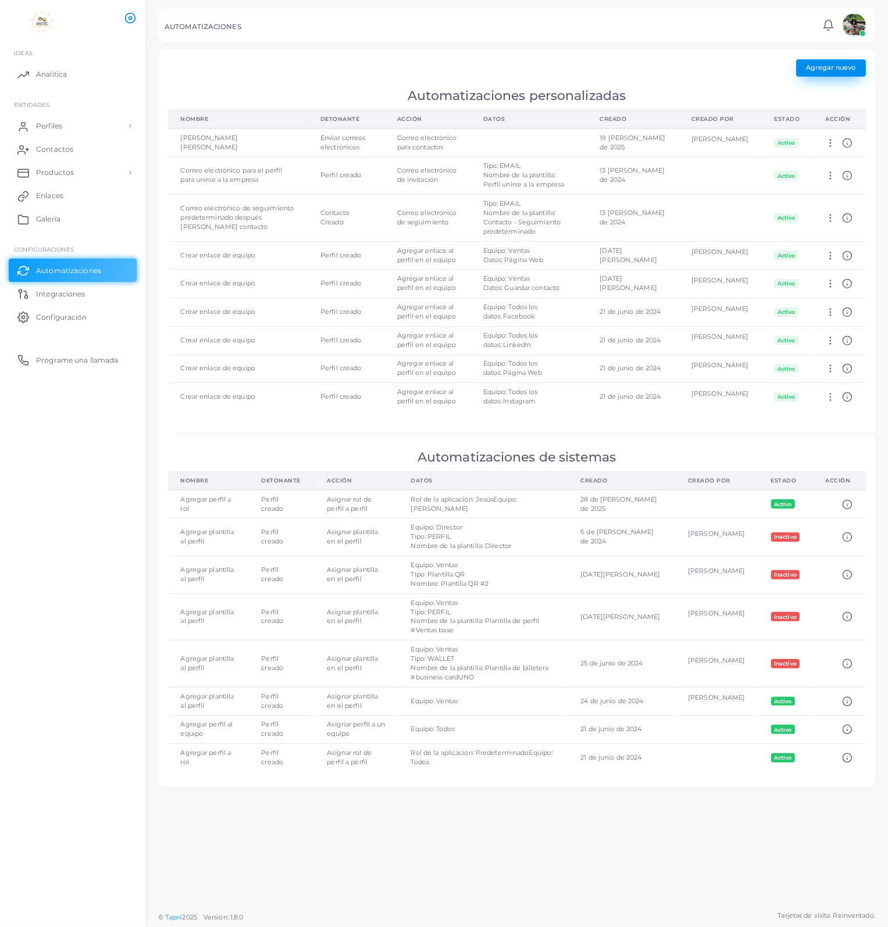
click at [835, 69] on span "Agregar nuevo" at bounding box center [830, 67] width 49 height 8
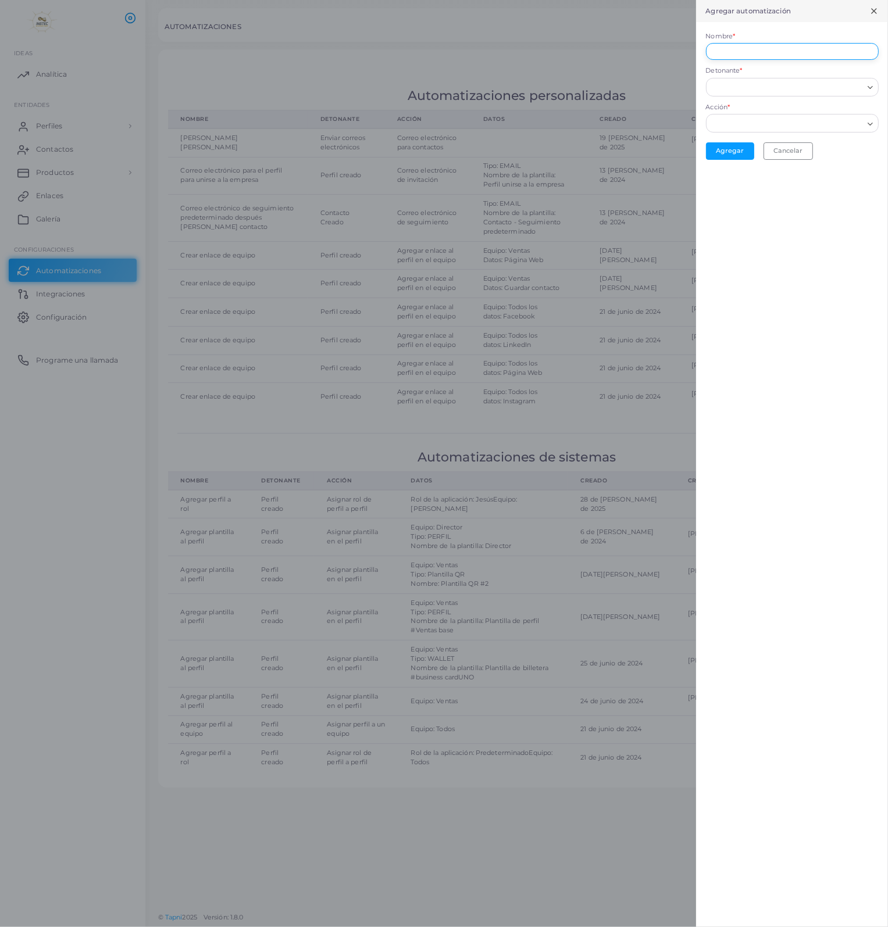
click at [872, 53] on input "Nombre *" at bounding box center [792, 51] width 173 height 17
type input "**********"
click at [865, 92] on div "Carga..." at bounding box center [871, 85] width 14 height 15
click at [763, 344] on div "**********" at bounding box center [792, 463] width 192 height 927
click at [870, 128] on div "Carga..." at bounding box center [871, 122] width 14 height 15
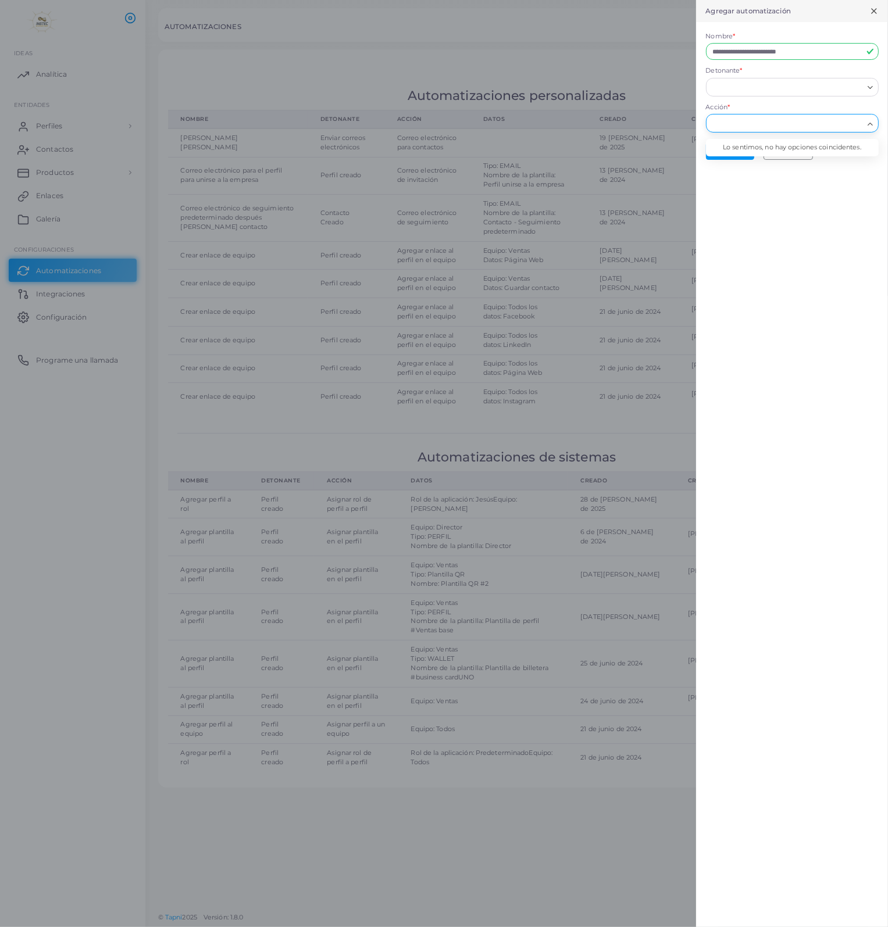
click at [781, 300] on div "**********" at bounding box center [792, 463] width 192 height 927
click at [874, 11] on line at bounding box center [873, 11] width 5 height 5
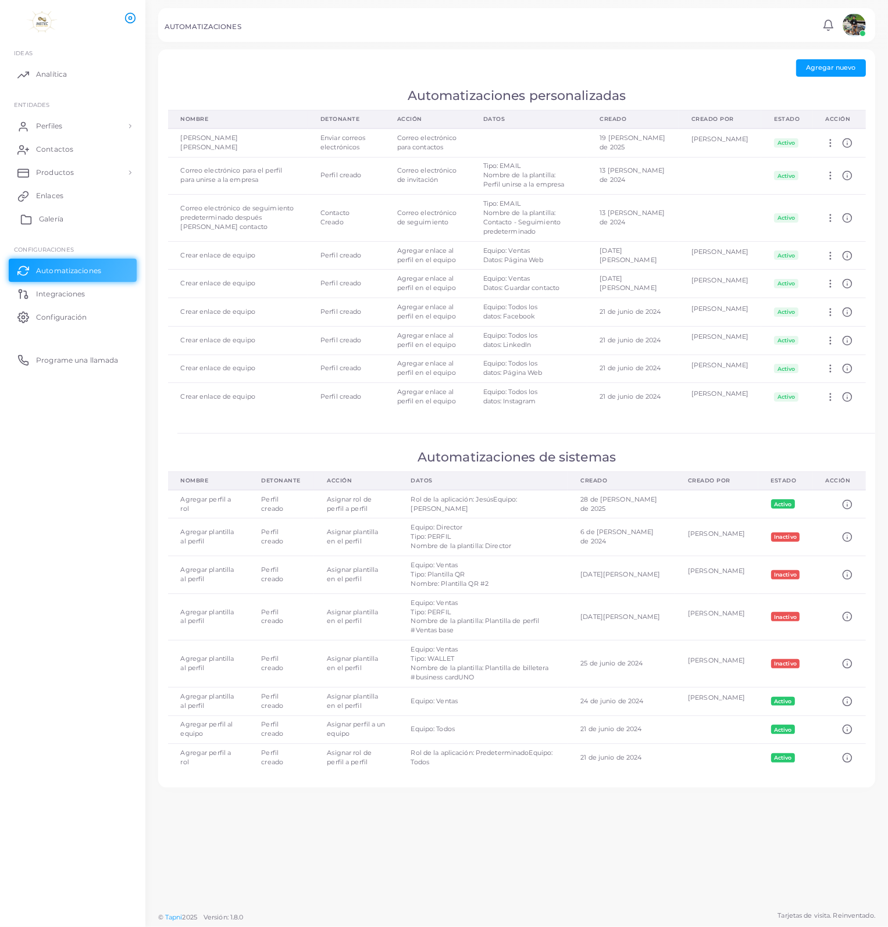
click at [52, 216] on span "Galería" at bounding box center [51, 219] width 24 height 10
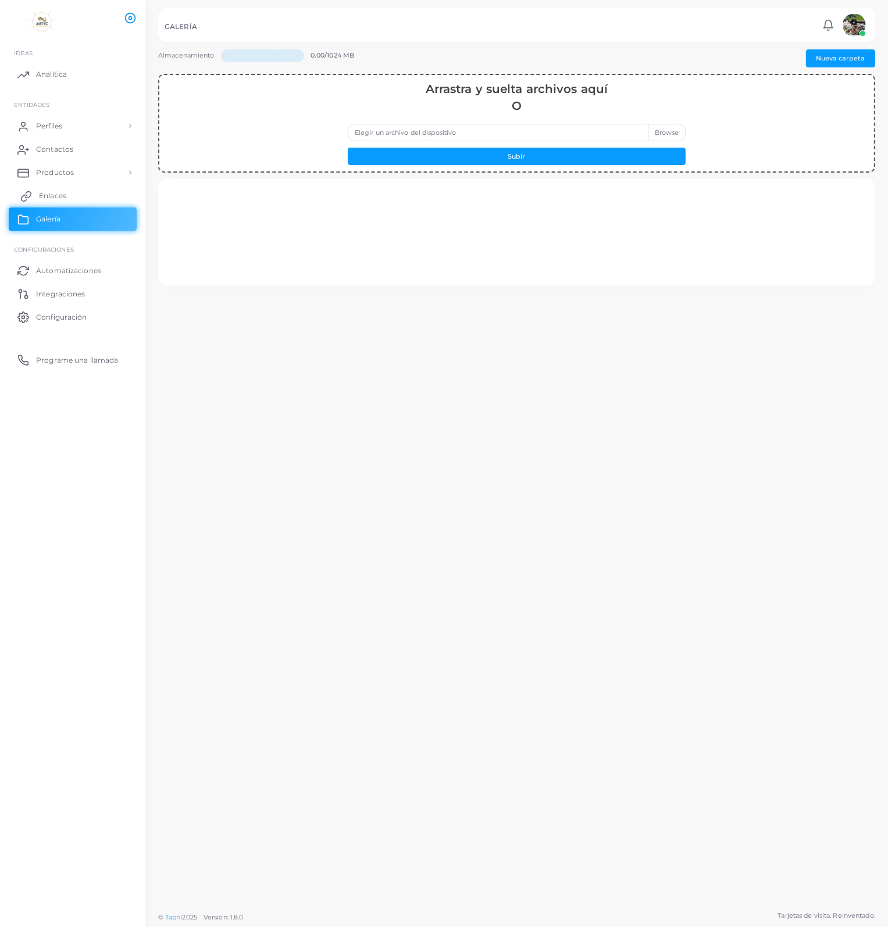
click at [57, 198] on span "Enlaces" at bounding box center [52, 196] width 27 height 10
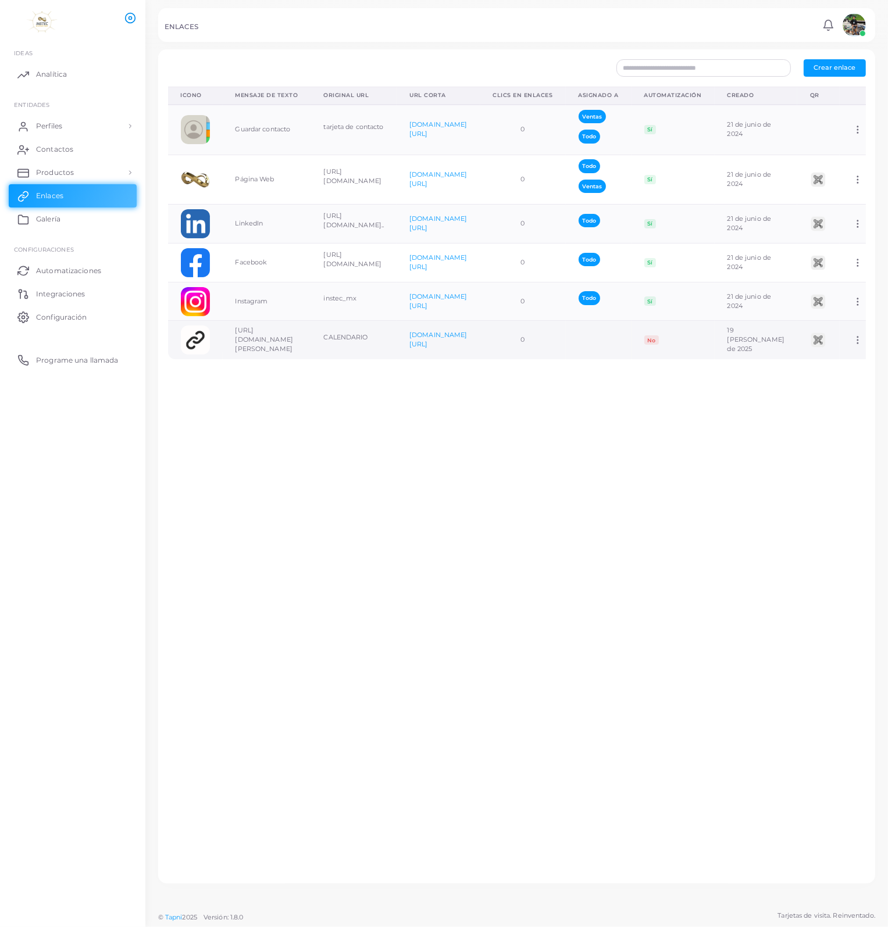
click at [194, 343] on img at bounding box center [195, 339] width 29 height 29
click at [797, 337] on td "19 [PERSON_NAME] de 2025" at bounding box center [755, 340] width 83 height 38
click at [480, 349] on td "[DOMAIN_NAME][URL]" at bounding box center [437, 340] width 83 height 38
click at [467, 343] on link "[DOMAIN_NAME][URL]" at bounding box center [438, 339] width 58 height 17
click at [371, 338] on p "CALENDARIO" at bounding box center [354, 337] width 60 height 10
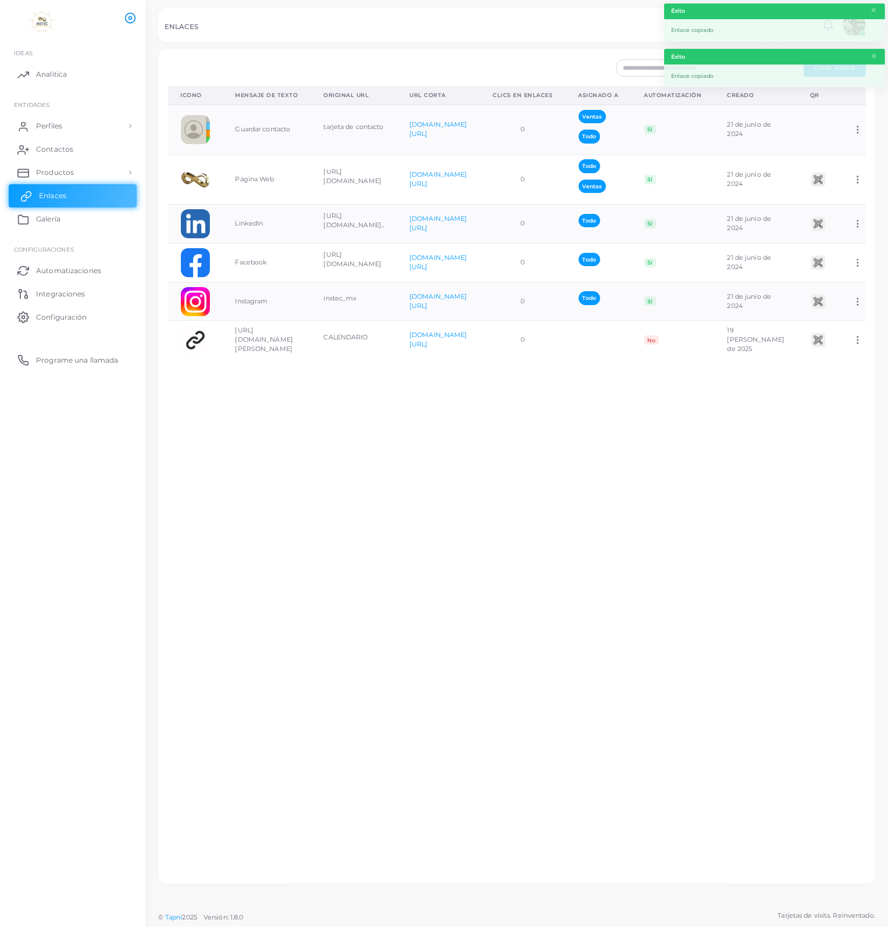
click at [45, 196] on span "Enlaces" at bounding box center [52, 196] width 27 height 10
click at [58, 127] on span "Perfiles" at bounding box center [52, 126] width 26 height 10
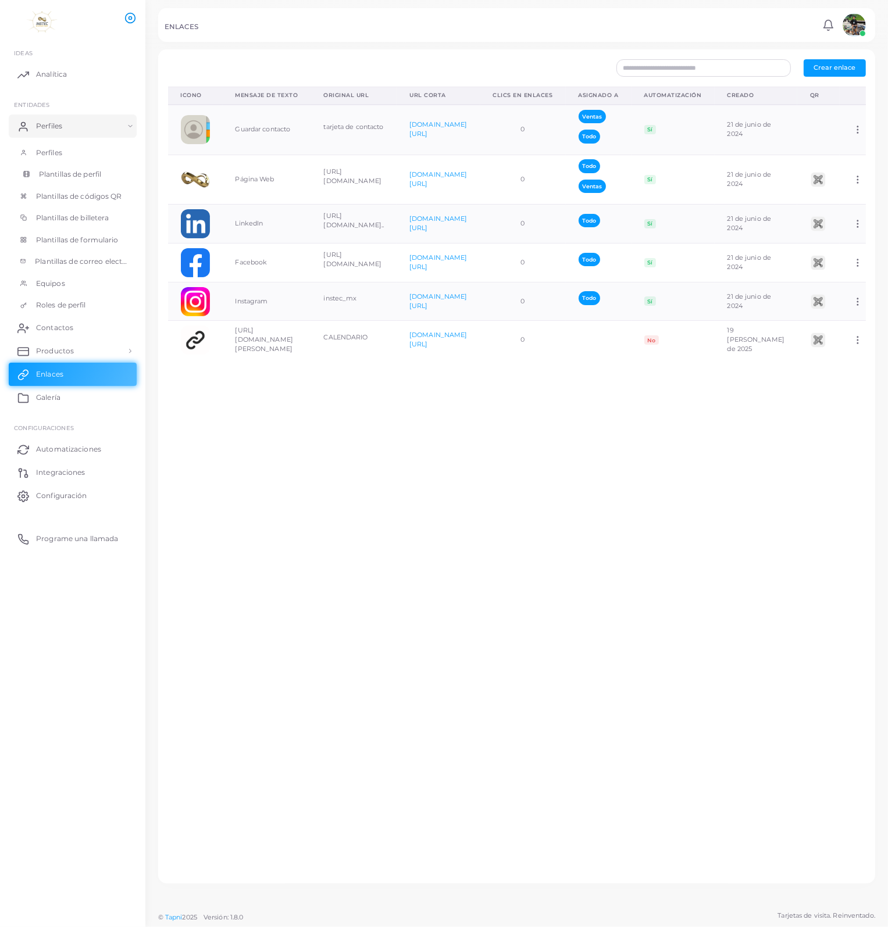
click at [67, 176] on span "Plantillas de perfil" at bounding box center [70, 174] width 62 height 10
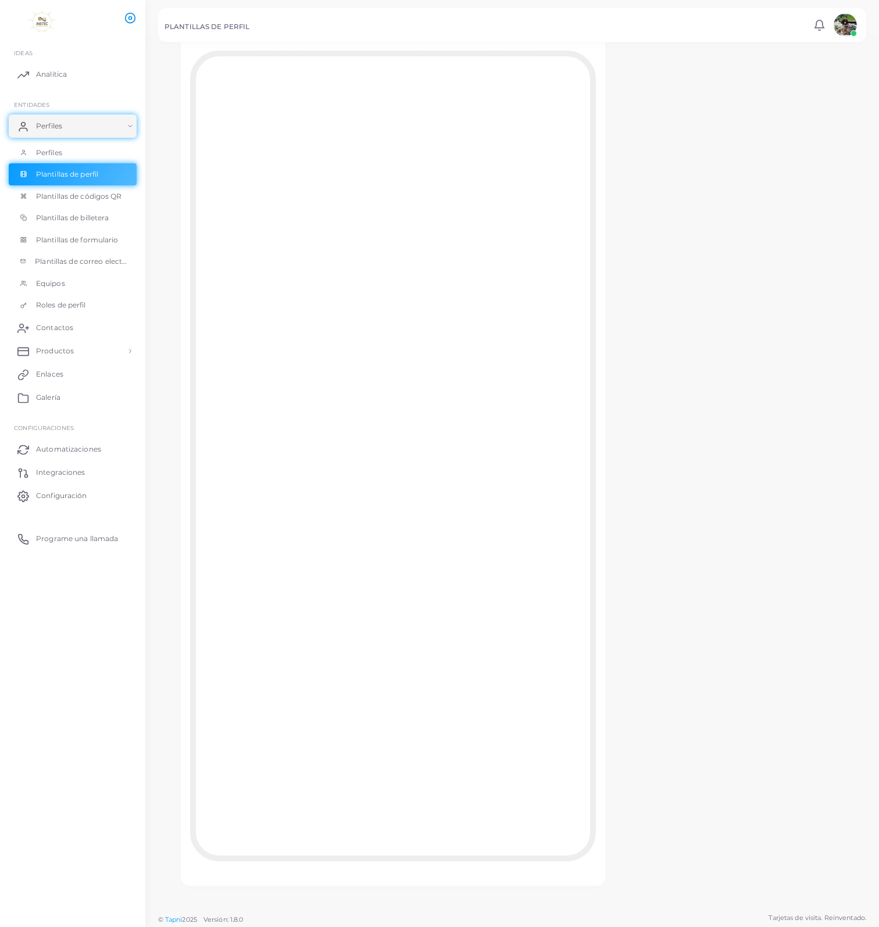
scroll to position [1042, 0]
click at [76, 221] on span "Plantillas de billetera" at bounding box center [75, 218] width 73 height 10
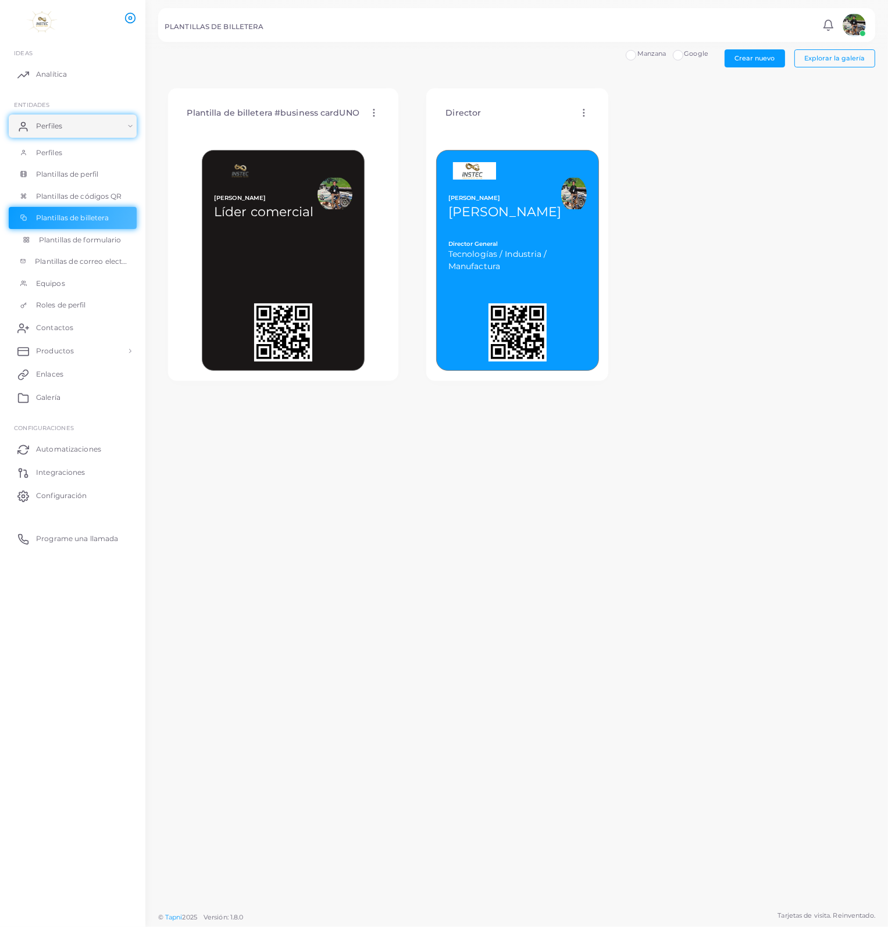
click at [71, 244] on span "Plantillas de formulario" at bounding box center [80, 240] width 83 height 10
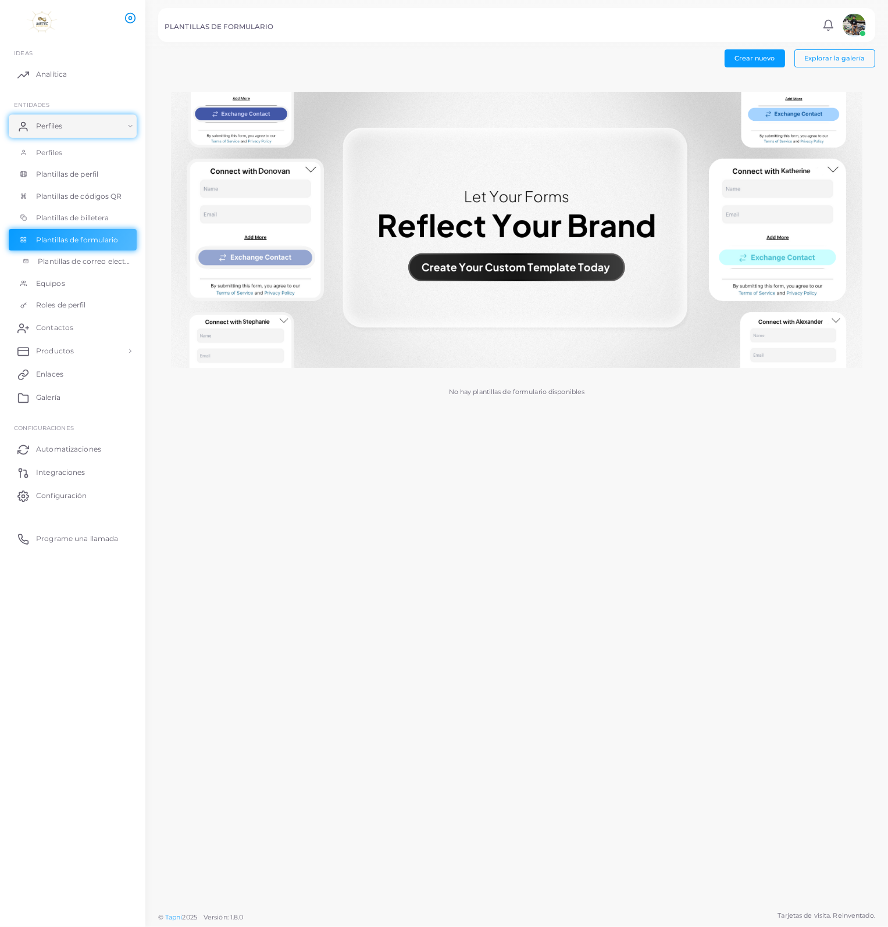
click at [58, 264] on span "Plantillas de correo electrónico" at bounding box center [84, 261] width 93 height 10
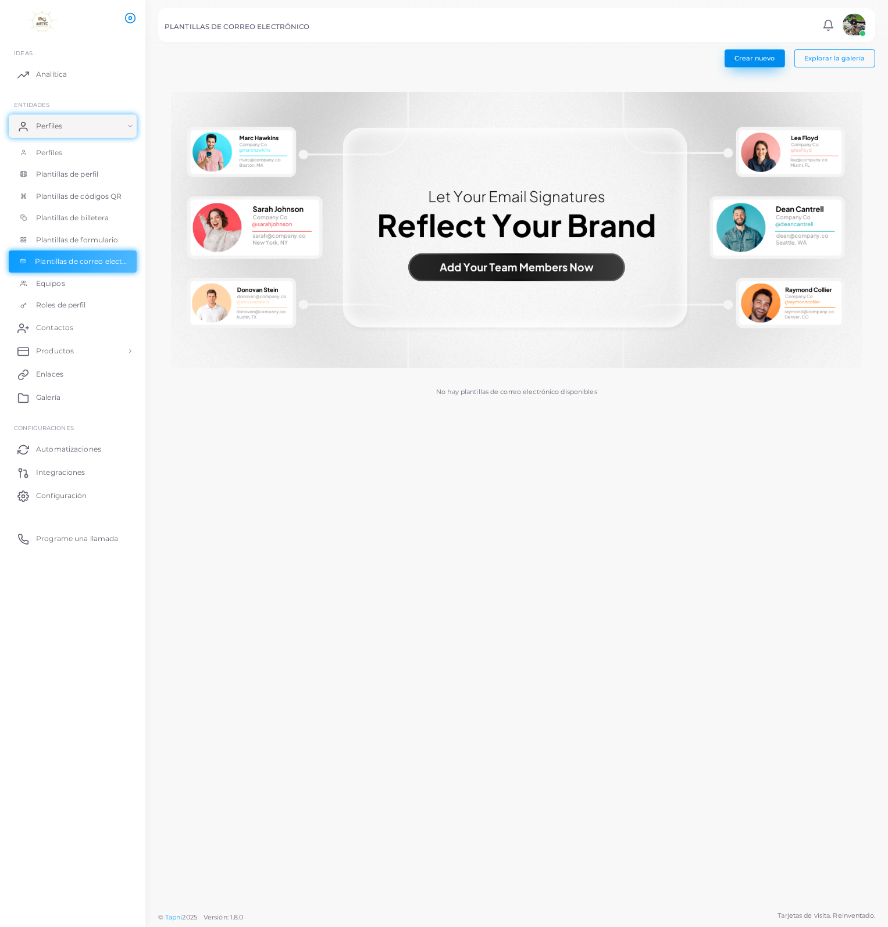
click at [773, 62] on button "Crear nuevo" at bounding box center [754, 57] width 60 height 17
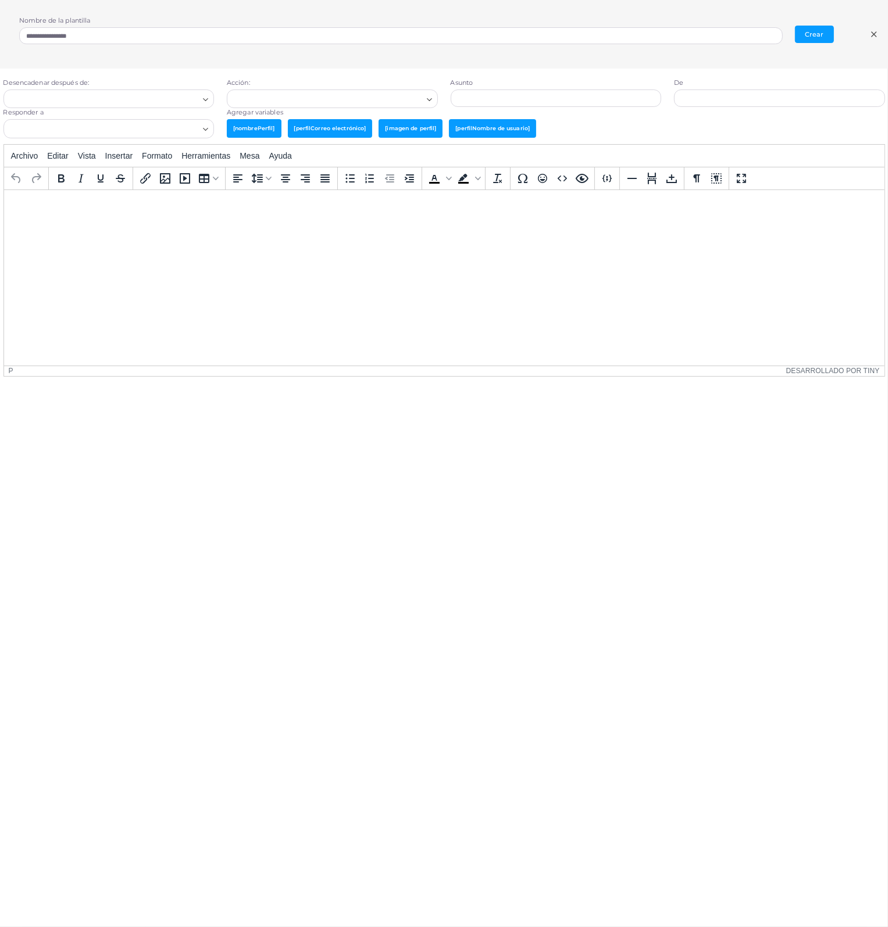
click at [205, 104] on div "Loading..." at bounding box center [206, 97] width 14 height 15
click at [100, 162] on li "enviarcorreo electrónico" at bounding box center [108, 157] width 211 height 17
click at [428, 99] on polyline "Buscar opción" at bounding box center [429, 99] width 5 height 2
click at [428, 98] on icon "Buscar opción" at bounding box center [429, 99] width 9 height 9
click at [264, 97] on input "Buscar opción" at bounding box center [327, 98] width 190 height 13
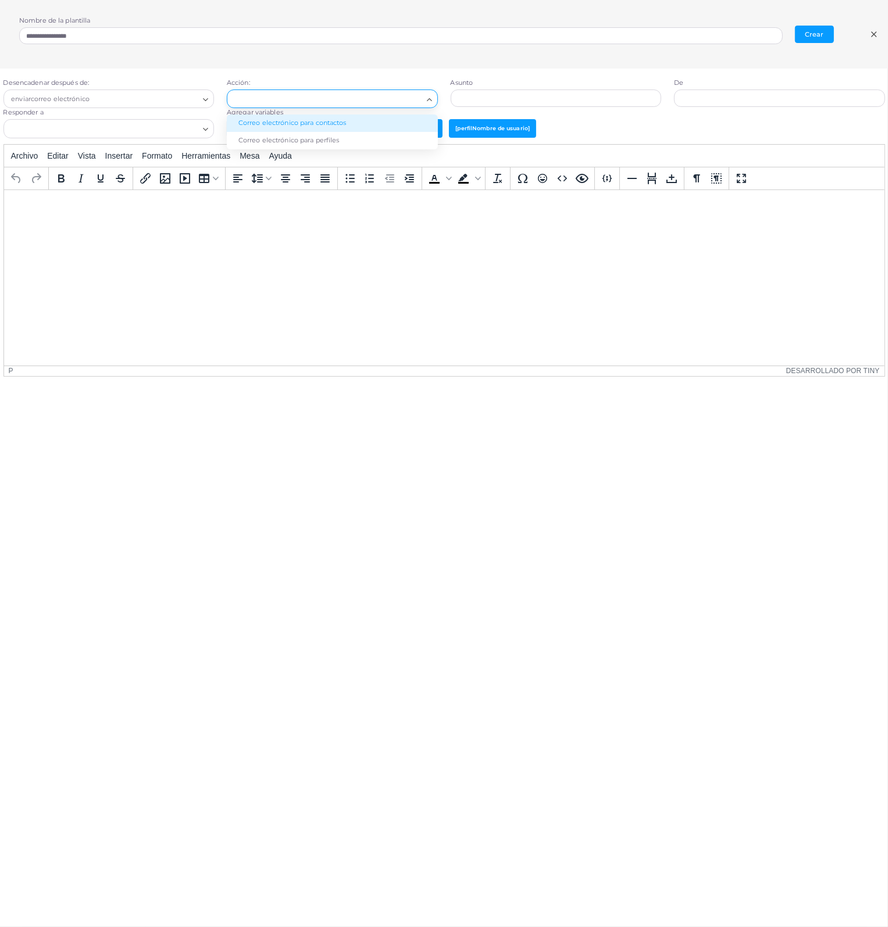
click at [337, 125] on li "Correo electrónico para contactos" at bounding box center [332, 122] width 211 height 17
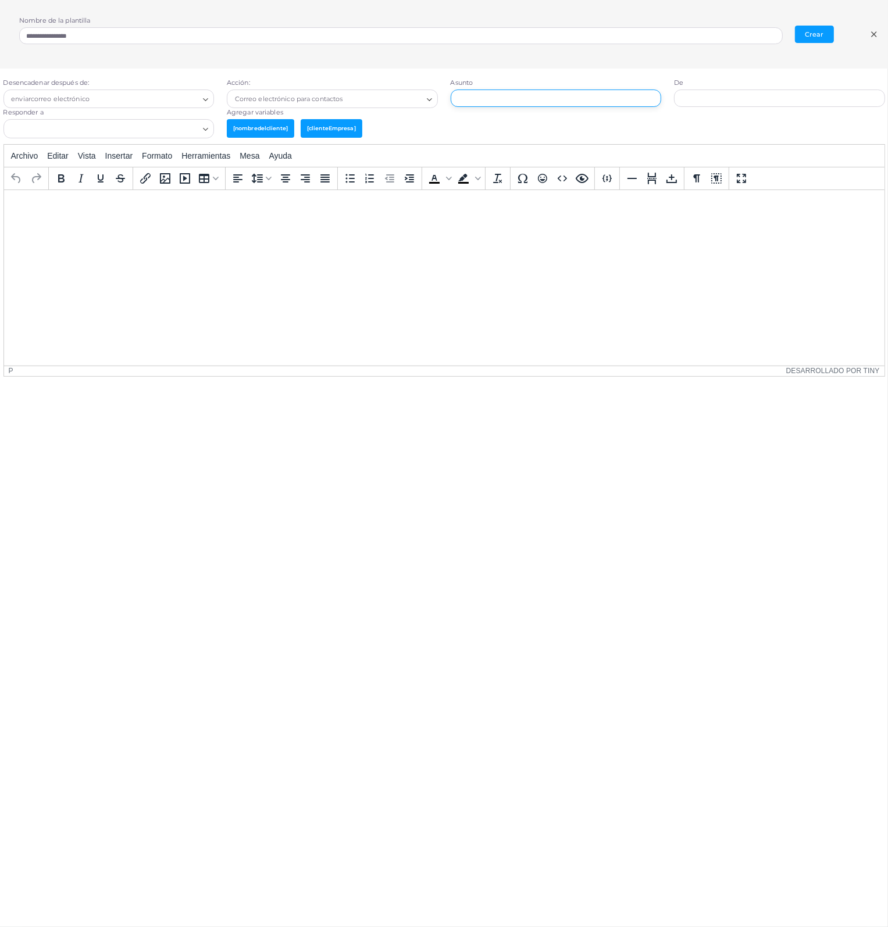
click at [647, 94] on input "text" at bounding box center [555, 98] width 211 height 17
type input "*"
type input "**********"
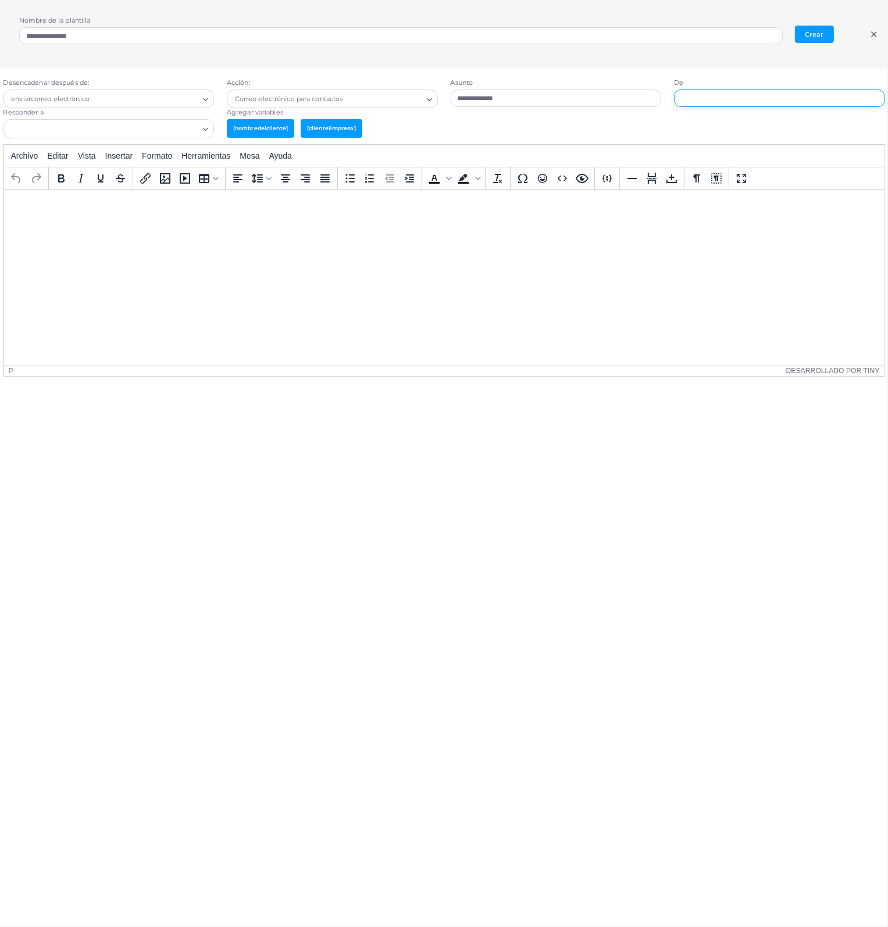
click at [694, 102] on input "text" at bounding box center [779, 98] width 211 height 17
click at [699, 96] on input "text" at bounding box center [779, 98] width 211 height 17
type input "*"
click at [739, 105] on input "**********" at bounding box center [779, 98] width 211 height 17
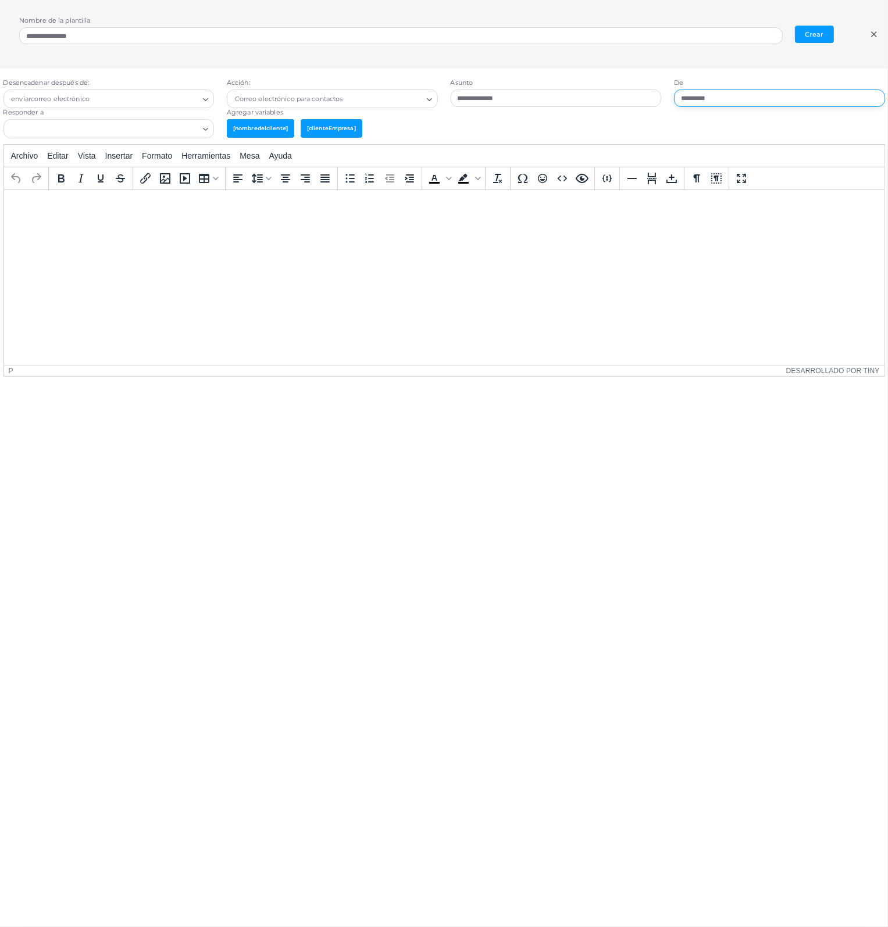
click at [742, 98] on input "**********" at bounding box center [779, 98] width 211 height 17
type input "**********"
click at [266, 131] on span "[nombredelcliente]" at bounding box center [260, 128] width 67 height 18
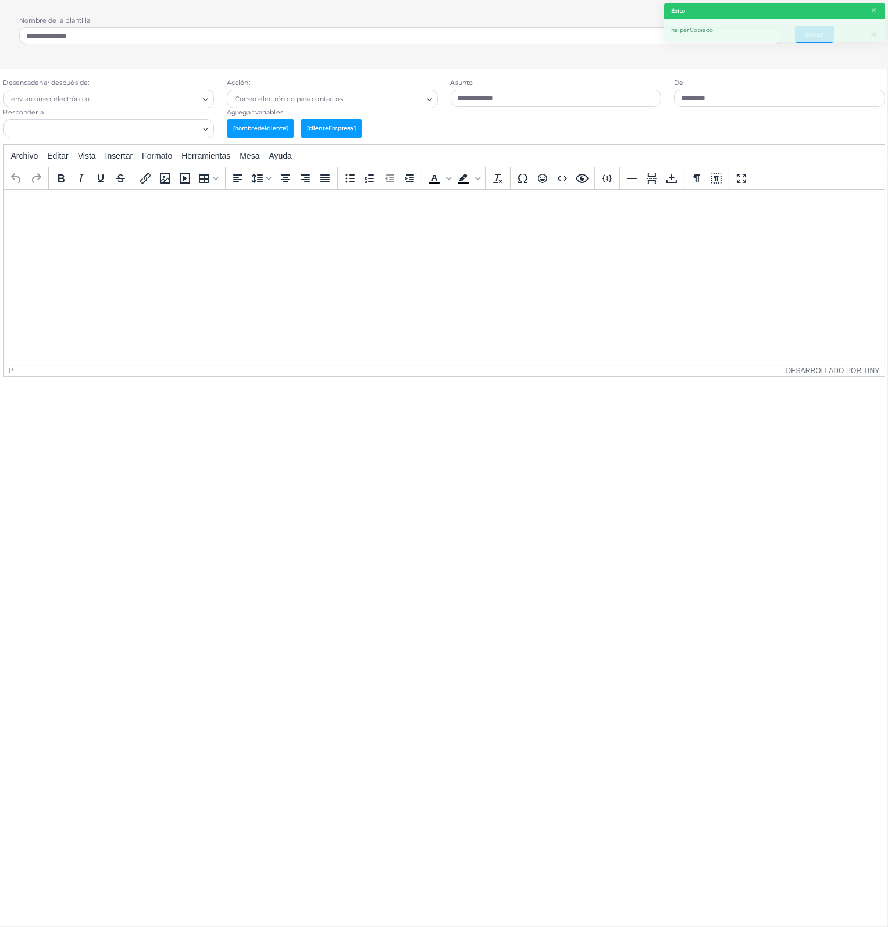
drag, startPoint x: 266, startPoint y: 131, endPoint x: 379, endPoint y: 137, distance: 113.5
click at [379, 137] on div "[nombredelcliente] [clienteEmpresa]" at bounding box center [556, 131] width 658 height 24
click at [331, 131] on span "[clienteEmpresa]" at bounding box center [331, 128] width 62 height 18
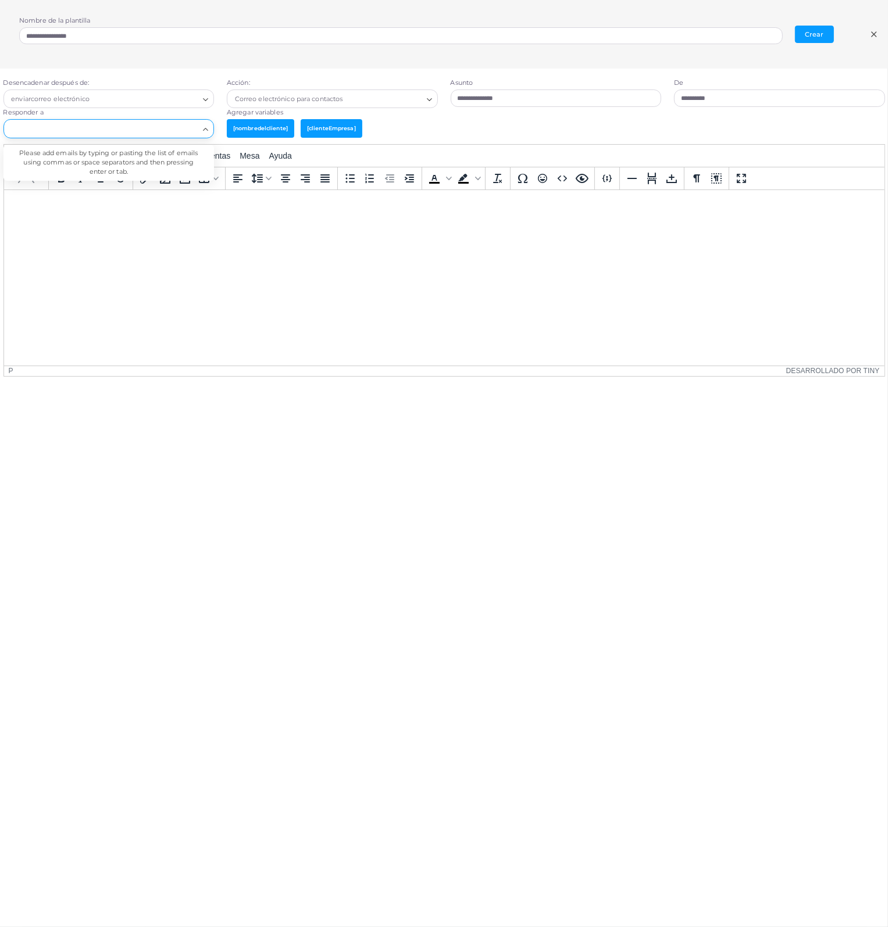
click at [206, 128] on icon "Buscar opción" at bounding box center [205, 129] width 9 height 9
click at [199, 128] on div "Buscar opción" at bounding box center [102, 127] width 196 height 15
click at [202, 127] on icon "Buscar opción" at bounding box center [205, 129] width 9 height 9
click at [76, 128] on input "Buscar opción" at bounding box center [102, 129] width 194 height 13
click at [144, 129] on input "Buscar opción" at bounding box center [102, 129] width 194 height 13
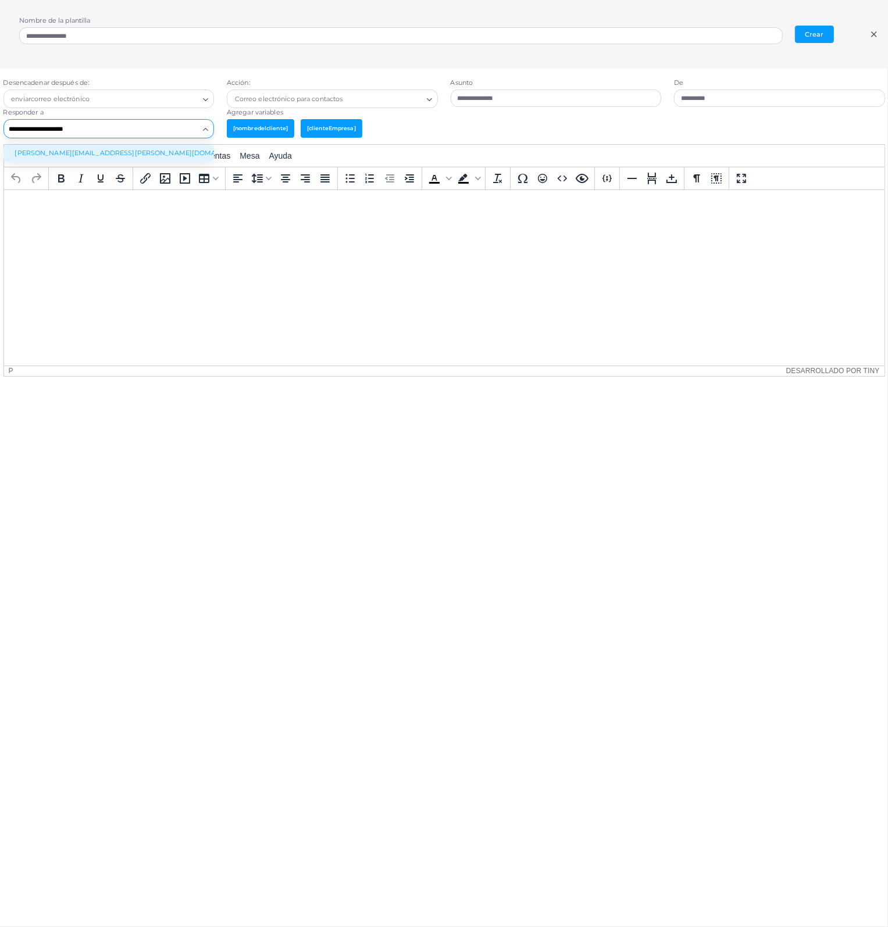
click at [44, 153] on li "[PERSON_NAME][EMAIL_ADDRESS][PERSON_NAME][DOMAIN_NAME]" at bounding box center [108, 153] width 211 height 17
type input "**********"
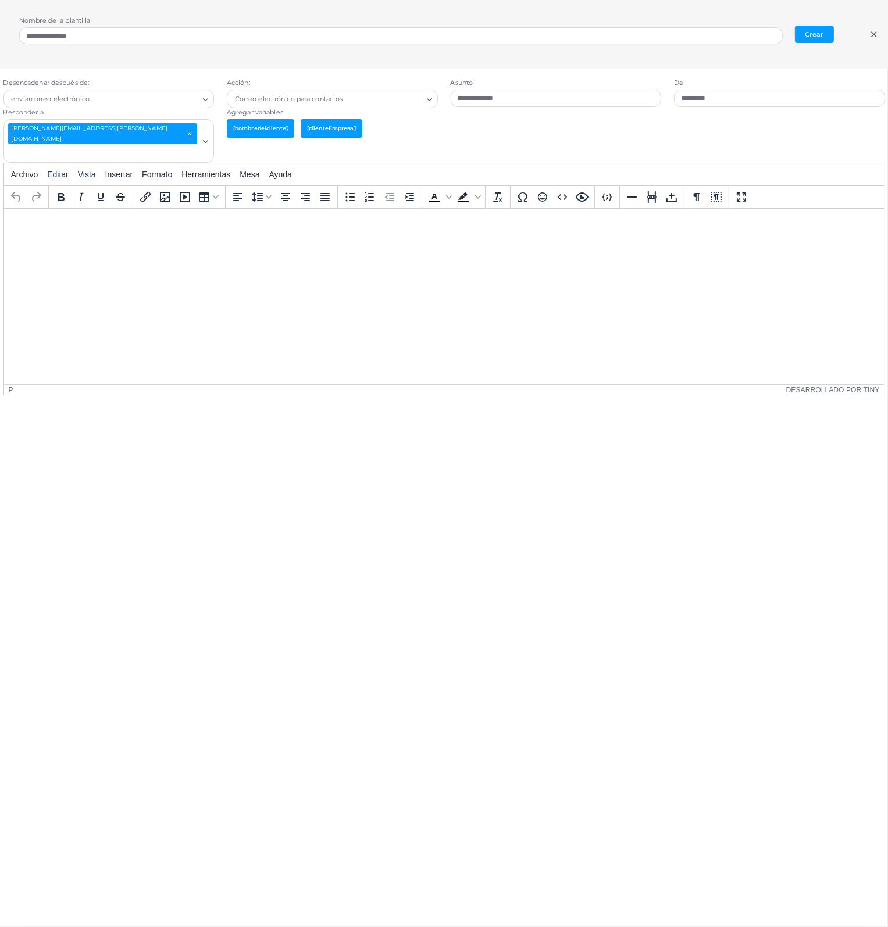
click at [153, 472] on div "**********" at bounding box center [444, 521] width 900 height 904
click at [69, 240] on html at bounding box center [443, 224] width 880 height 31
drag, startPoint x: 66, startPoint y: 219, endPoint x: 3, endPoint y: 410, distance: 201.8
click at [3, 219] on html "****" at bounding box center [443, 224] width 880 height 31
click at [123, 240] on html "****" at bounding box center [443, 224] width 880 height 31
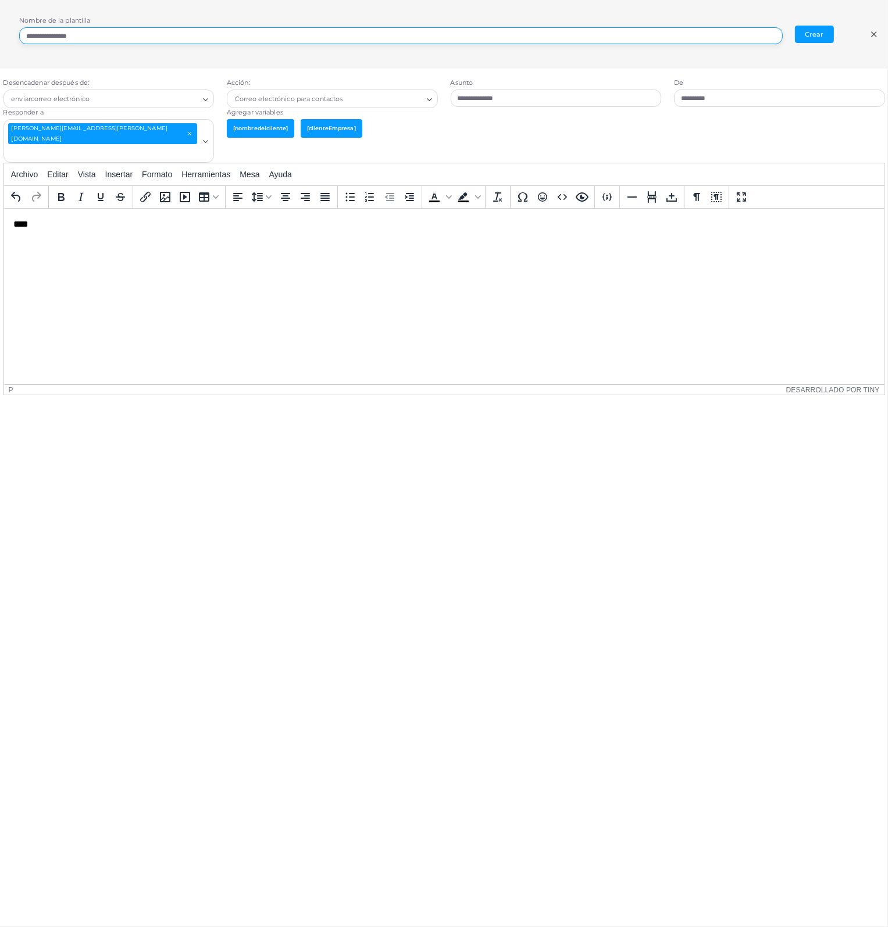
click at [102, 34] on input "**********" at bounding box center [400, 35] width 763 height 17
drag, startPoint x: 107, startPoint y: 34, endPoint x: -3, endPoint y: 34, distance: 109.9
click at [0, 34] on html "**********" at bounding box center [444, 463] width 888 height 927
type input "******"
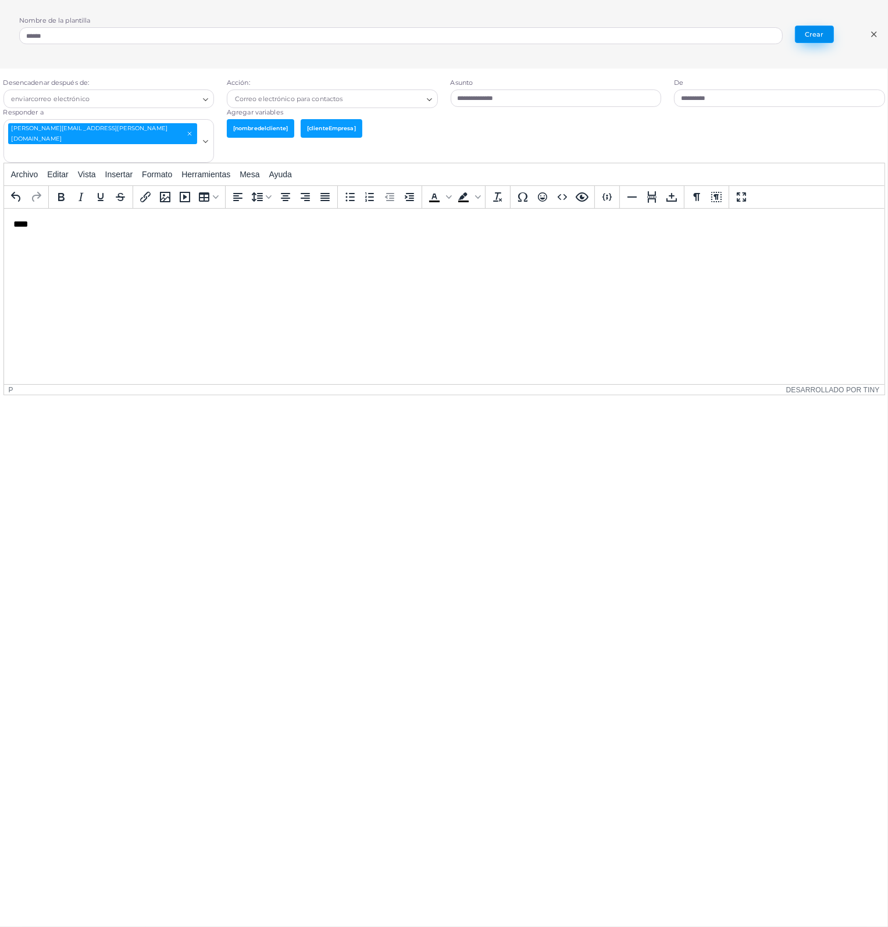
click at [810, 34] on button "Crear" at bounding box center [814, 34] width 39 height 17
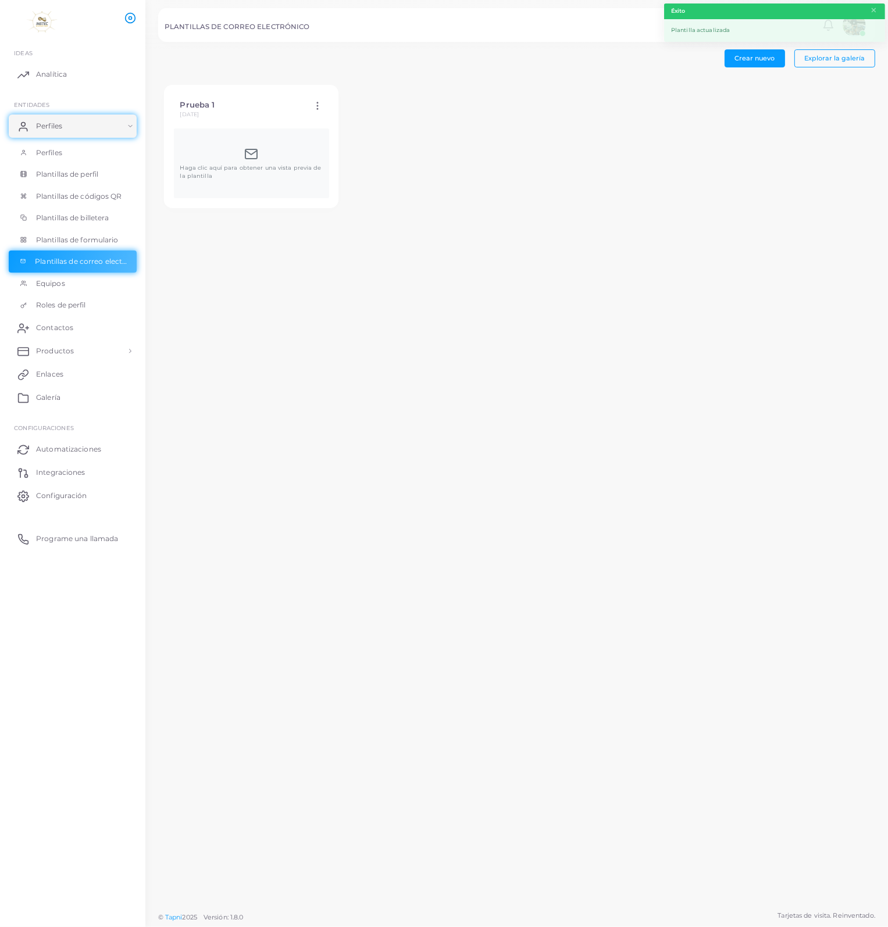
drag, startPoint x: 810, startPoint y: 34, endPoint x: 196, endPoint y: 335, distance: 683.1
click at [196, 335] on div "Crear nuevo Explorar la galería Prueba 1 [DATE] Edit Template Duplicate Templat…" at bounding box center [516, 453] width 742 height 906
click at [72, 451] on span "Automatizaciones" at bounding box center [68, 449] width 65 height 10
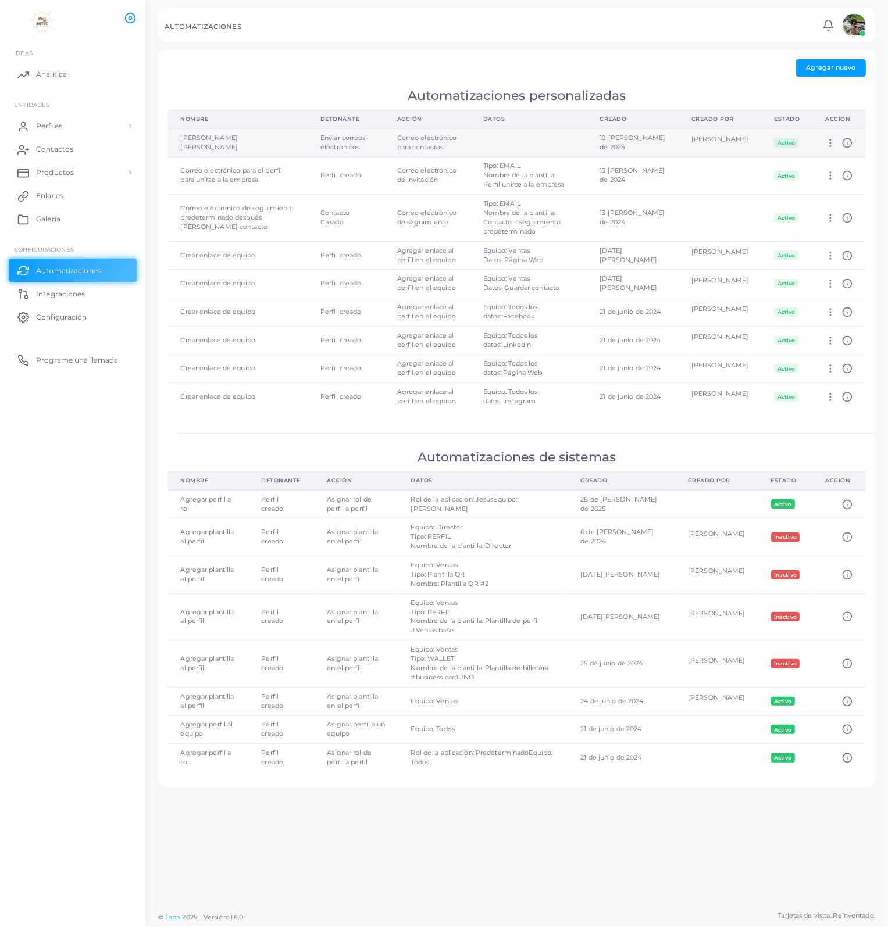
click at [792, 142] on span "Activo" at bounding box center [786, 142] width 24 height 9
click at [831, 144] on icon at bounding box center [830, 143] width 10 height 10
click at [830, 158] on span "Editar" at bounding box center [837, 157] width 19 height 9
type input "**********"
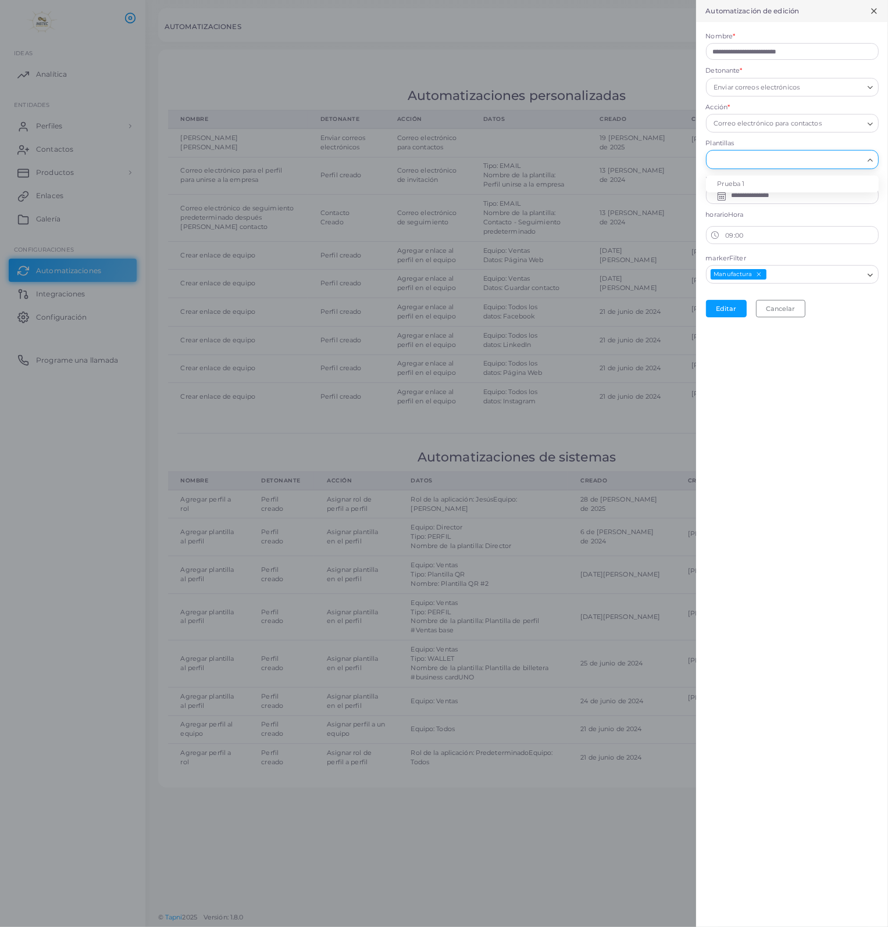
click at [867, 156] on icon "Buscar opción" at bounding box center [869, 160] width 9 height 9
click at [870, 162] on icon "Buscar opción" at bounding box center [869, 160] width 9 height 9
click at [870, 159] on icon "Buscar opción" at bounding box center [869, 160] width 9 height 9
click at [764, 185] on li "Prueba 1" at bounding box center [792, 184] width 173 height 17
click at [718, 305] on button "Editar" at bounding box center [726, 308] width 41 height 17
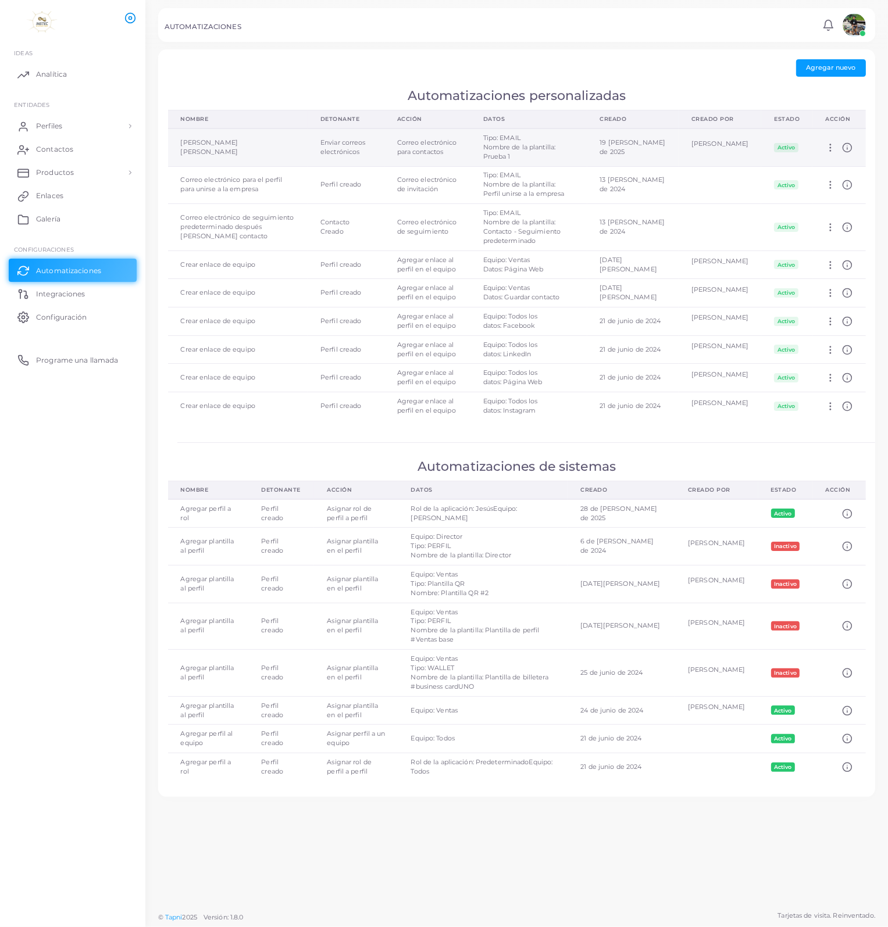
click at [828, 142] on icon at bounding box center [830, 147] width 10 height 10
click at [830, 155] on span "Editar" at bounding box center [837, 155] width 19 height 9
type input "**********"
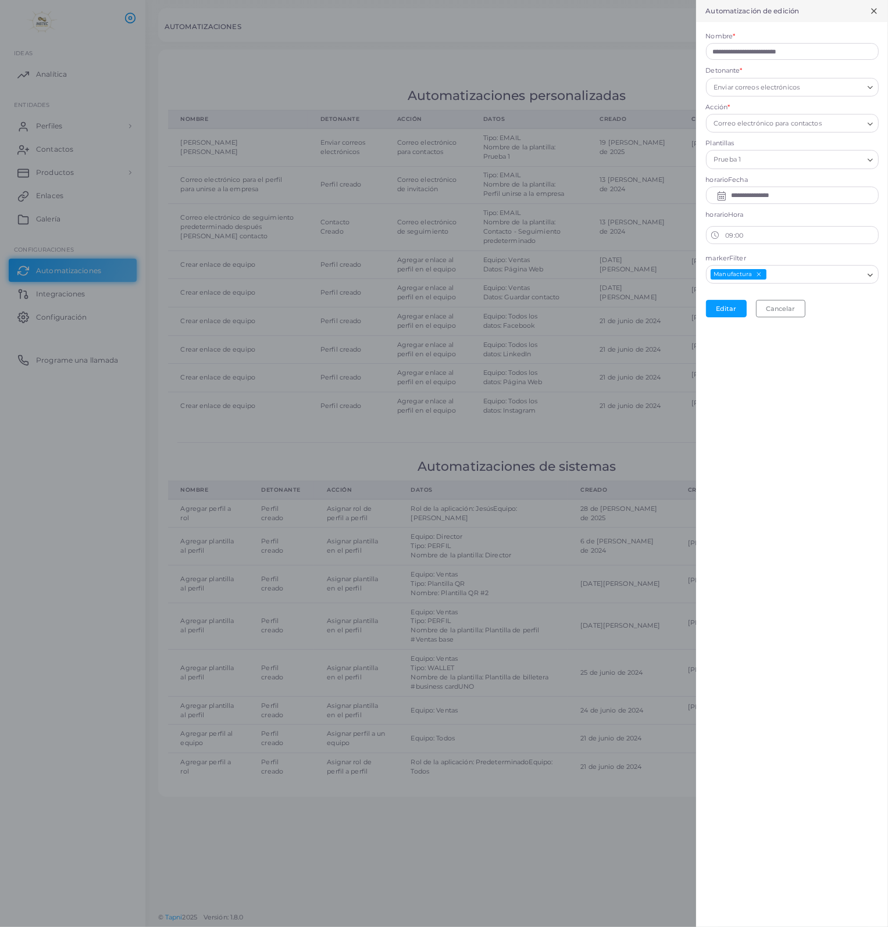
click at [870, 92] on div "Carga..." at bounding box center [871, 85] width 14 height 15
click at [769, 184] on li "Contacto Creado" at bounding box center [792, 180] width 173 height 17
click at [867, 127] on icon "Buscar opción" at bounding box center [869, 124] width 9 height 9
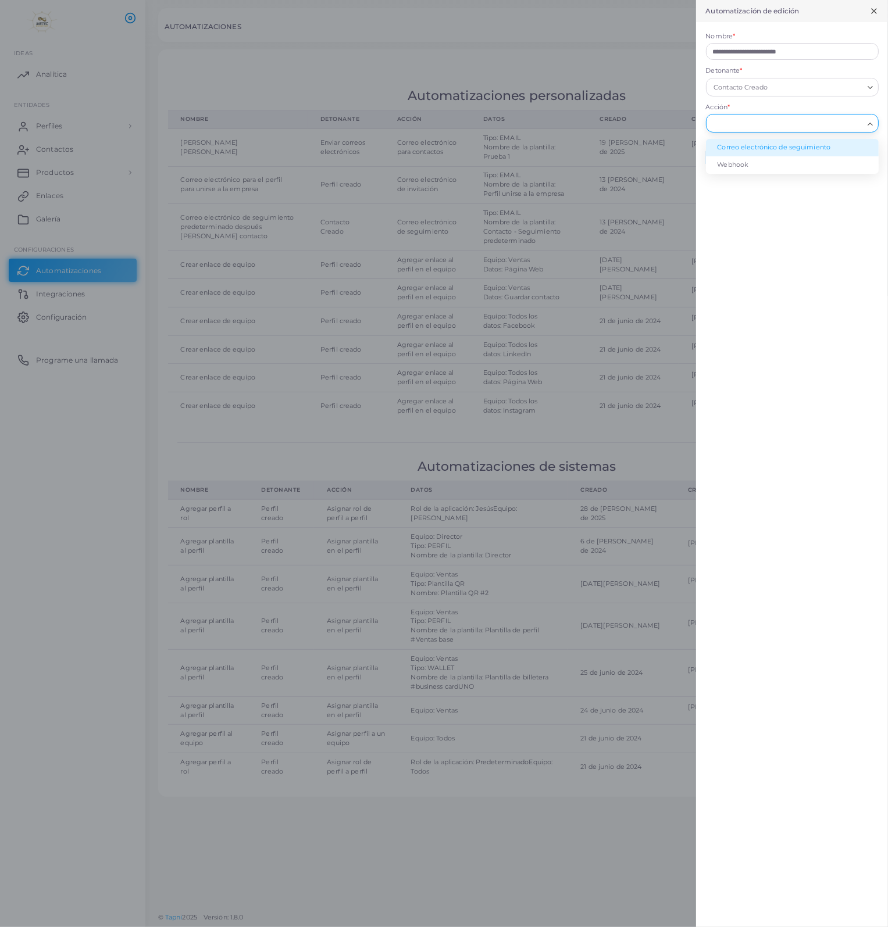
click at [777, 151] on li "Correo electrónico de seguimiento" at bounding box center [792, 147] width 173 height 17
click at [828, 162] on input "Buscar opción" at bounding box center [787, 159] width 152 height 13
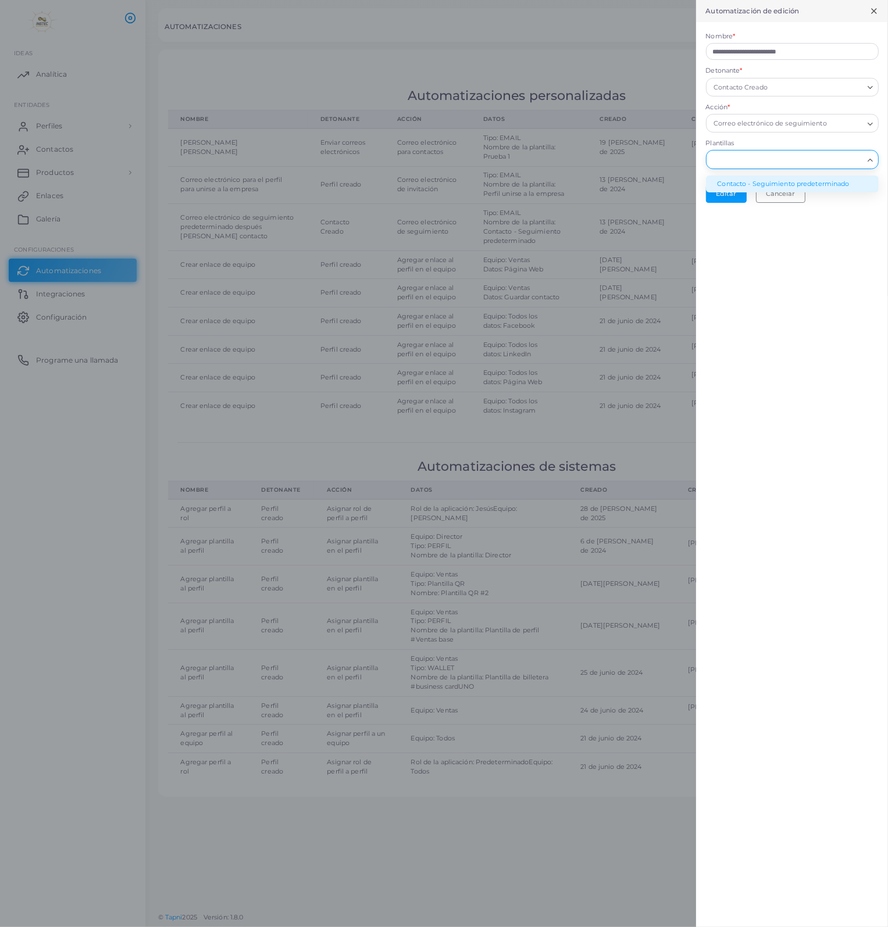
click at [754, 181] on li "Contacto - Seguimiento predeterminado" at bounding box center [792, 184] width 173 height 17
click at [871, 157] on icon "Buscar opción" at bounding box center [869, 160] width 9 height 9
click at [818, 181] on li "Contacto - Seguimiento predeterminado" at bounding box center [792, 184] width 173 height 17
click at [732, 196] on button "Editar" at bounding box center [726, 193] width 41 height 17
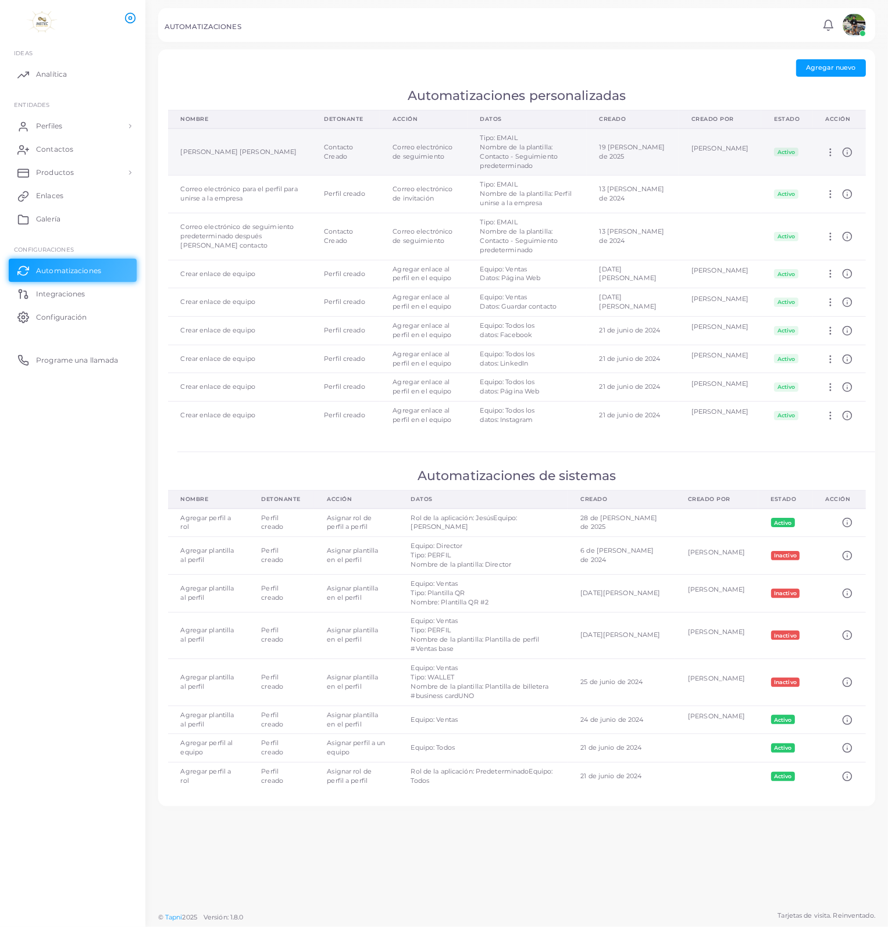
click at [380, 151] on td "Contacto Creado" at bounding box center [345, 151] width 69 height 47
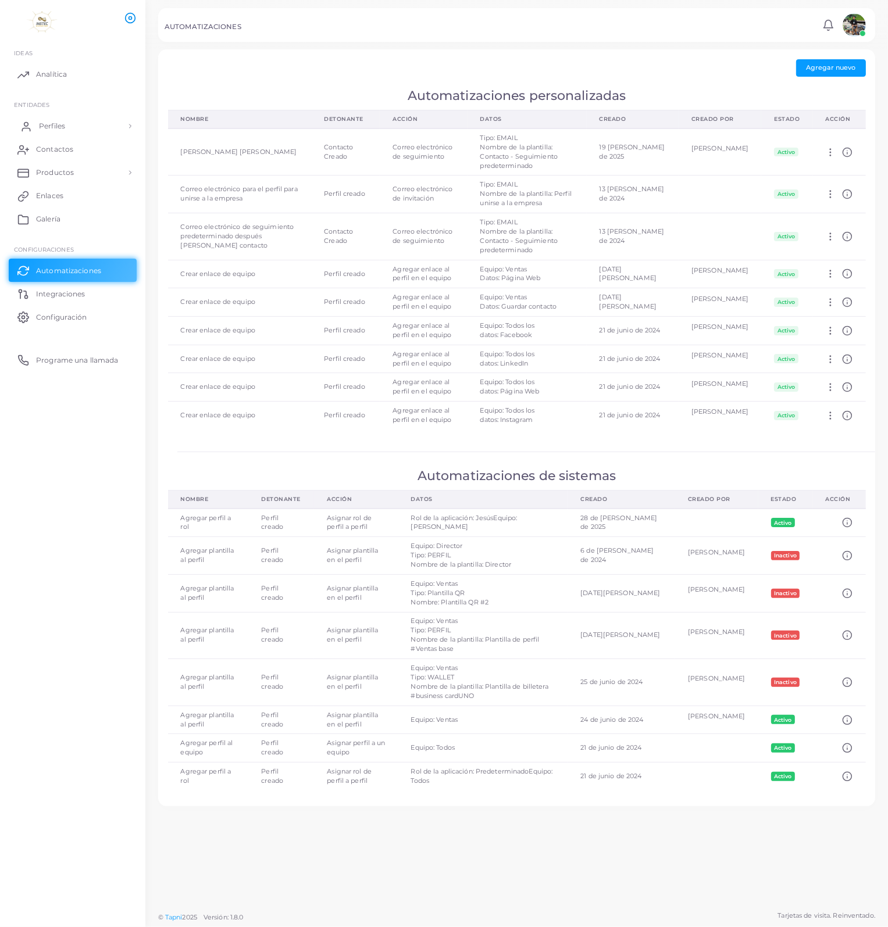
click at [46, 131] on link "Perfiles" at bounding box center [73, 125] width 128 height 23
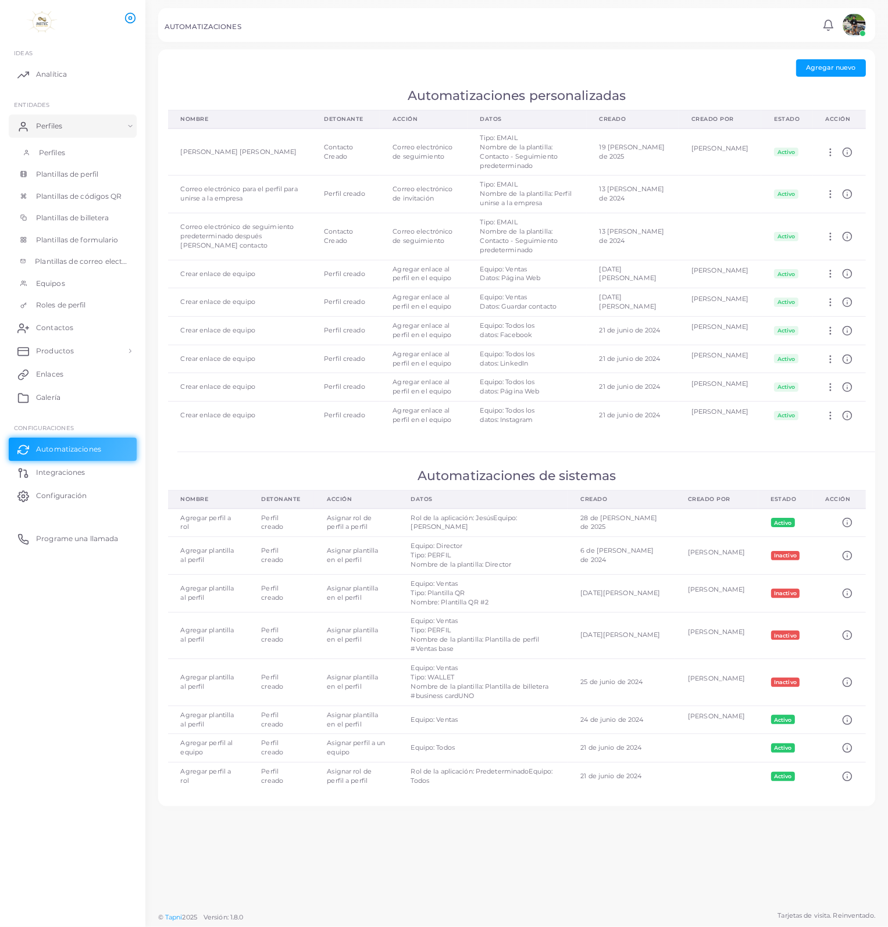
click at [47, 158] on span "Perfiles" at bounding box center [52, 153] width 26 height 10
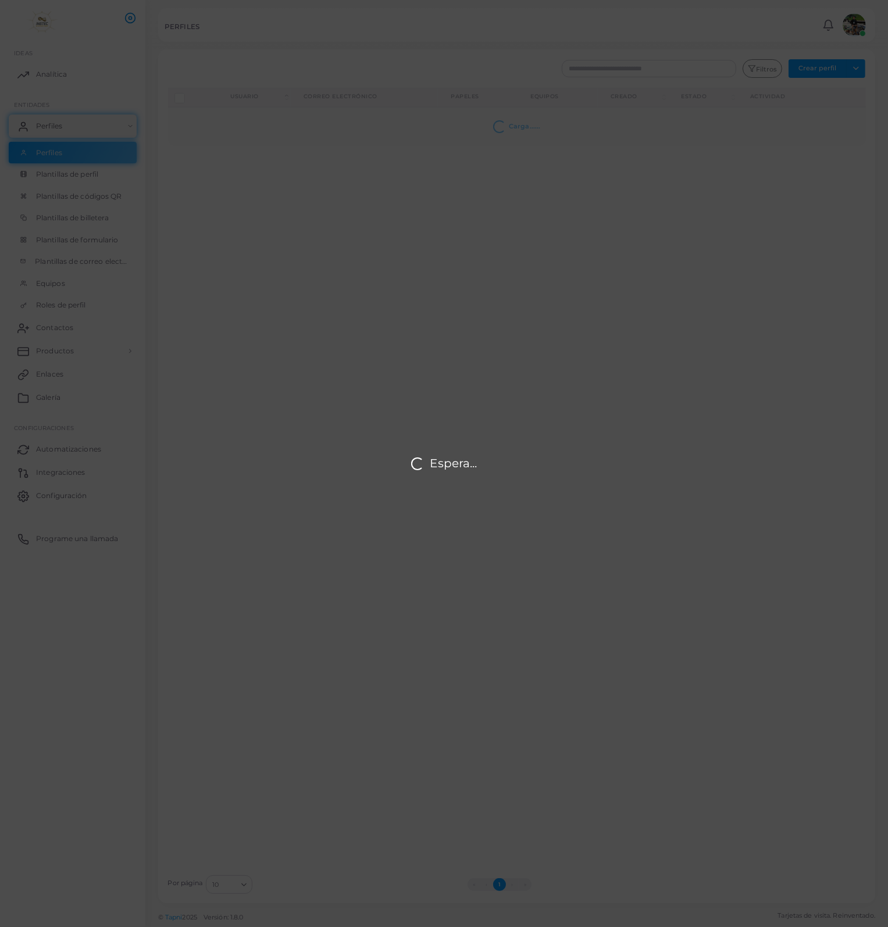
click at [47, 176] on div "Espera..." at bounding box center [444, 463] width 888 height 927
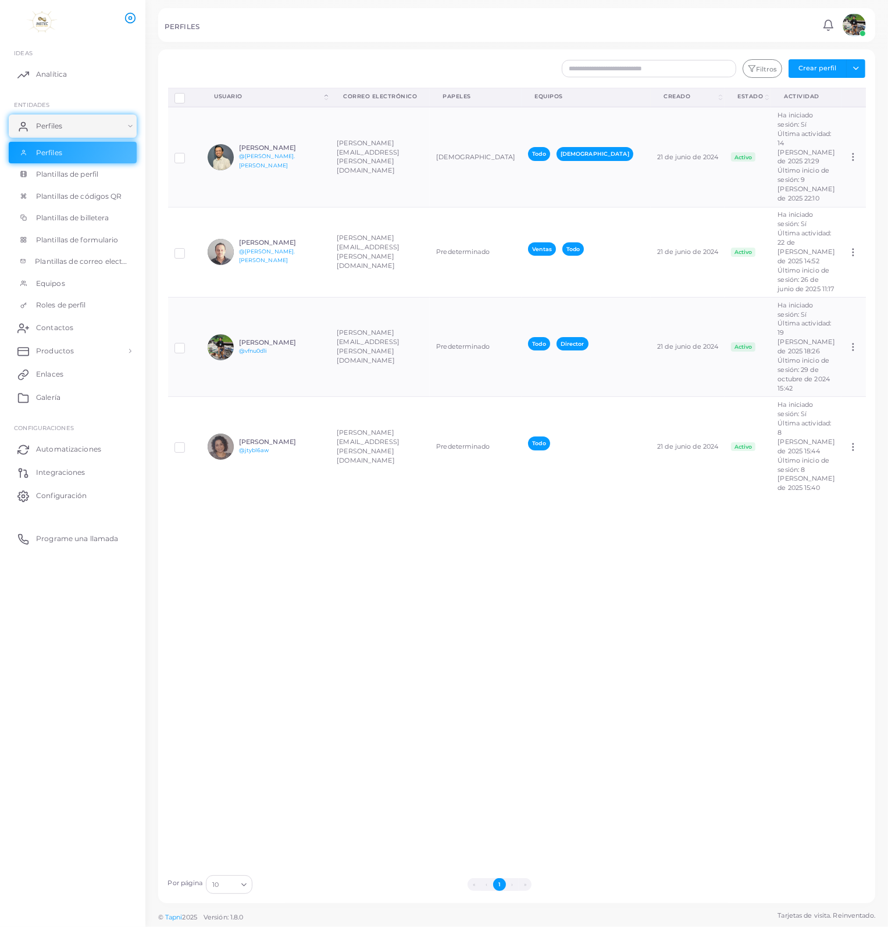
click at [47, 176] on span "Plantillas de perfil" at bounding box center [67, 174] width 62 height 10
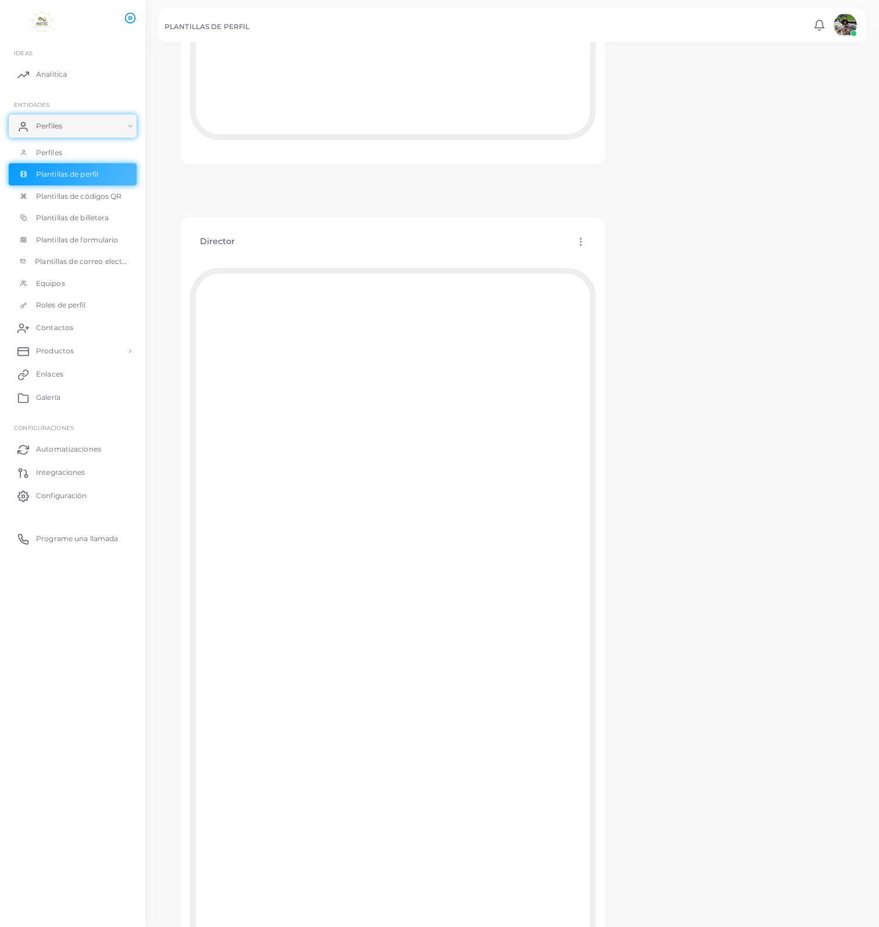
scroll to position [872, 0]
click at [582, 195] on icon at bounding box center [580, 193] width 10 height 10
click at [642, 212] on span "Editar plantilla" at bounding box center [629, 209] width 45 height 9
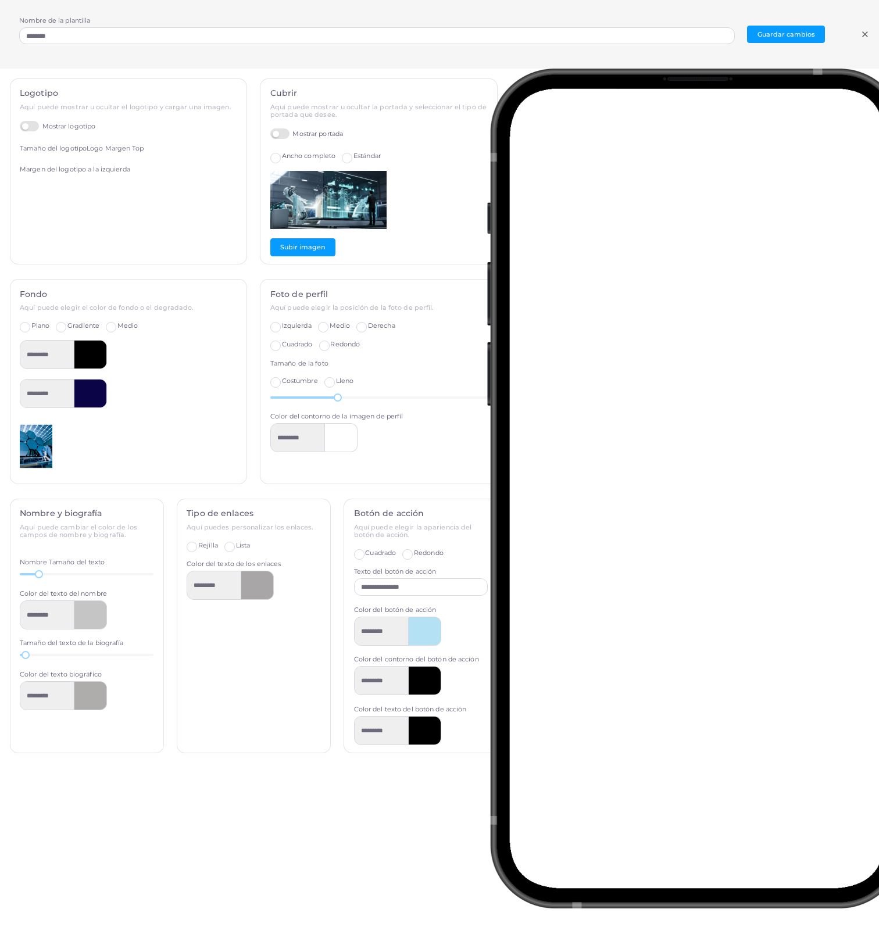
scroll to position [465, 0]
click at [8, 44] on div "Nombre de la plantilla ******** Guardar cambios" at bounding box center [439, 34] width 879 height 69
click at [451, 818] on div "Nombre de la plantilla ******** Guardar cambios Logotipo Aquí puede mostrar u o…" at bounding box center [439, 463] width 879 height 927
click at [865, 33] on line at bounding box center [865, 34] width 5 height 5
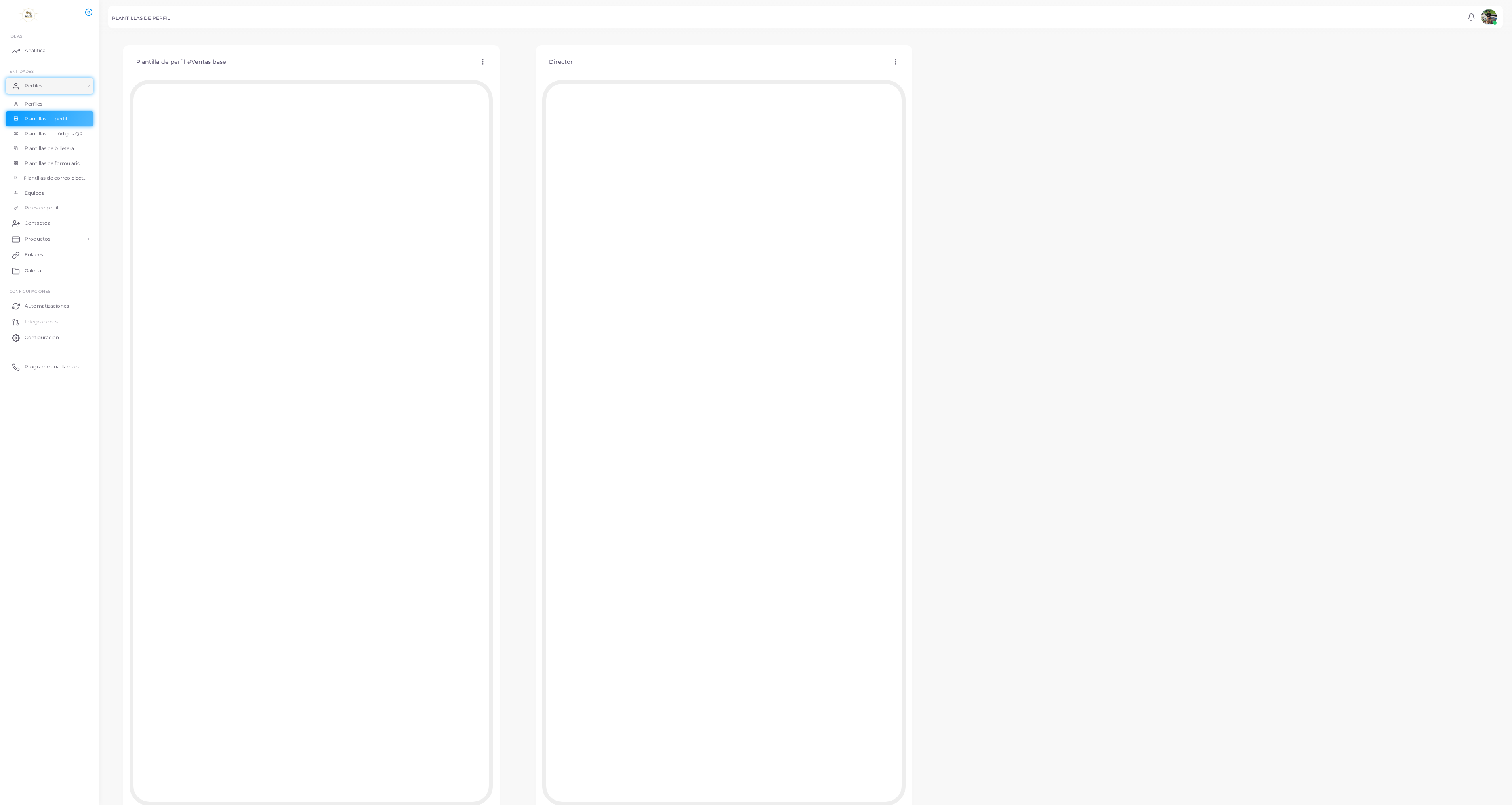
scroll to position [0, 0]
click at [604, 84] on icon at bounding box center [895, 85] width 7 height 7
click at [604, 94] on span "Editar plantilla" at bounding box center [928, 93] width 31 height 6
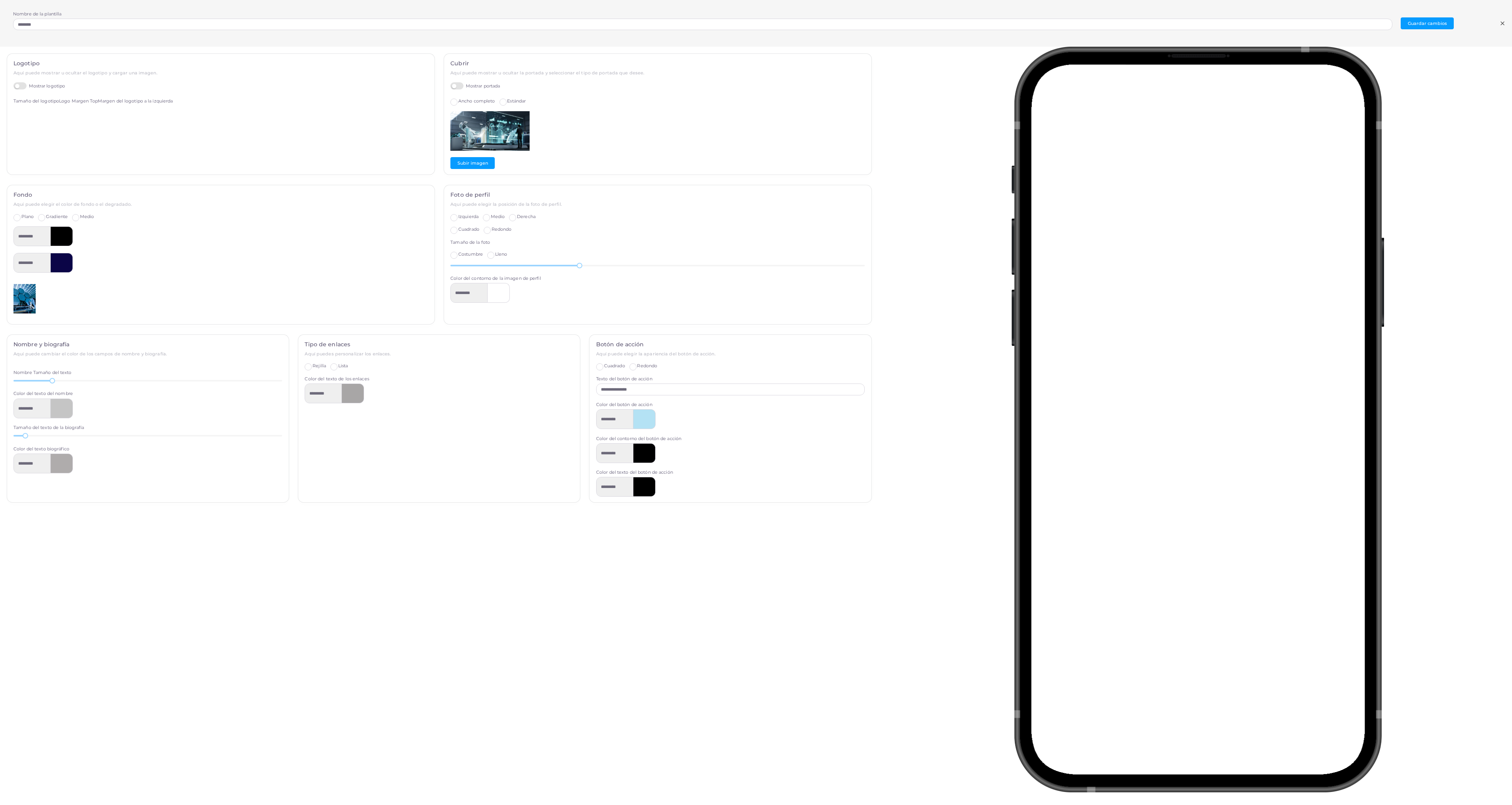
drag, startPoint x: 1014, startPoint y: 257, endPoint x: 782, endPoint y: 601, distance: 414.9
click at [604, 598] on div "Logotipo Aquí puede mostrar u ocultar el logotipo y cargar una imagen. Mostrar …" at bounding box center [439, 369] width 886 height 644
click at [26, 298] on img at bounding box center [25, 299] width 22 height 40
click at [604, 392] on input "**********" at bounding box center [730, 389] width 268 height 12
drag, startPoint x: 994, startPoint y: 453, endPoint x: 989, endPoint y: 189, distance: 264.0
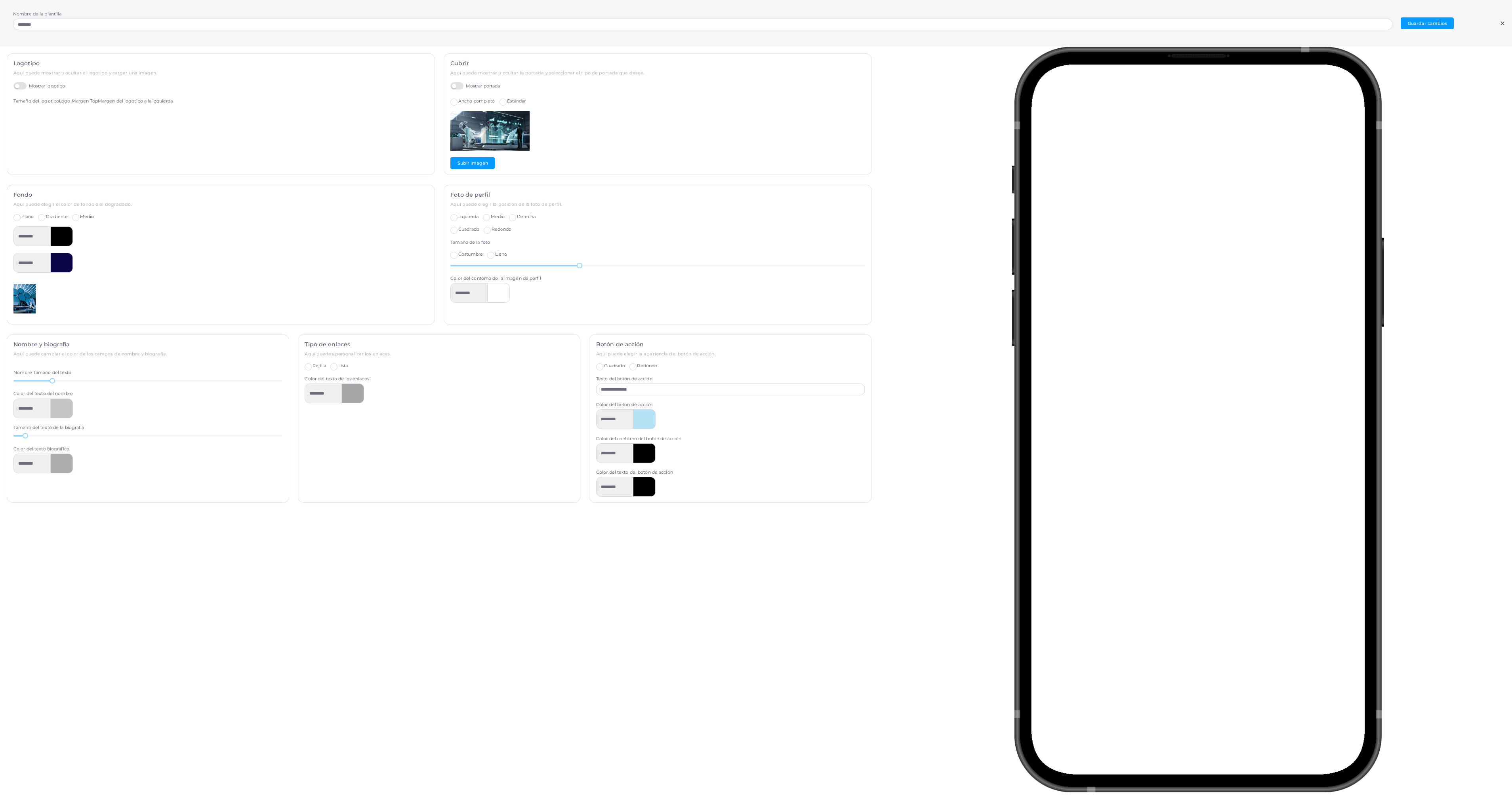
click at [604, 189] on div at bounding box center [1199, 369] width 634 height 644
click at [604, 23] on icon at bounding box center [1502, 23] width 6 height 6
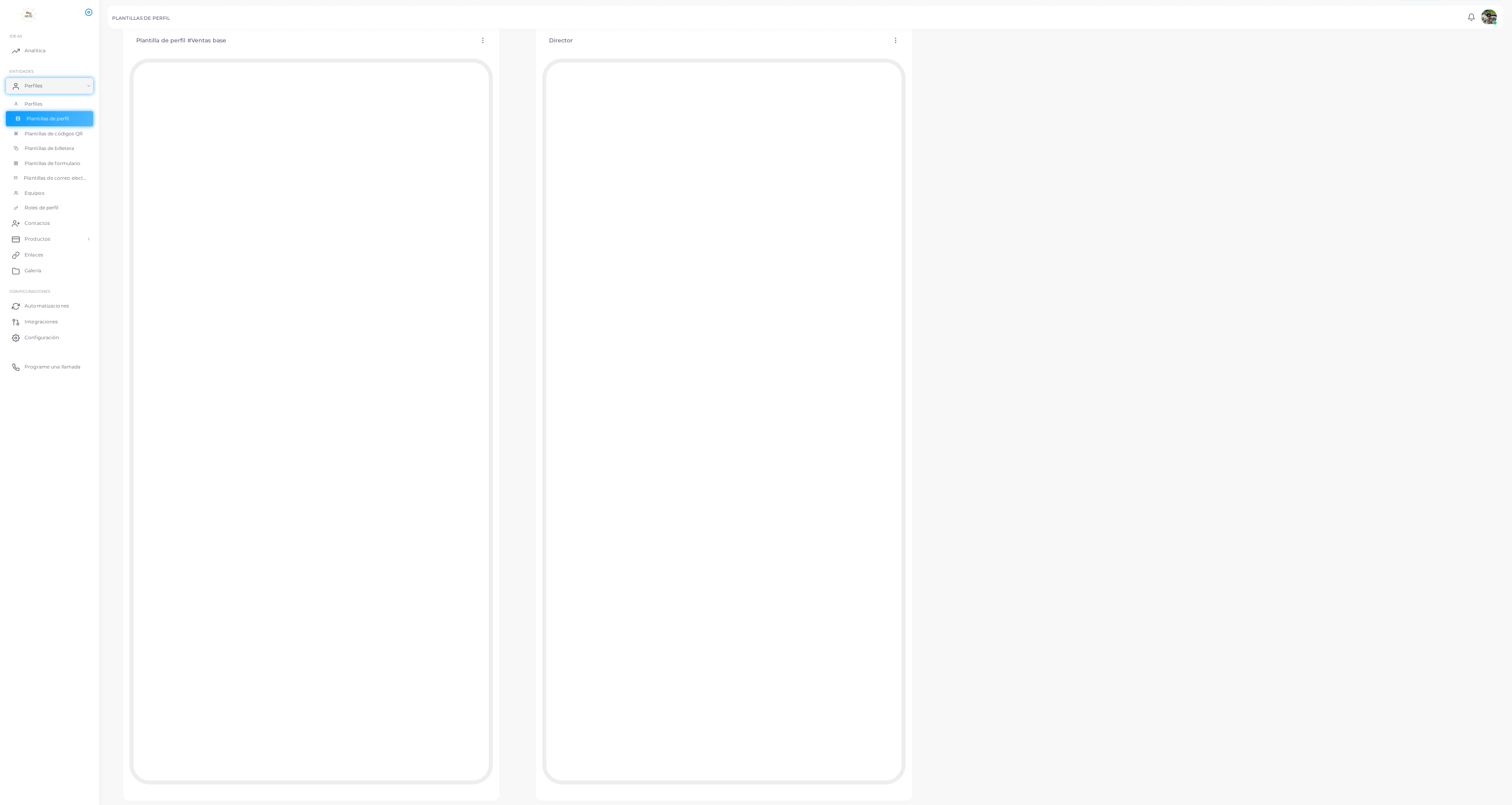
scroll to position [31, 0]
click at [36, 101] on span "Perfiles" at bounding box center [35, 104] width 18 height 7
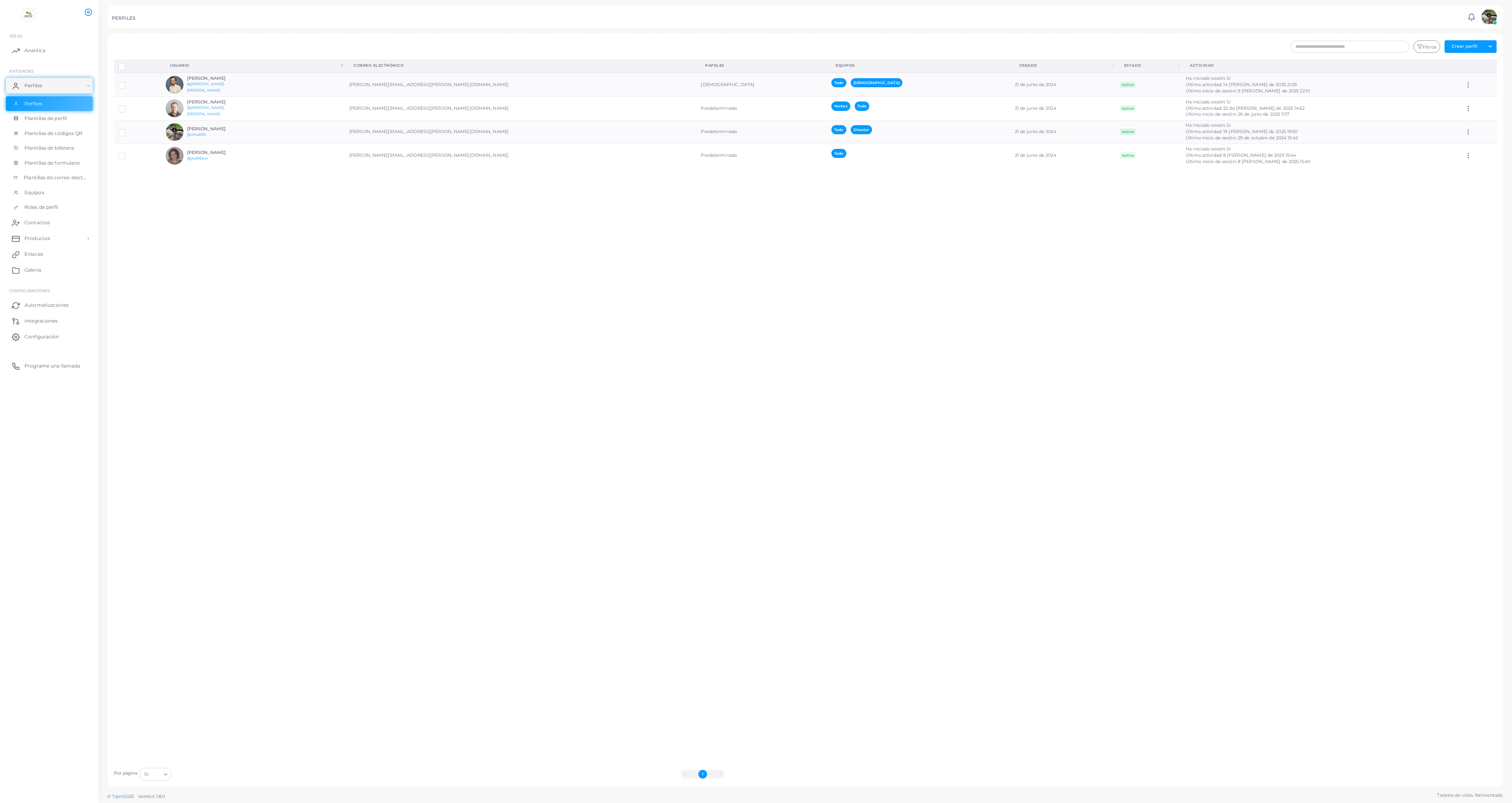
click at [37, 84] on span "Perfiles" at bounding box center [33, 86] width 18 height 7
click at [43, 177] on span "Plantillas de correo electrónico" at bounding box center [57, 177] width 63 height 7
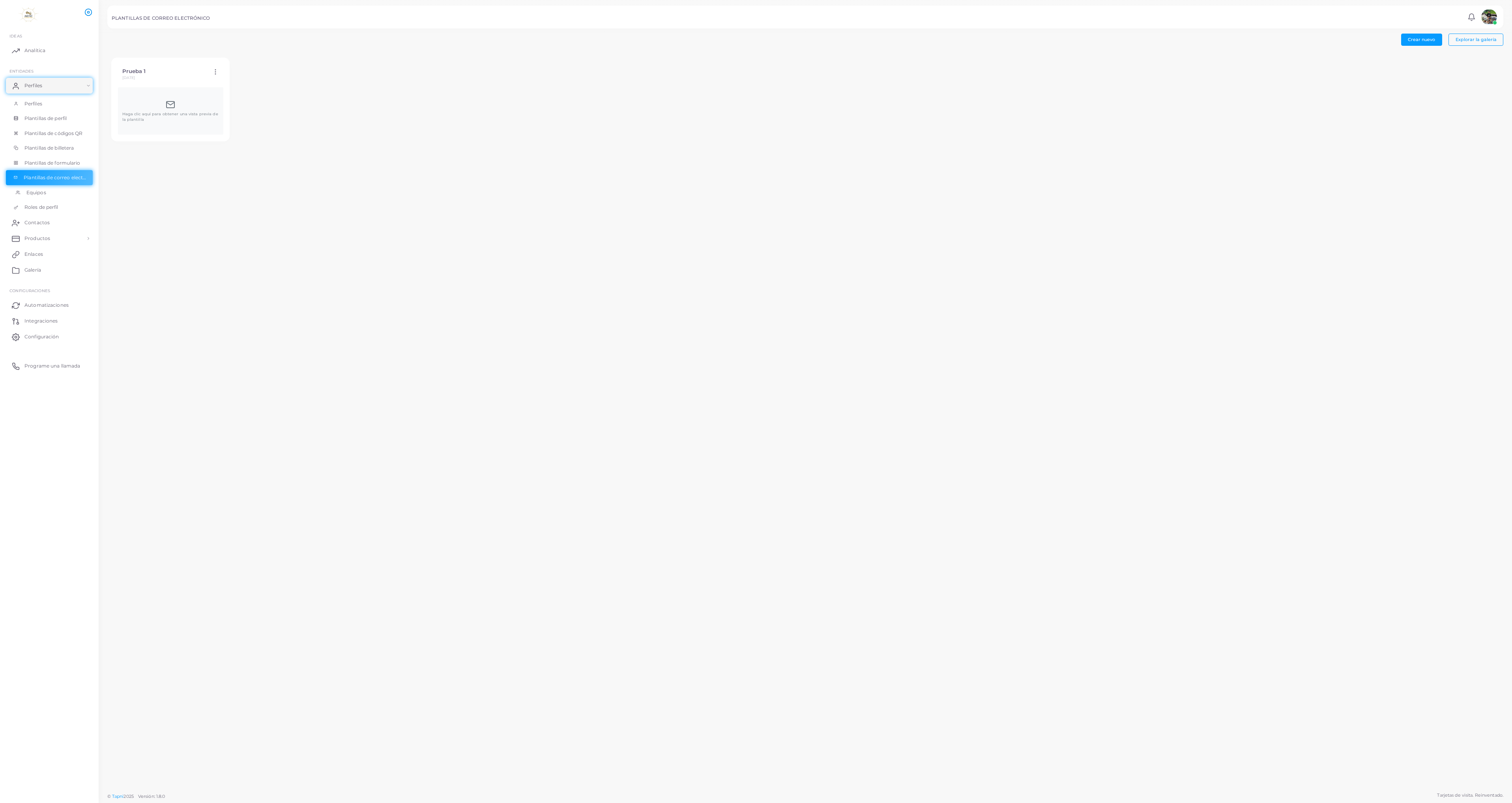
click at [35, 192] on span "Equipos" at bounding box center [36, 192] width 20 height 7
click at [37, 208] on span "Roles de perfil" at bounding box center [43, 207] width 34 height 7
click at [36, 237] on span "Productos" at bounding box center [39, 238] width 26 height 7
click at [35, 256] on span "Productos" at bounding box center [39, 257] width 26 height 7
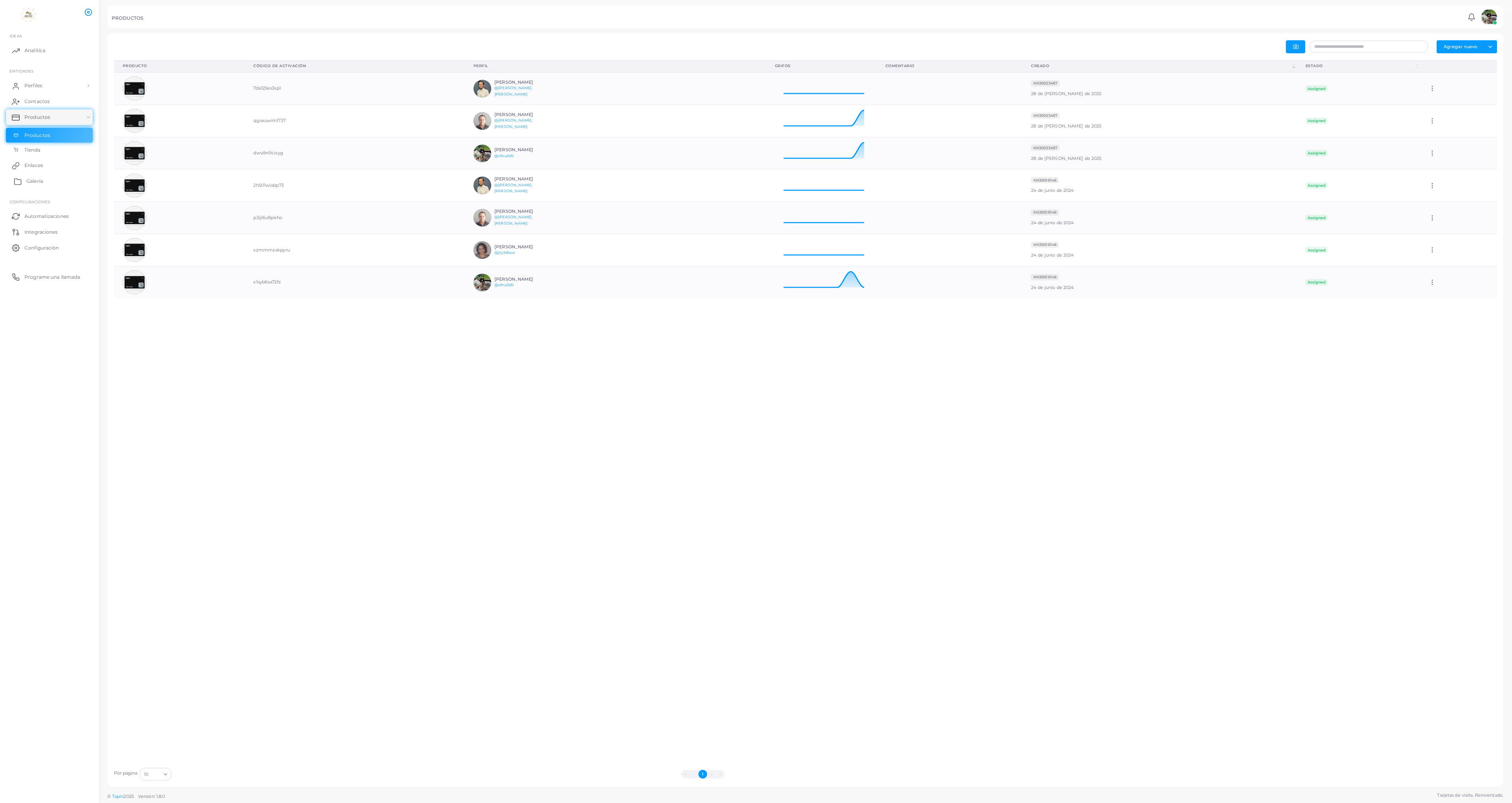
scroll to position [26, 105]
click at [35, 150] on span "Tienda" at bounding box center [35, 150] width 16 height 7
click at [35, 101] on span "Contactos" at bounding box center [39, 101] width 25 height 7
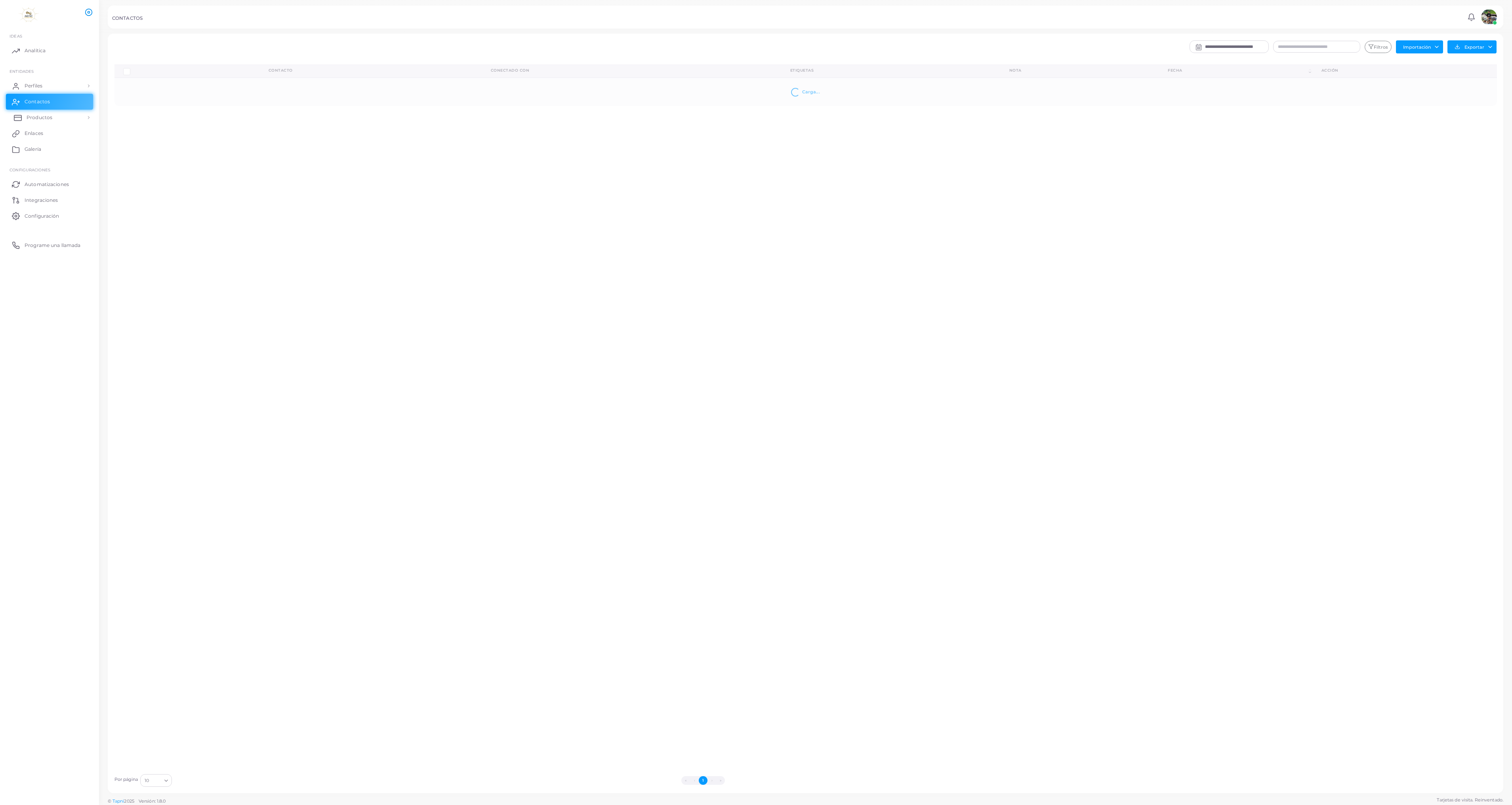
click at [35, 114] on span "Productos" at bounding box center [40, 117] width 26 height 7
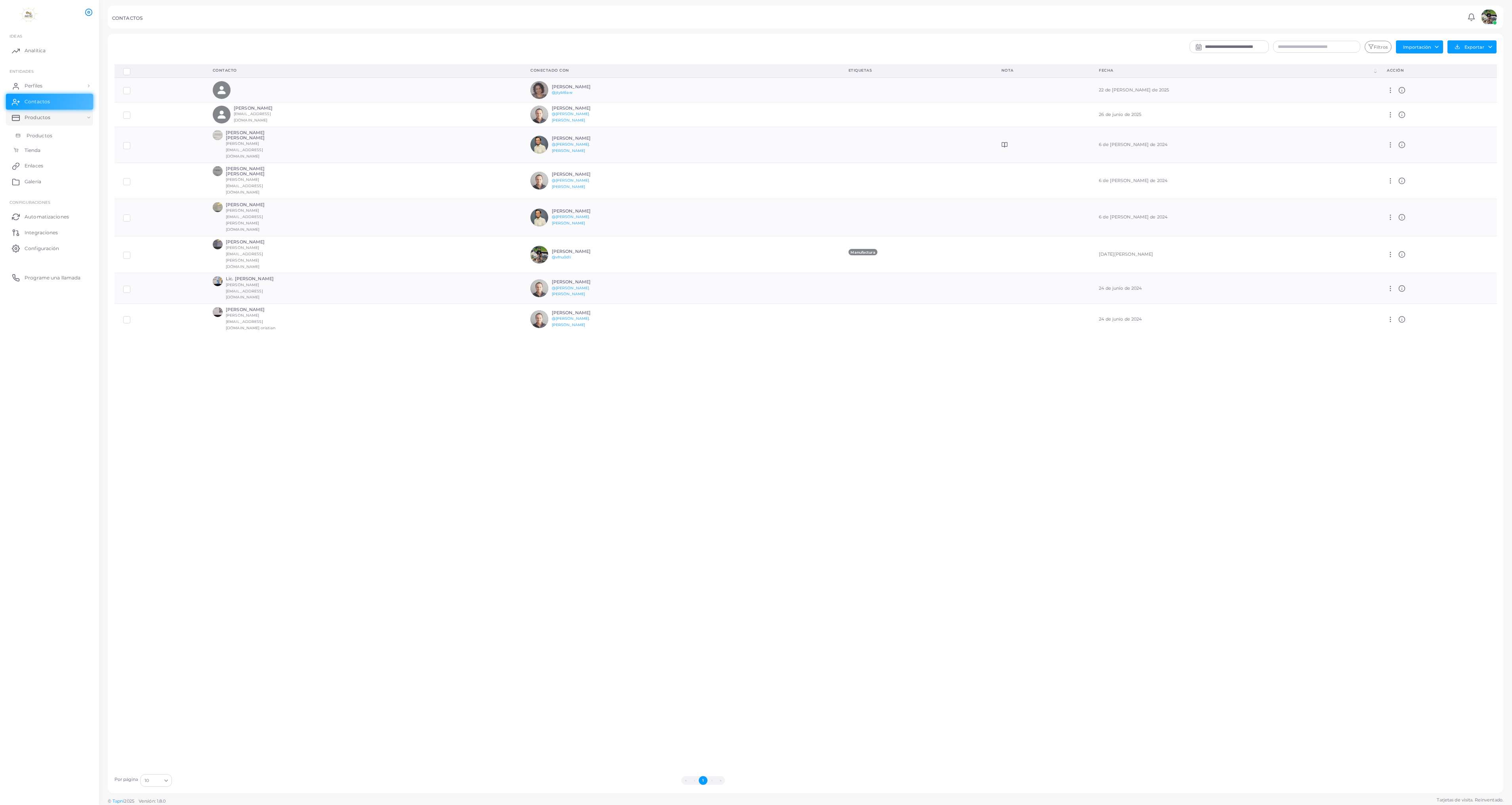
click at [37, 134] on span "Productos" at bounding box center [40, 136] width 26 height 7
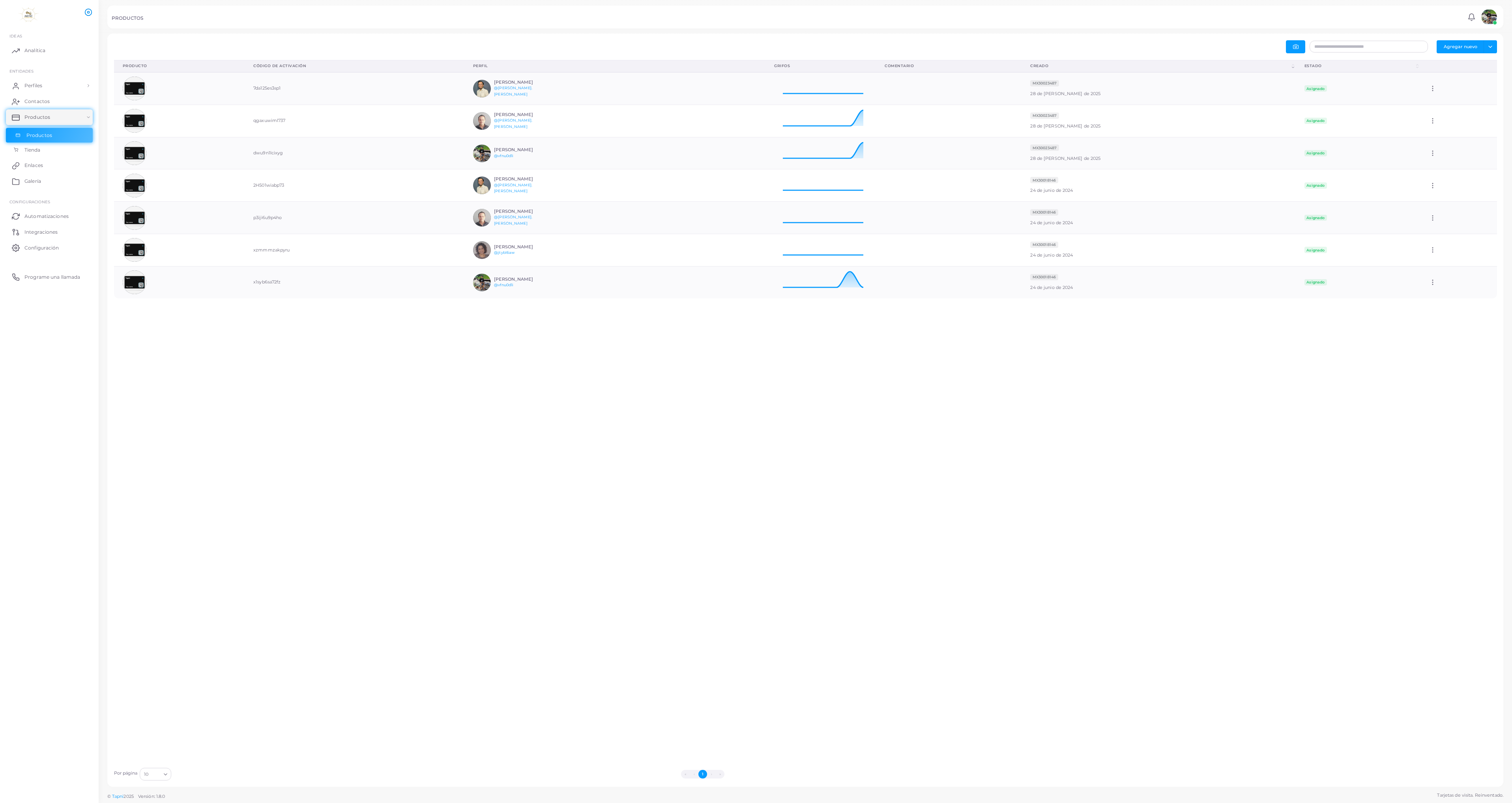
scroll to position [26, 105]
click at [602, 155] on icon at bounding box center [1433, 153] width 7 height 7
click at [169, 393] on div "Producto ([PERSON_NAME] clic para borrar la clasificación) Código de activación…" at bounding box center [806, 412] width 1392 height 704
click at [35, 215] on span "Automatizaciones" at bounding box center [48, 216] width 44 height 7
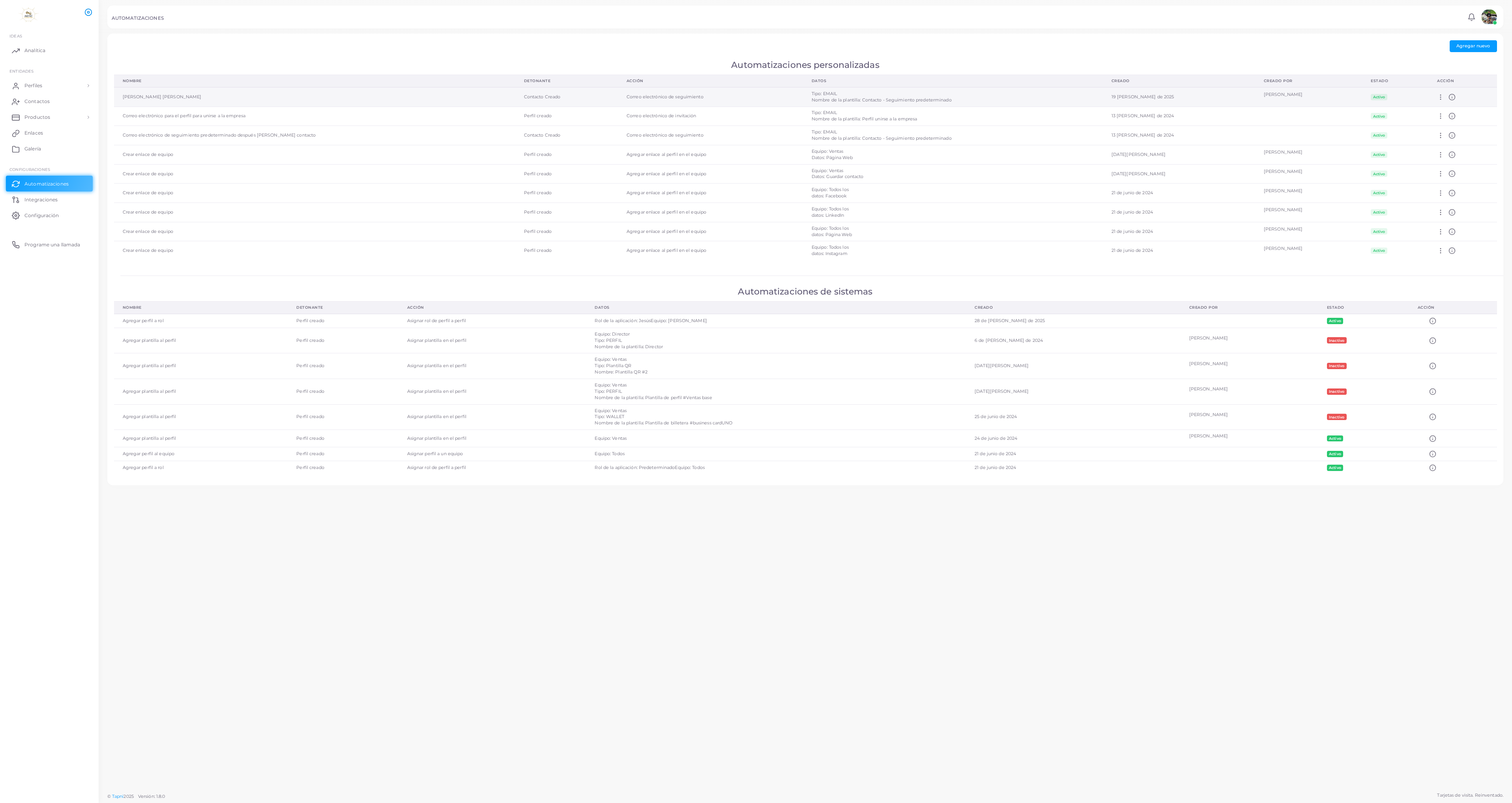
click at [602, 97] on line at bounding box center [1452, 98] width 0 height 1
click at [602, 96] on icon at bounding box center [1452, 97] width 7 height 7
click at [602, 98] on circle at bounding box center [1440, 96] width 1 height 1
click at [32, 103] on span "Contactos" at bounding box center [39, 101] width 25 height 7
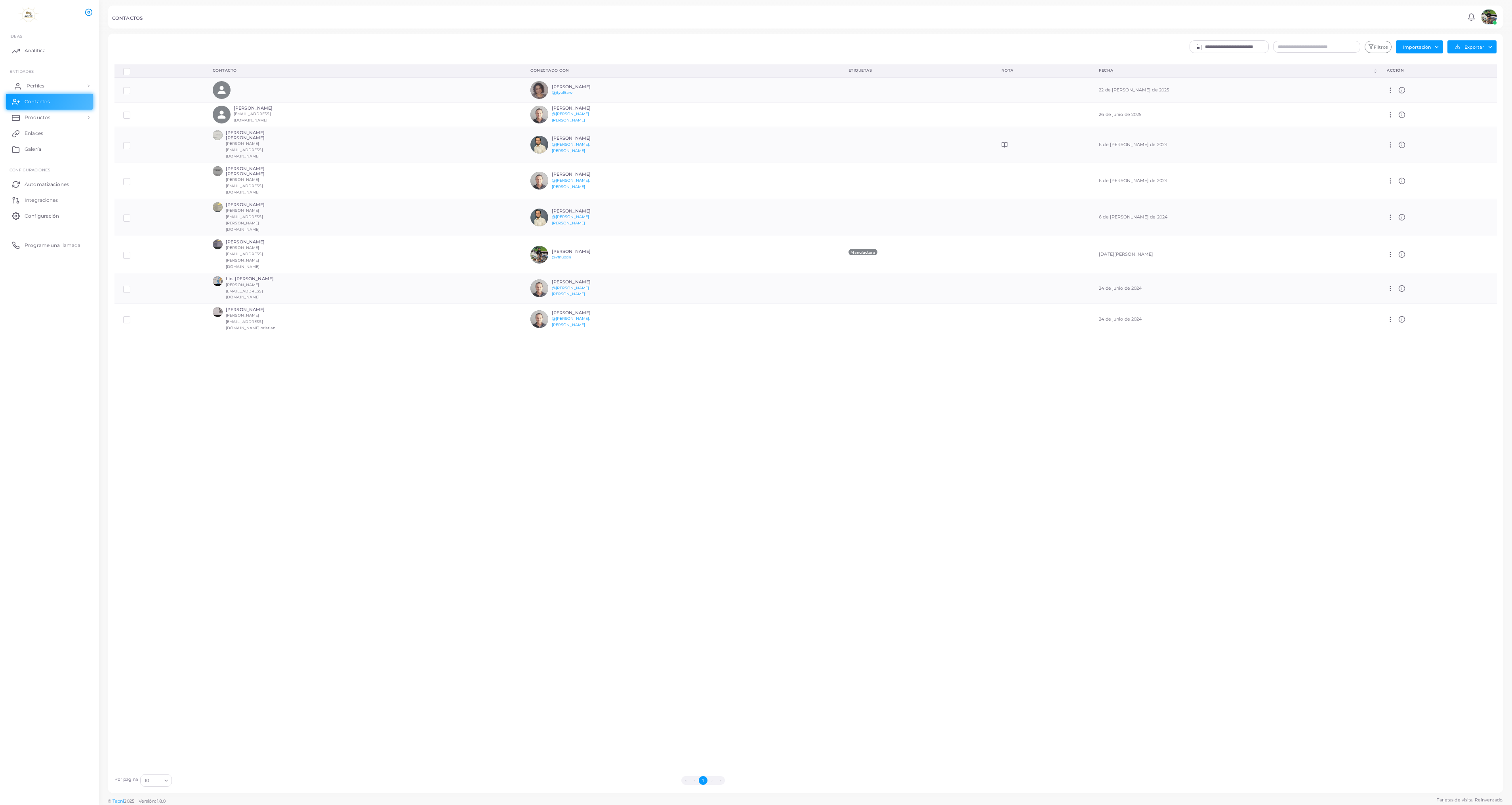
click at [33, 86] on span "Perfiles" at bounding box center [35, 86] width 18 height 7
click at [34, 117] on span "Plantillas de perfil" at bounding box center [48, 119] width 42 height 7
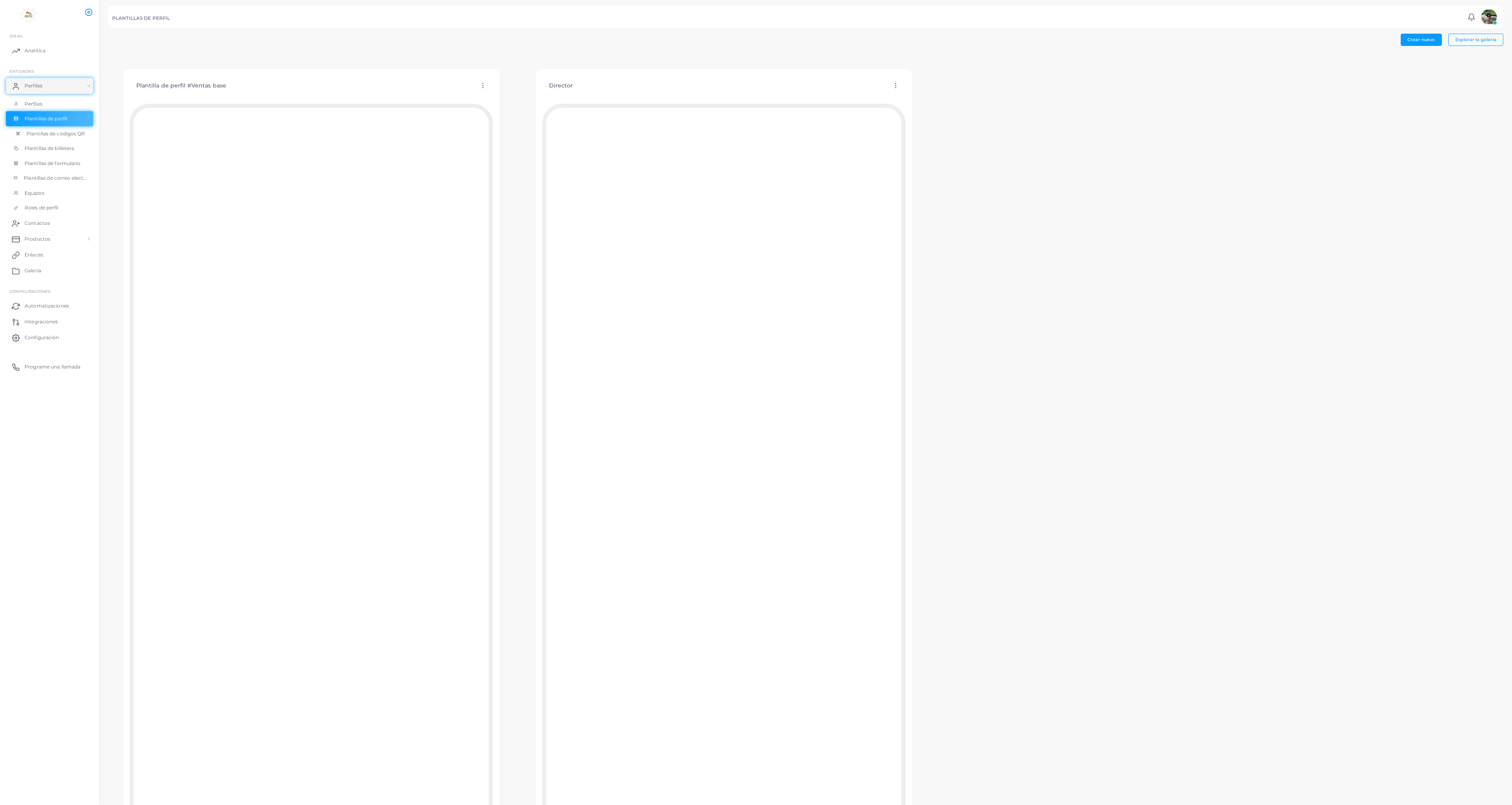
click at [36, 138] on link "Plantillas de códigos QR" at bounding box center [50, 133] width 87 height 15
click at [50, 121] on span "Plantillas de perfil" at bounding box center [48, 119] width 42 height 7
click at [604, 89] on icon at bounding box center [895, 85] width 7 height 7
click at [604, 99] on span "Editar plantilla" at bounding box center [927, 97] width 31 height 6
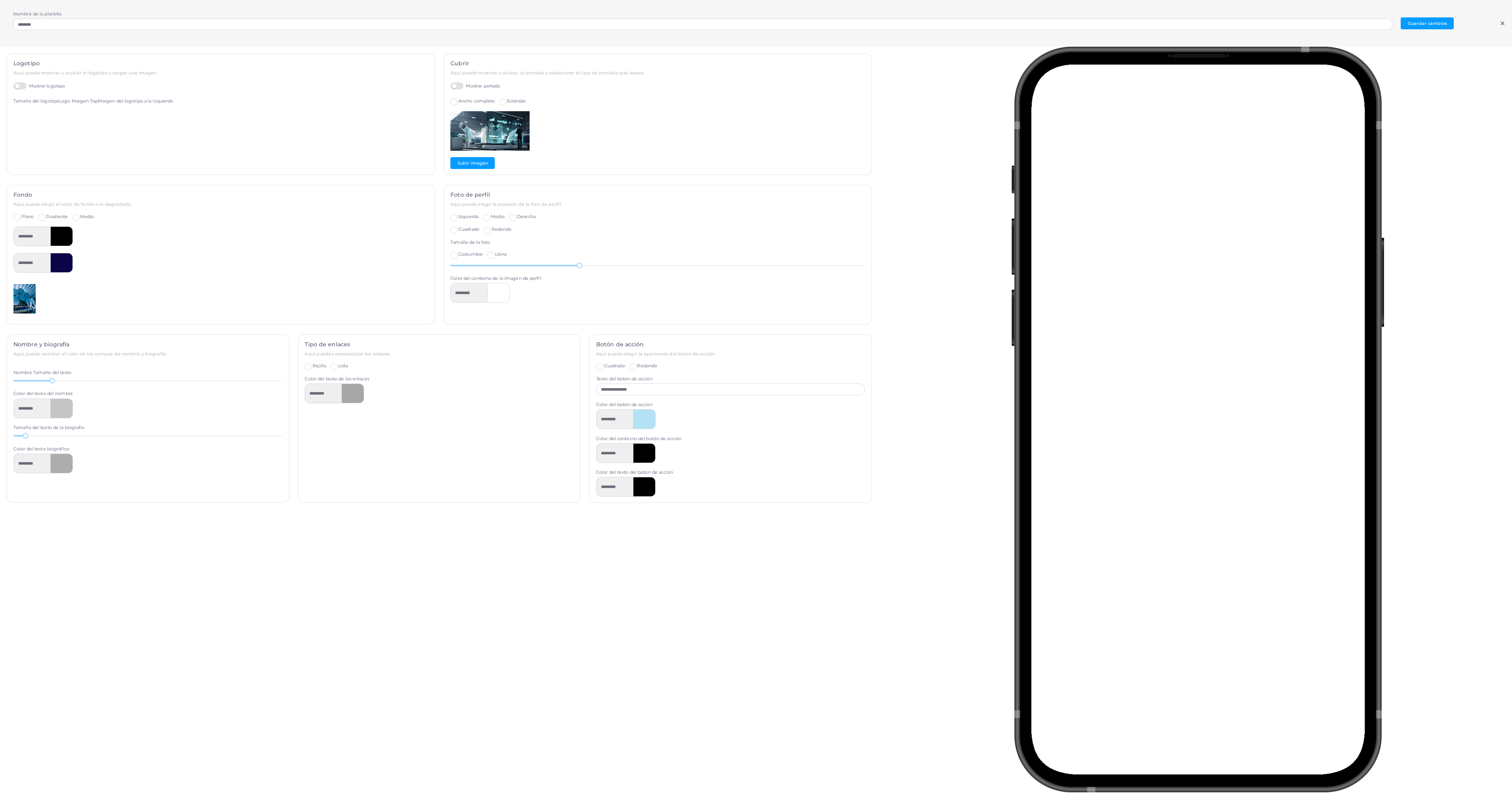
click at [604, 25] on icon at bounding box center [1502, 23] width 6 height 6
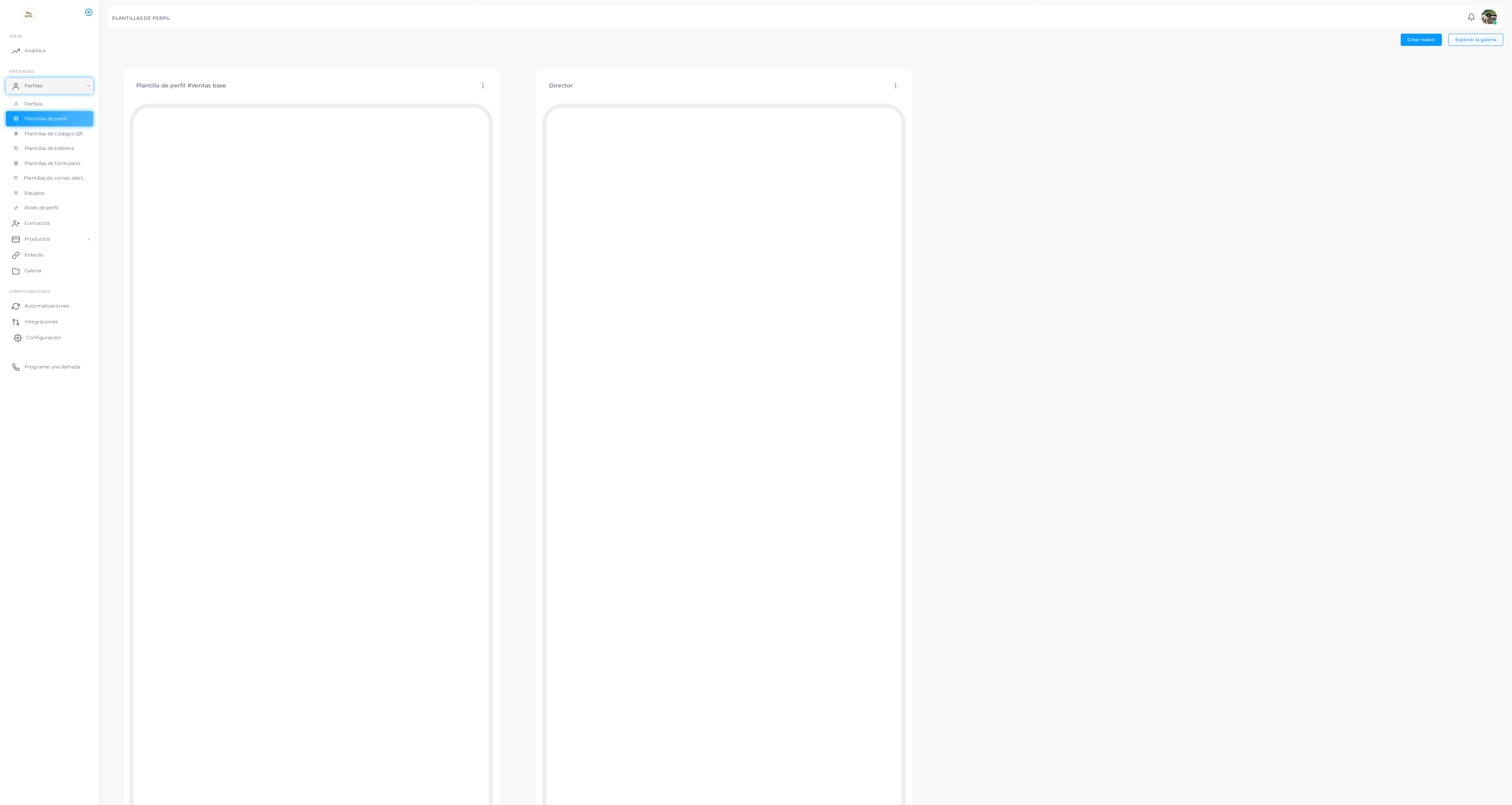
click at [44, 338] on span "Configuración" at bounding box center [44, 338] width 35 height 7
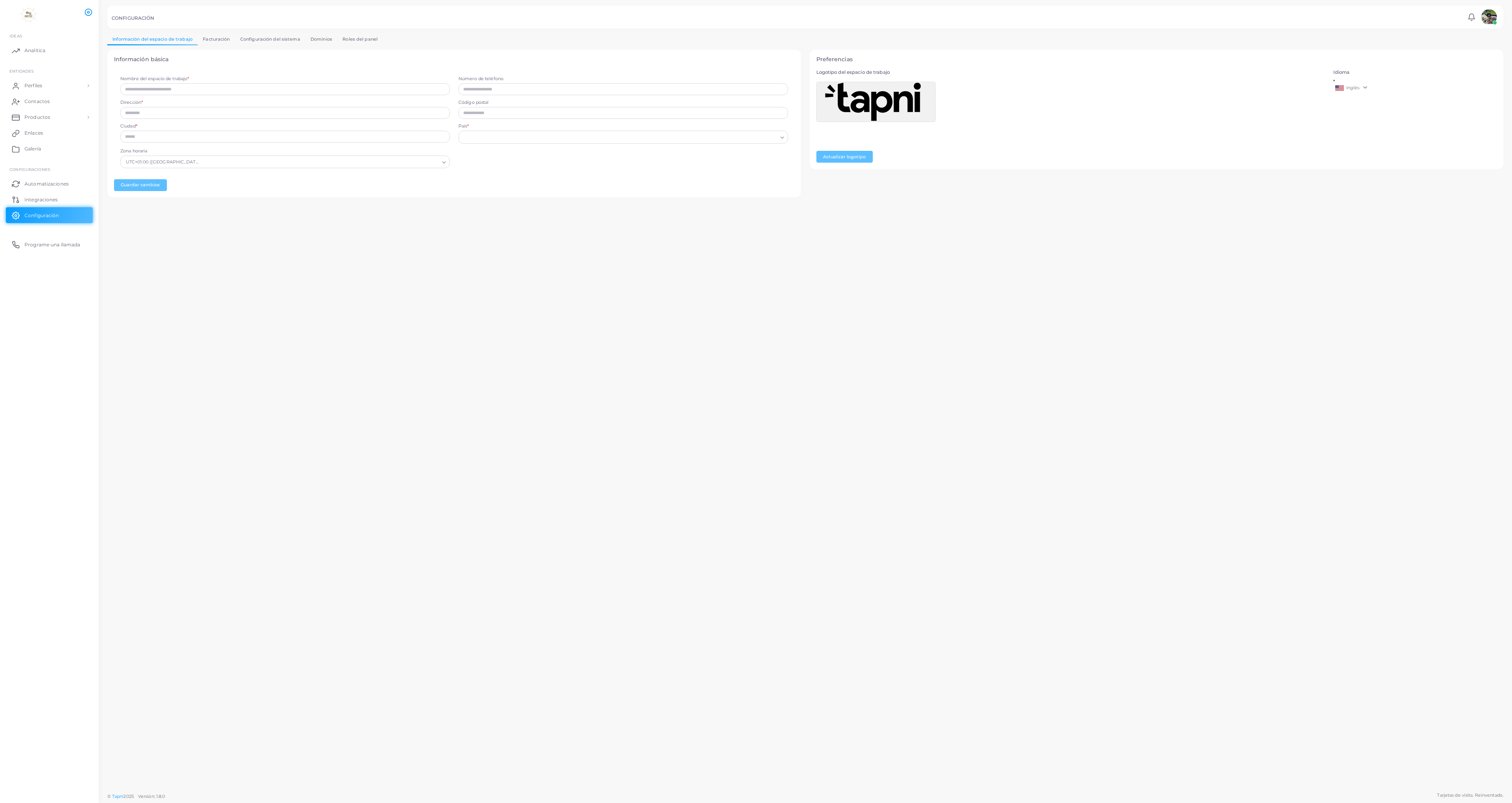
type input "********"
click at [39, 132] on span "Enlaces" at bounding box center [35, 133] width 18 height 7
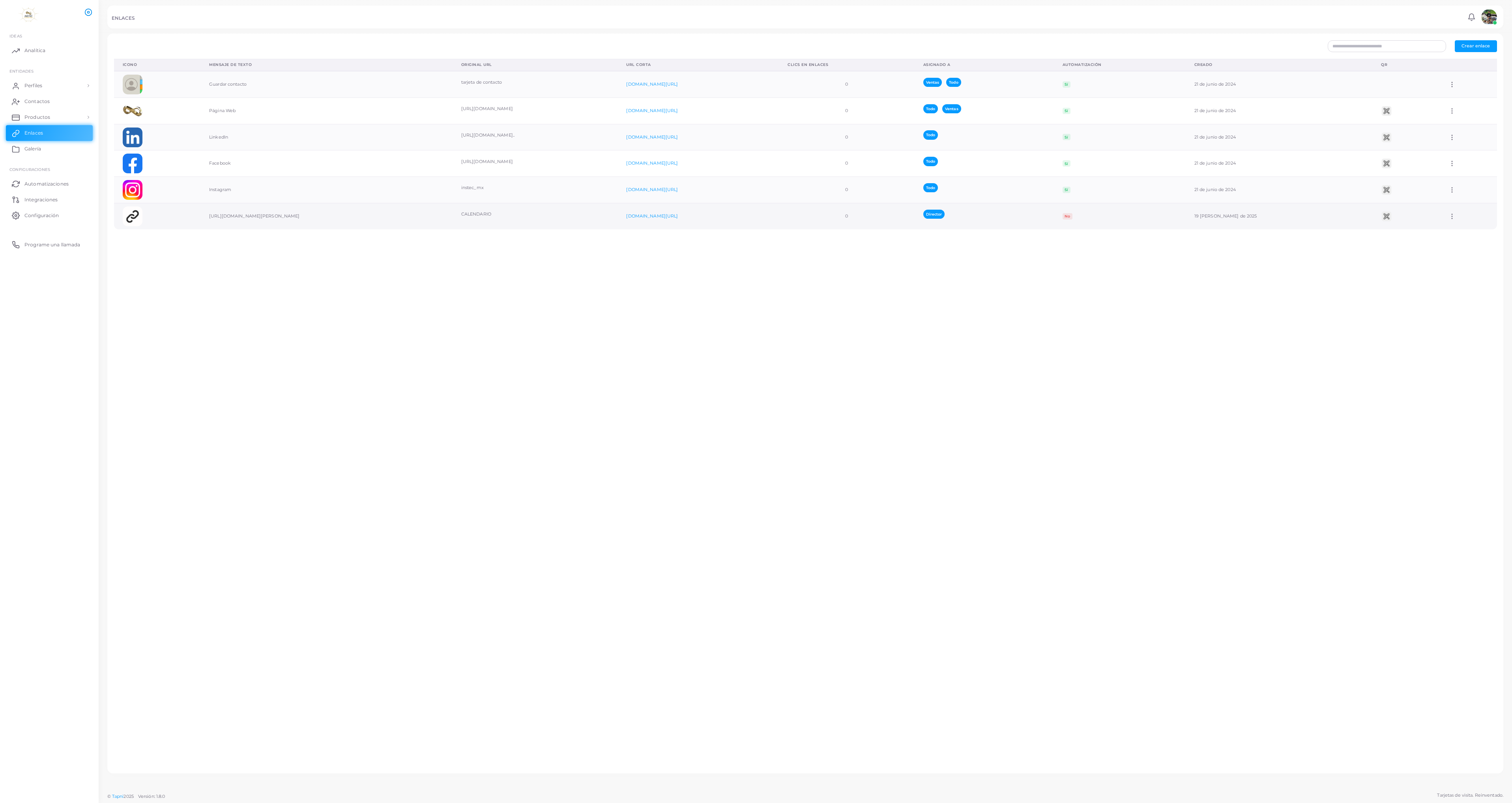
click at [286, 217] on td "[URL][DOMAIN_NAME][PERSON_NAME]" at bounding box center [326, 216] width 252 height 26
click at [602, 219] on div "Director" at bounding box center [984, 217] width 122 height 14
click at [602, 217] on icon at bounding box center [1452, 216] width 7 height 7
click at [602, 237] on span "Editar enlace" at bounding box center [1475, 238] width 28 height 6
type input "**********"
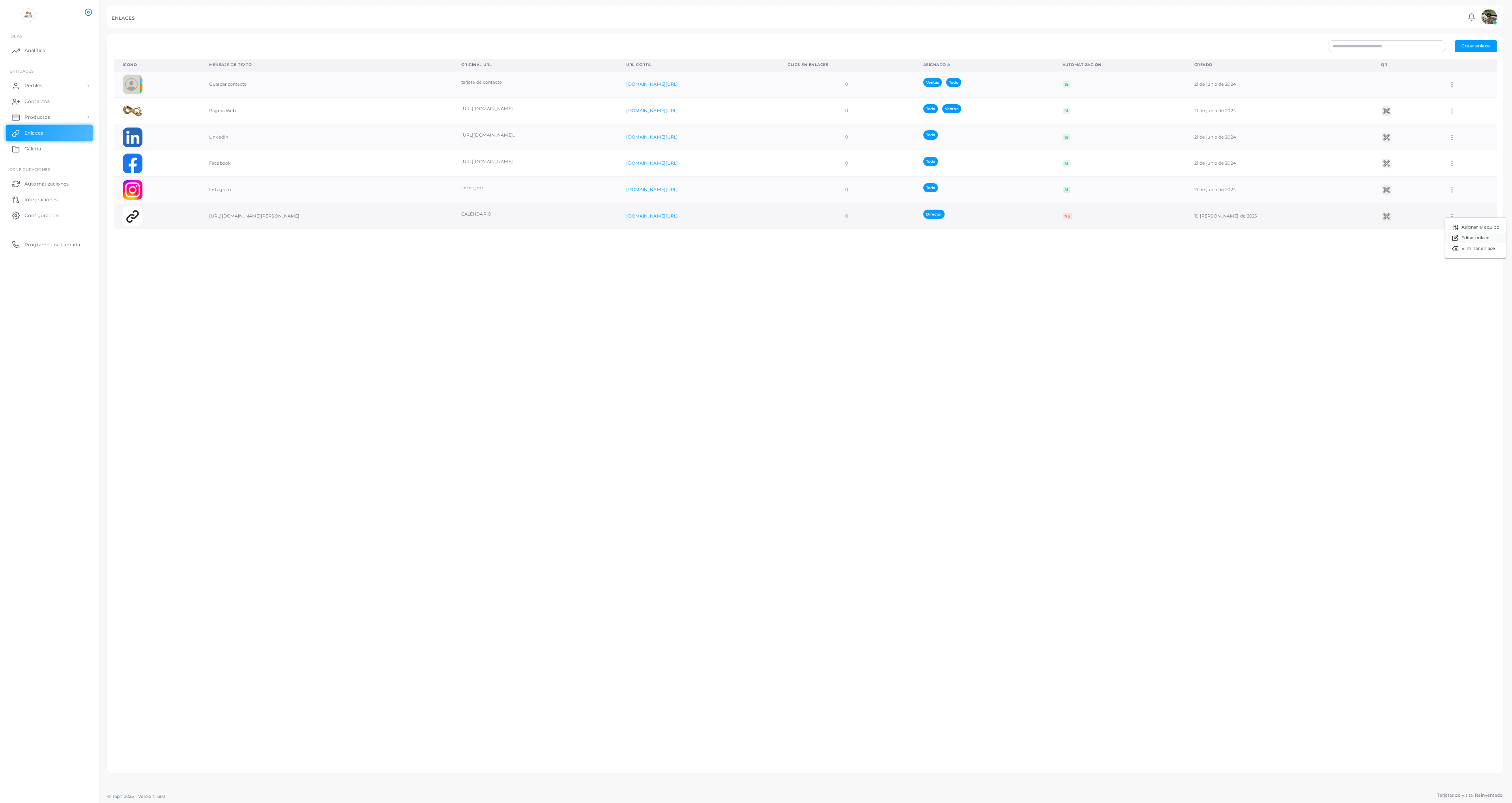
type input "********"
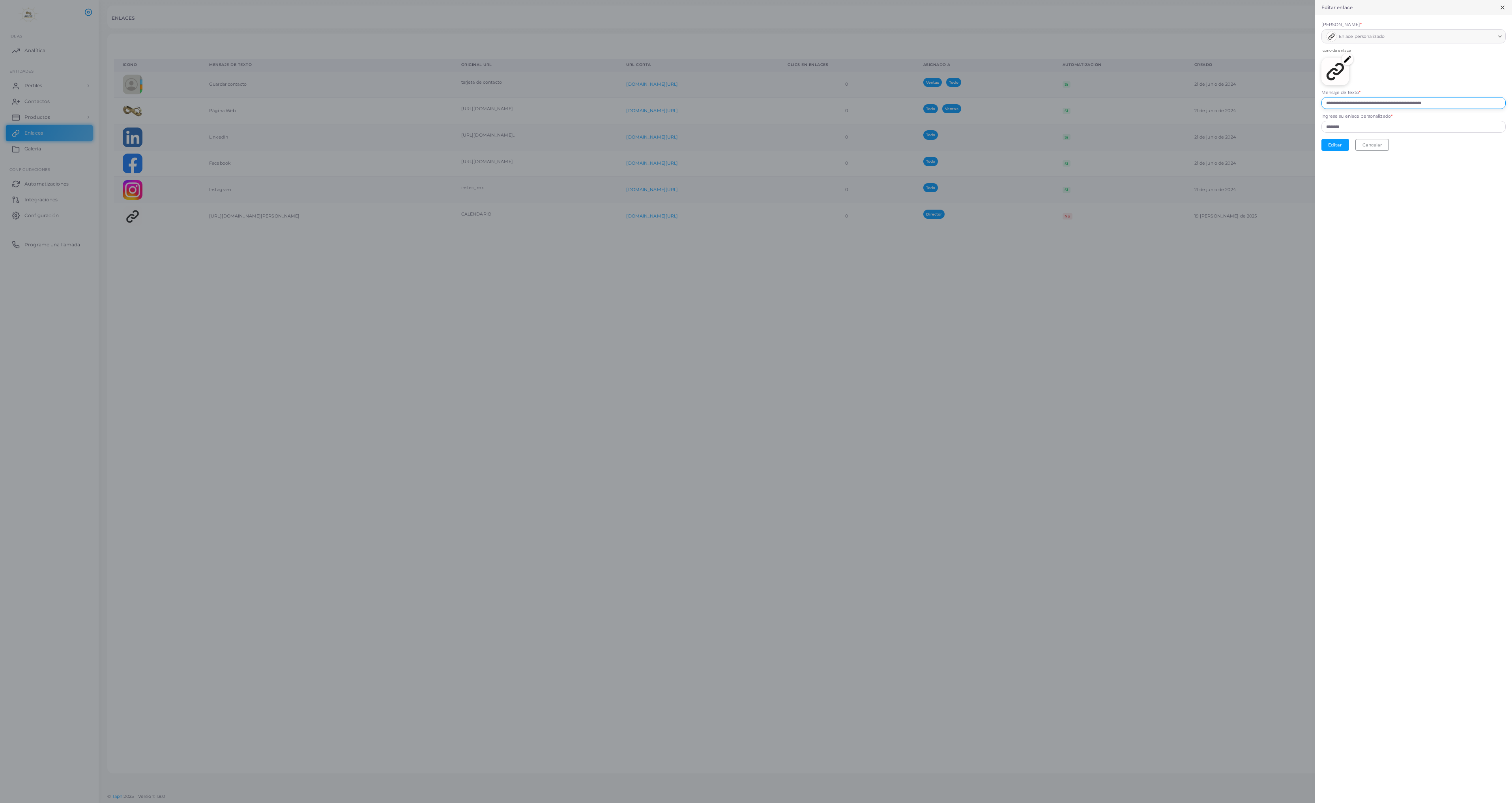
drag, startPoint x: 1464, startPoint y: 103, endPoint x: 1371, endPoint y: 111, distance: 93.3
click at [602, 111] on form "**********" at bounding box center [1414, 86] width 198 height 143
paste input "text"
type input "**********"
click at [602, 262] on div "**********" at bounding box center [1414, 401] width 198 height 803
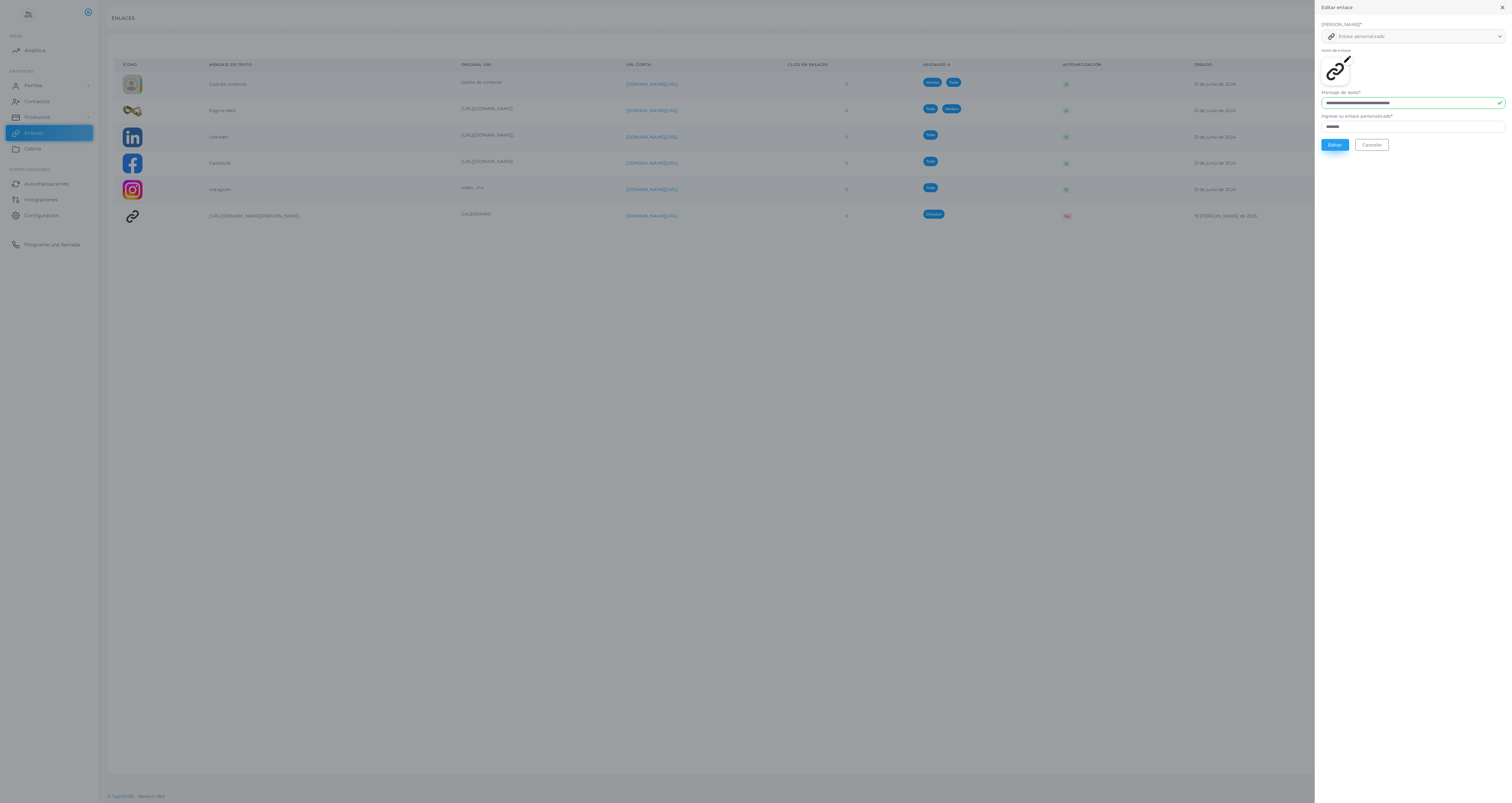
click at [602, 145] on button "Editar" at bounding box center [1335, 145] width 28 height 12
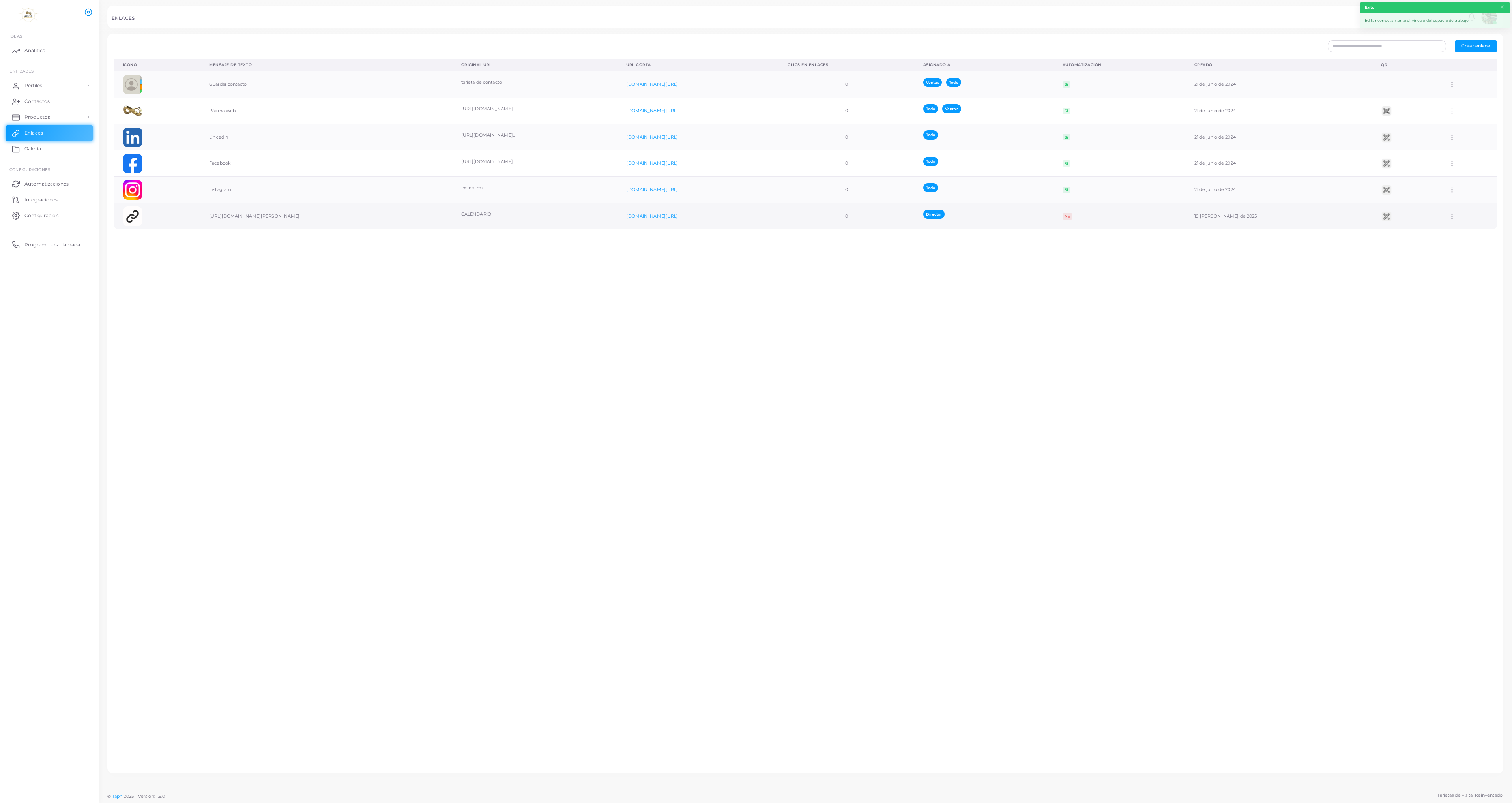
click at [602, 218] on icon at bounding box center [1452, 216] width 7 height 7
click at [602, 239] on span "Editar enlace" at bounding box center [1471, 238] width 28 height 6
type input "**********"
type input "********"
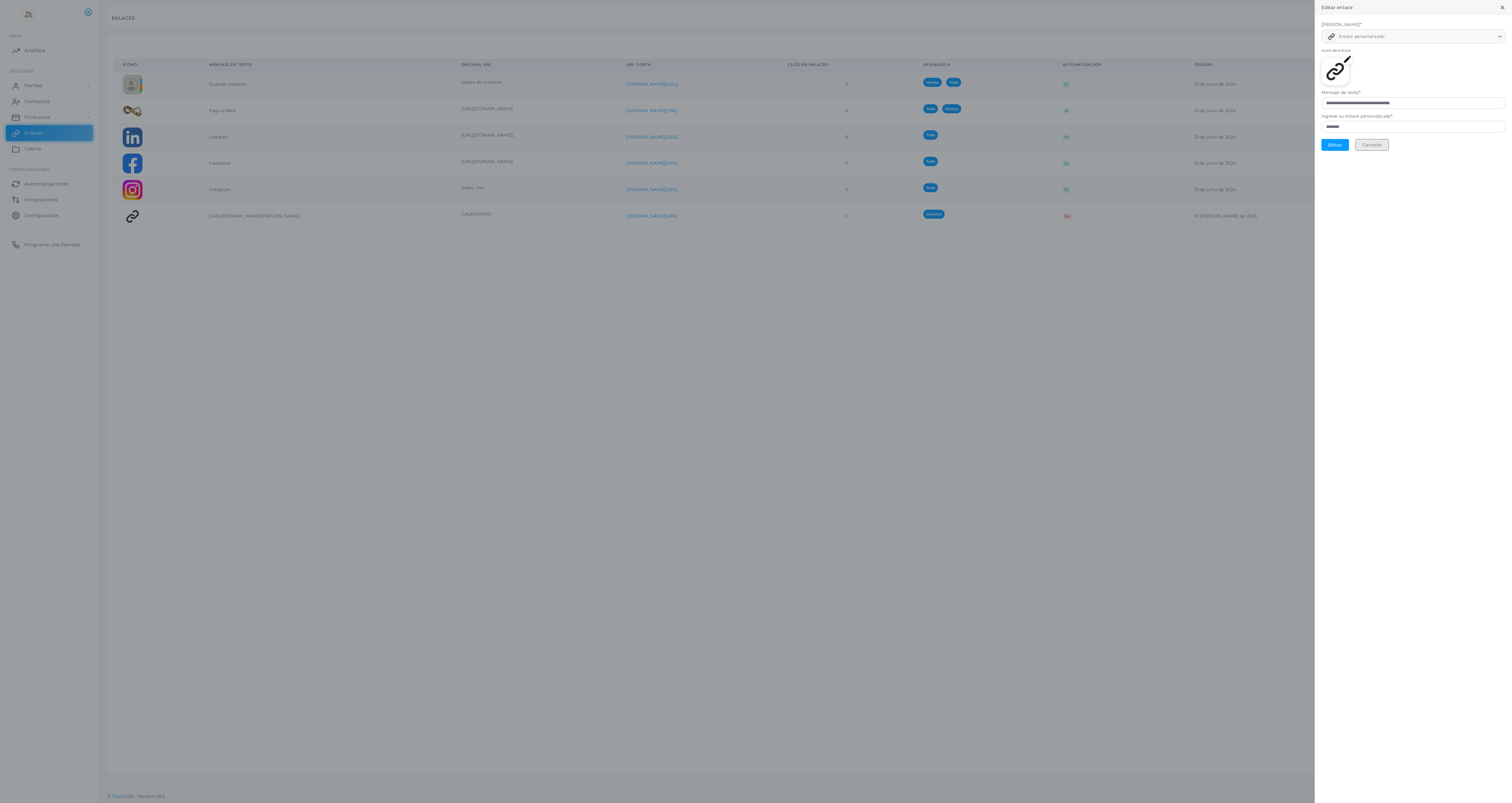
click at [602, 146] on button "Cancelar" at bounding box center [1371, 145] width 33 height 12
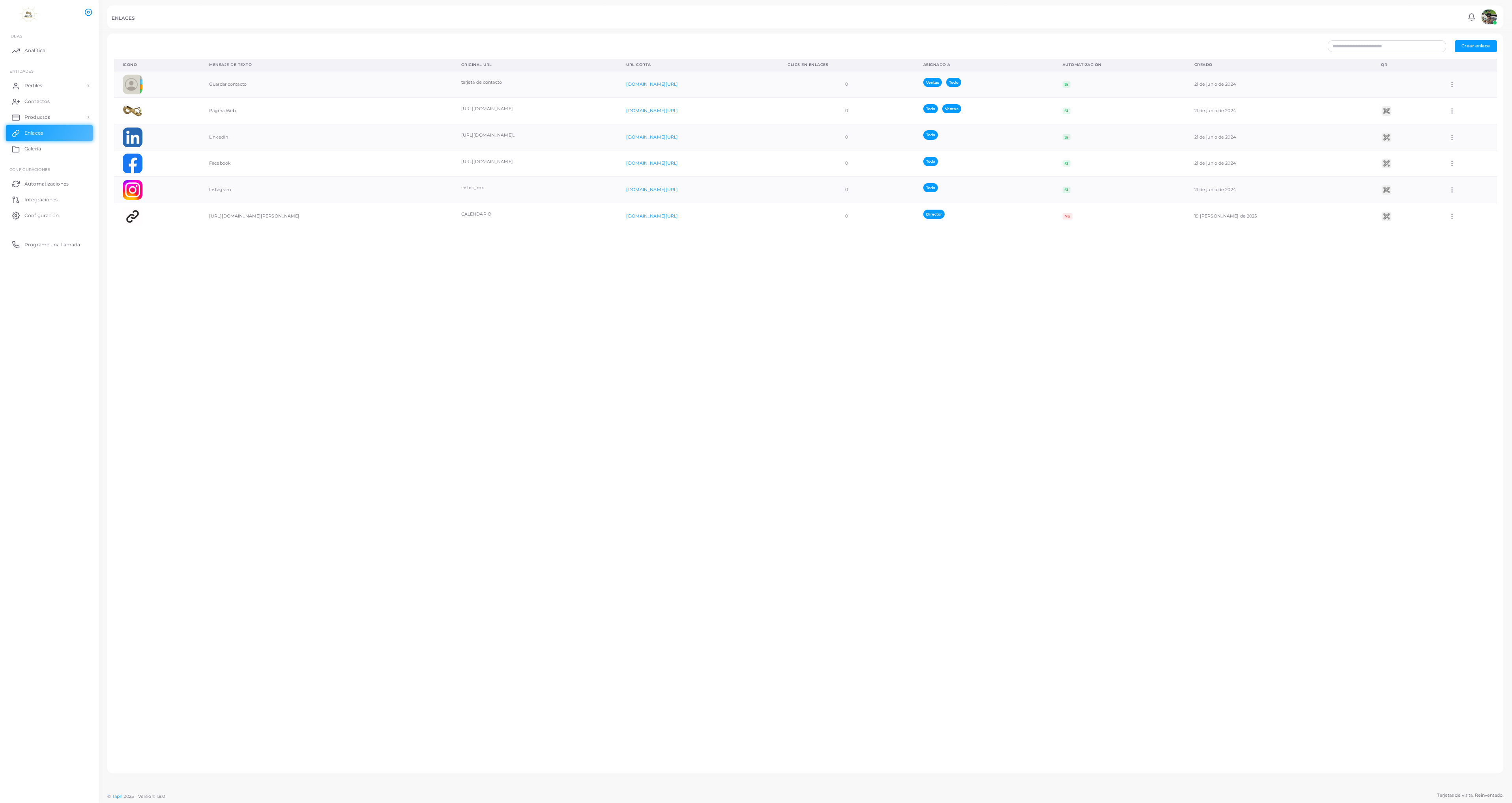
click at [220, 334] on div "Icono Mensaje de texto Original URL URL corta Clics en enlaces Asignado a Autom…" at bounding box center [806, 413] width 1392 height 709
